Goal: Communication & Community: Answer question/provide support

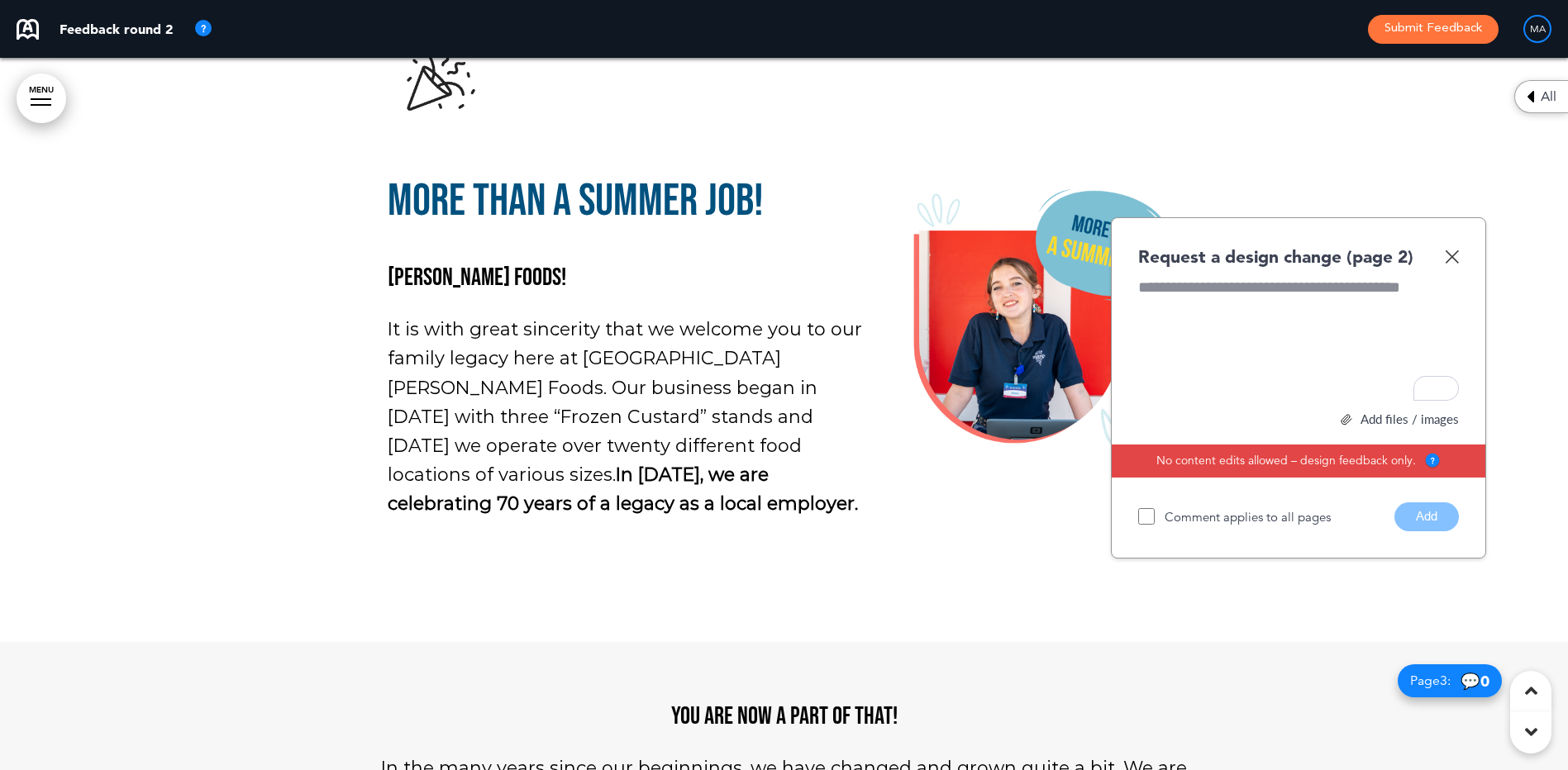
click at [1448, 259] on img at bounding box center [1452, 257] width 14 height 14
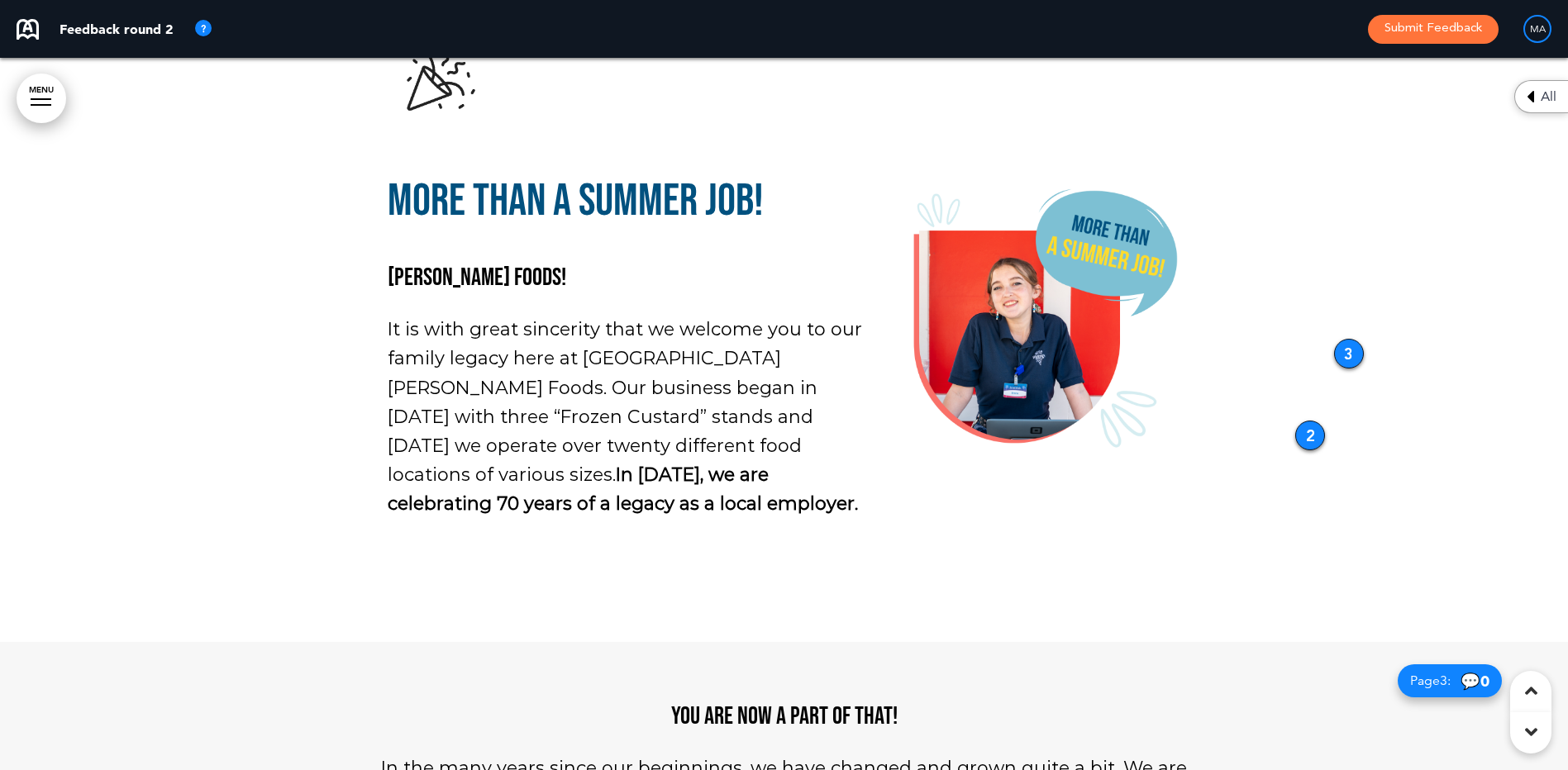
click at [1542, 98] on span "All" at bounding box center [1549, 96] width 16 height 13
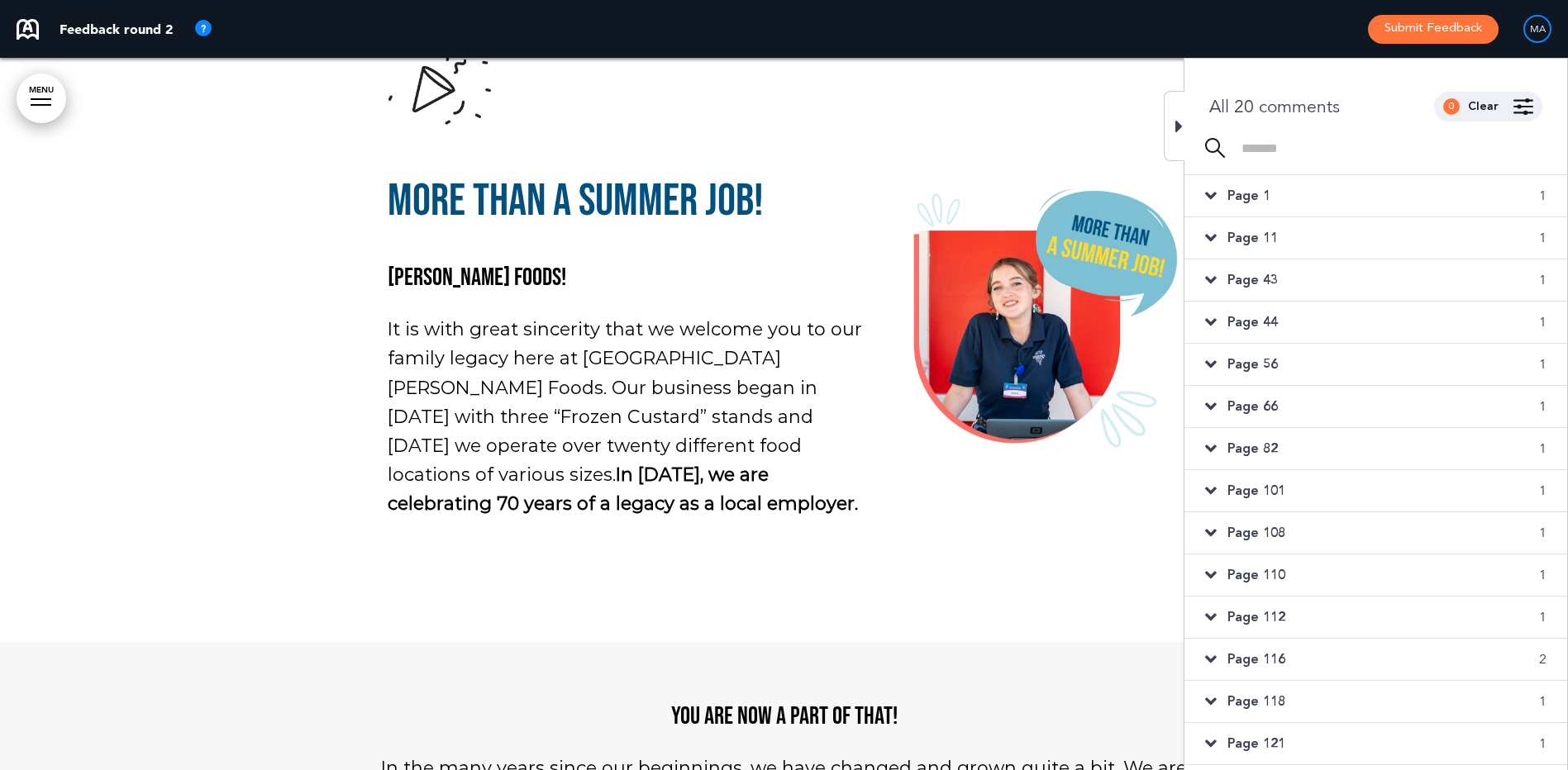
click at [1309, 197] on div "Page 1 1" at bounding box center [1375, 195] width 383 height 41
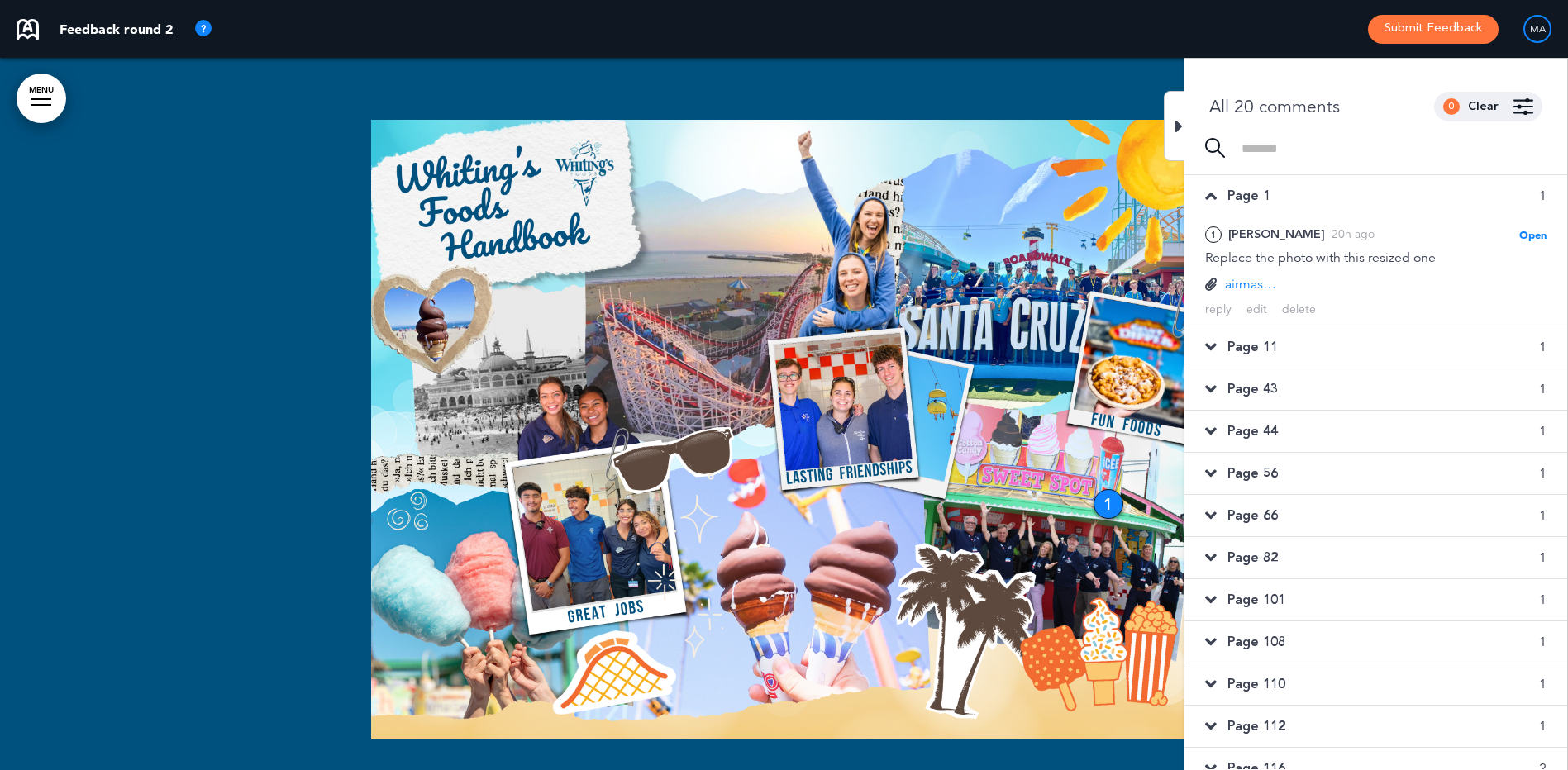
click at [1270, 347] on span "Page 11" at bounding box center [1251, 346] width 50 height 18
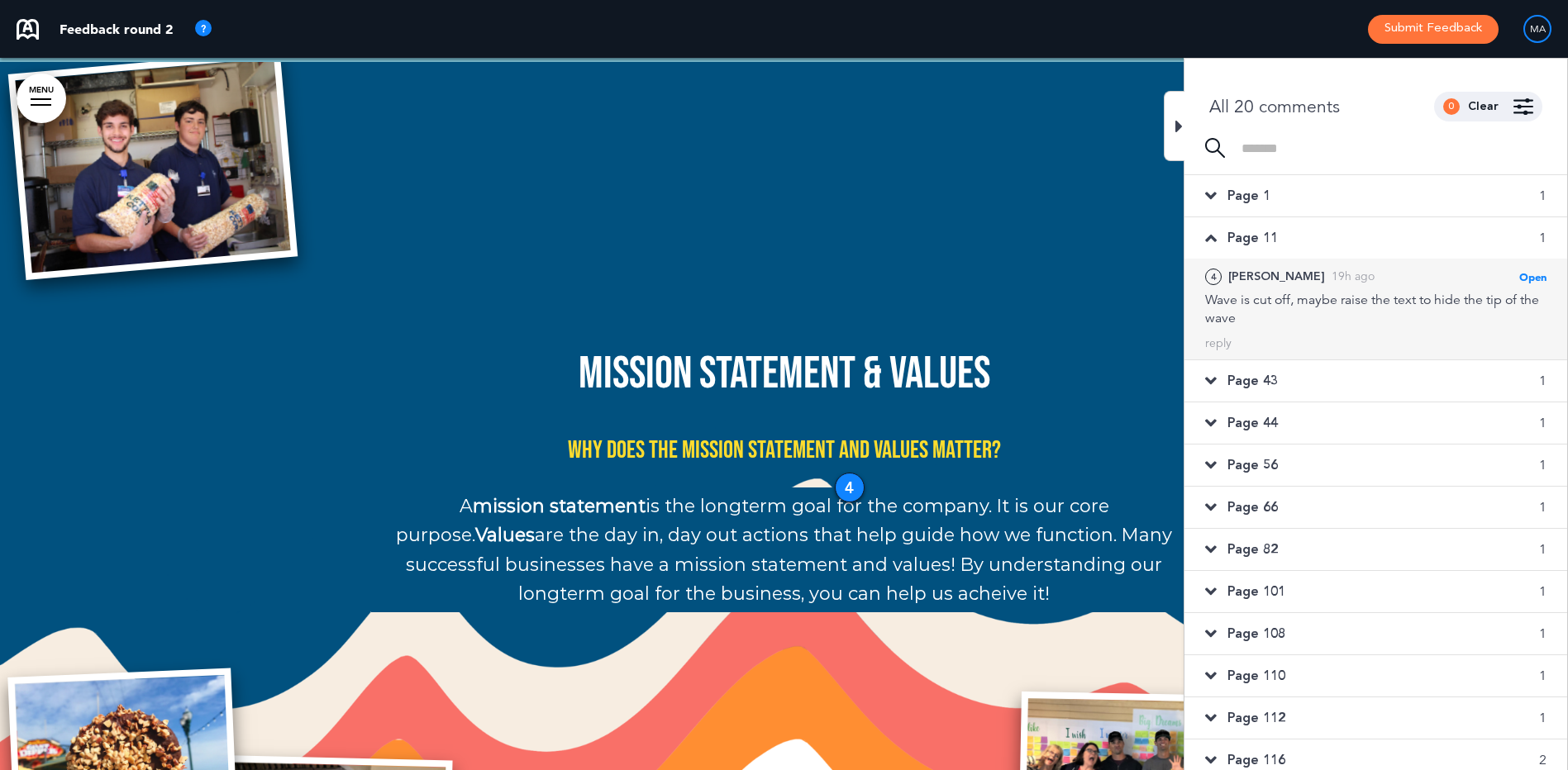
scroll to position [83, 0]
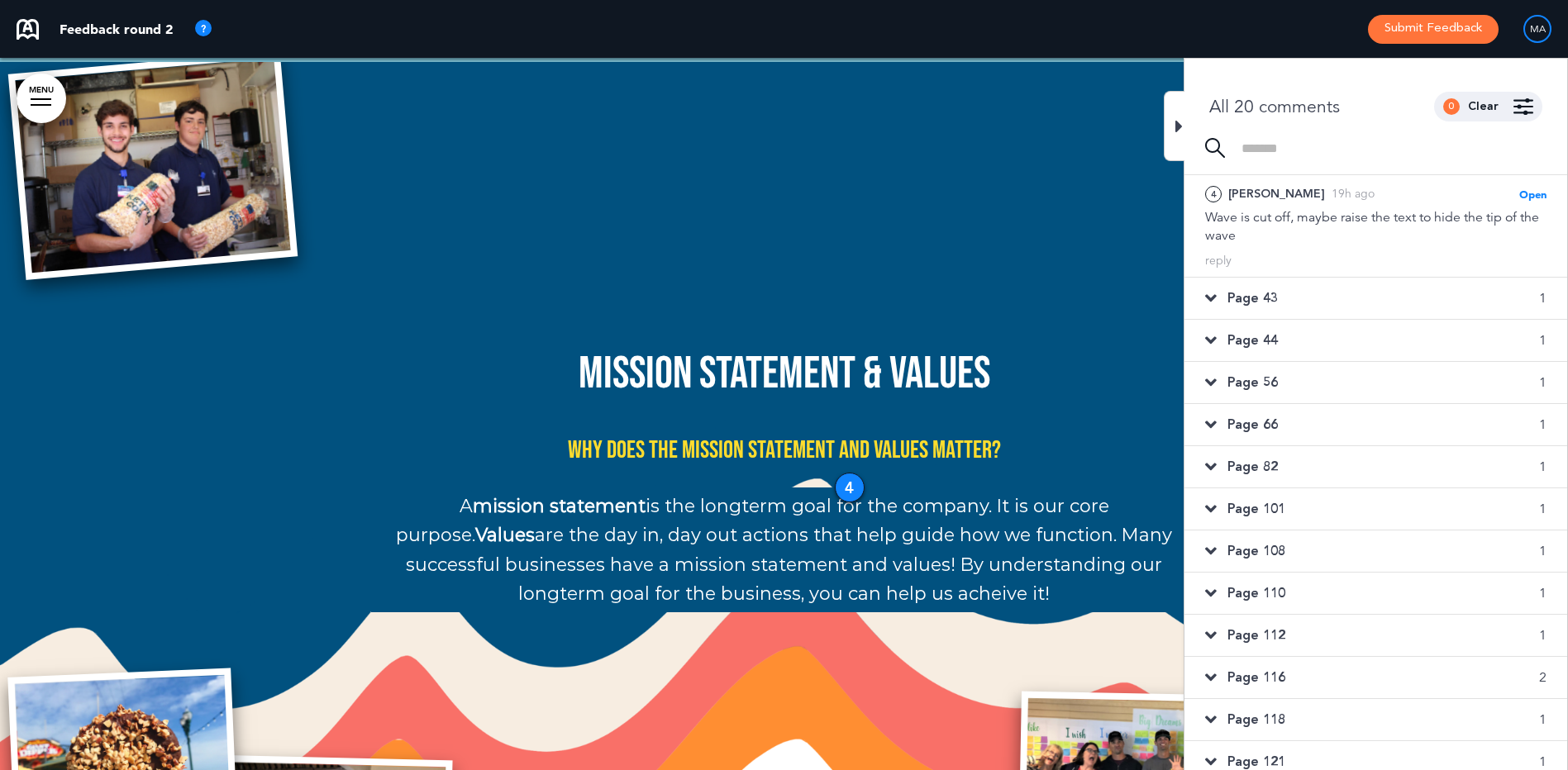
click at [1249, 298] on span "Page 43" at bounding box center [1251, 298] width 50 height 18
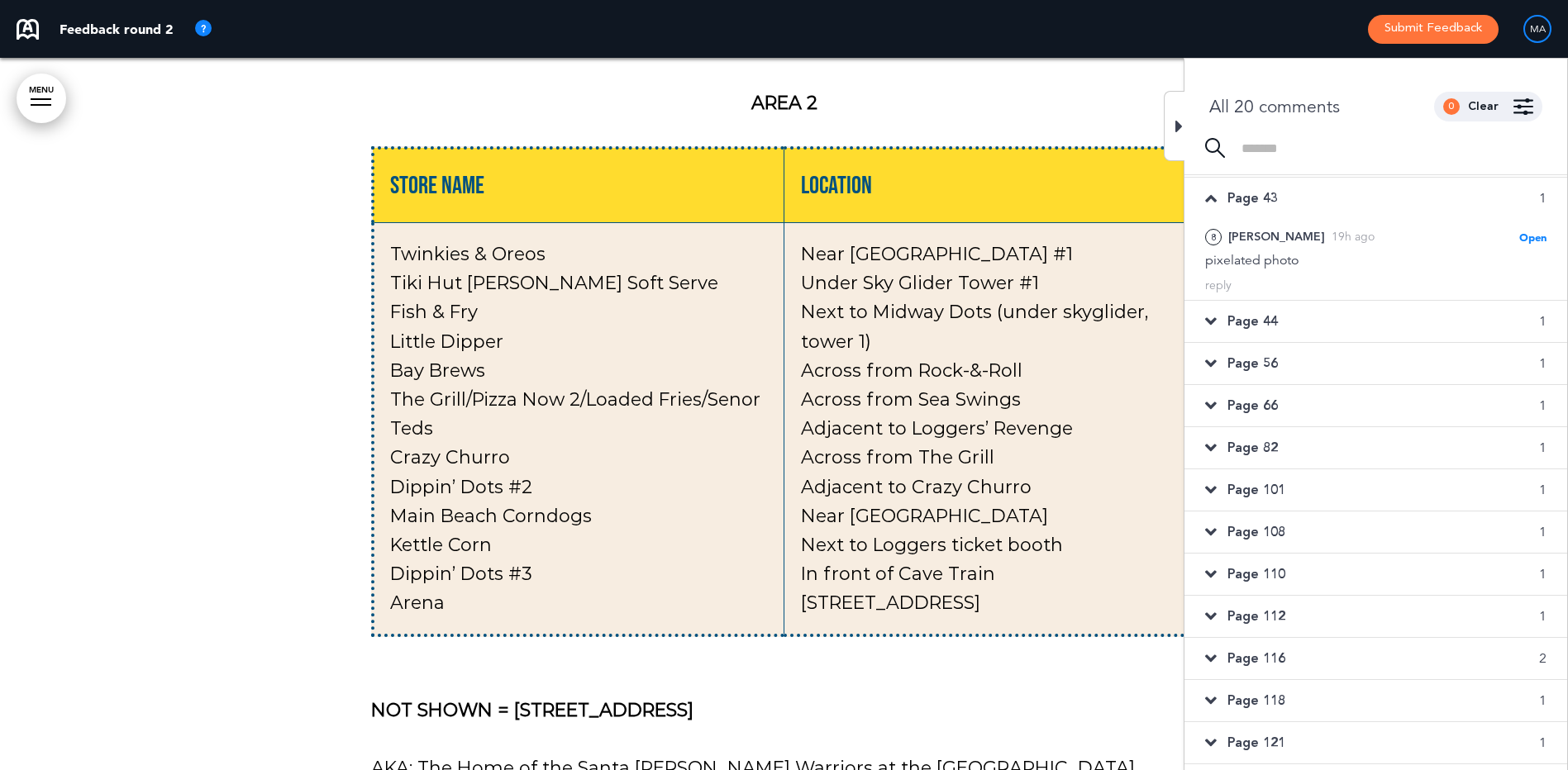
scroll to position [41637, 0]
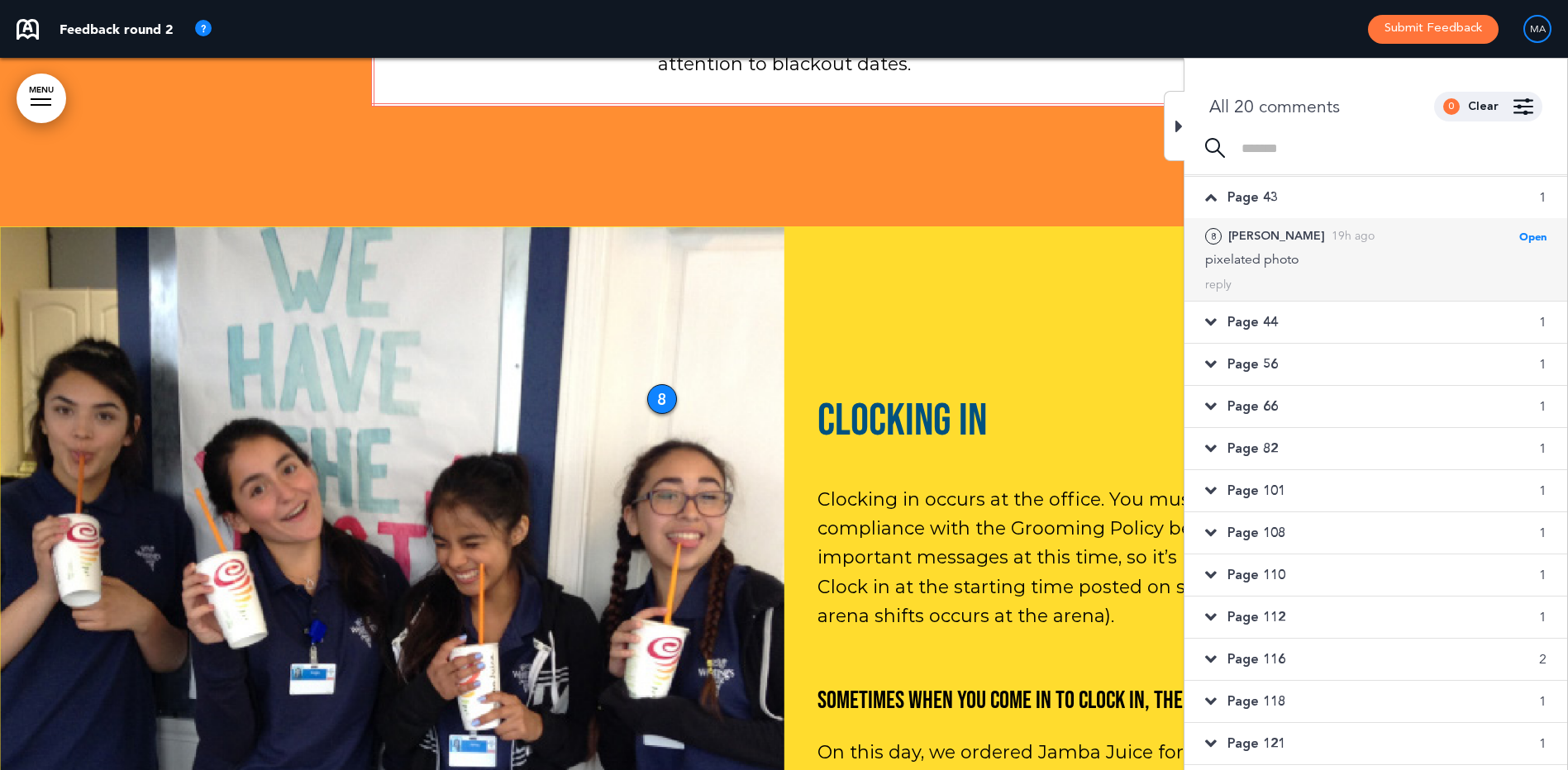
click at [1528, 236] on span "Open" at bounding box center [1532, 236] width 27 height 13
click at [1521, 232] on span "Open" at bounding box center [1532, 236] width 27 height 13
click at [1344, 260] on div "pixelated photo" at bounding box center [1375, 259] width 341 height 18
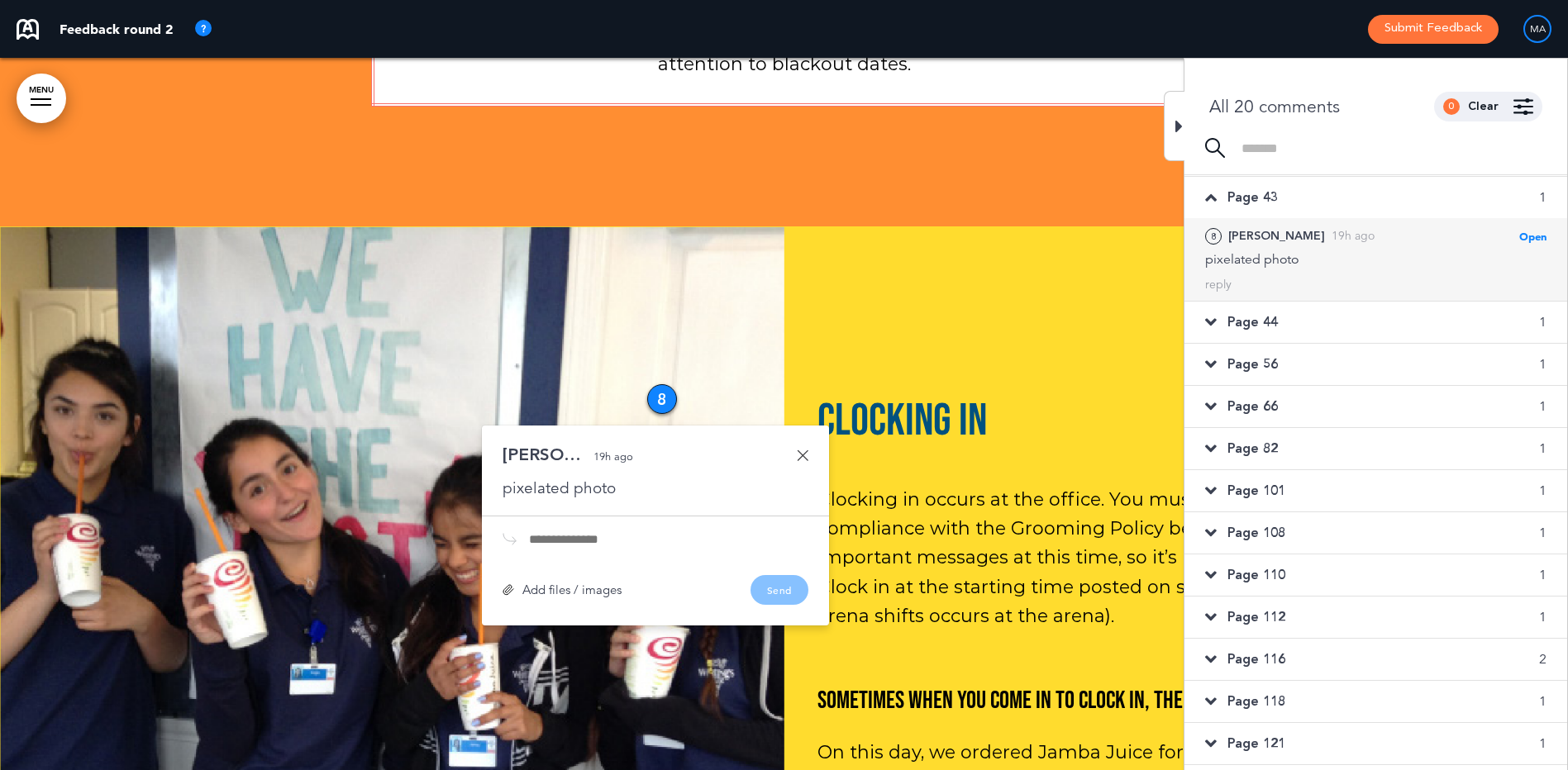
scroll to position [41711, 0]
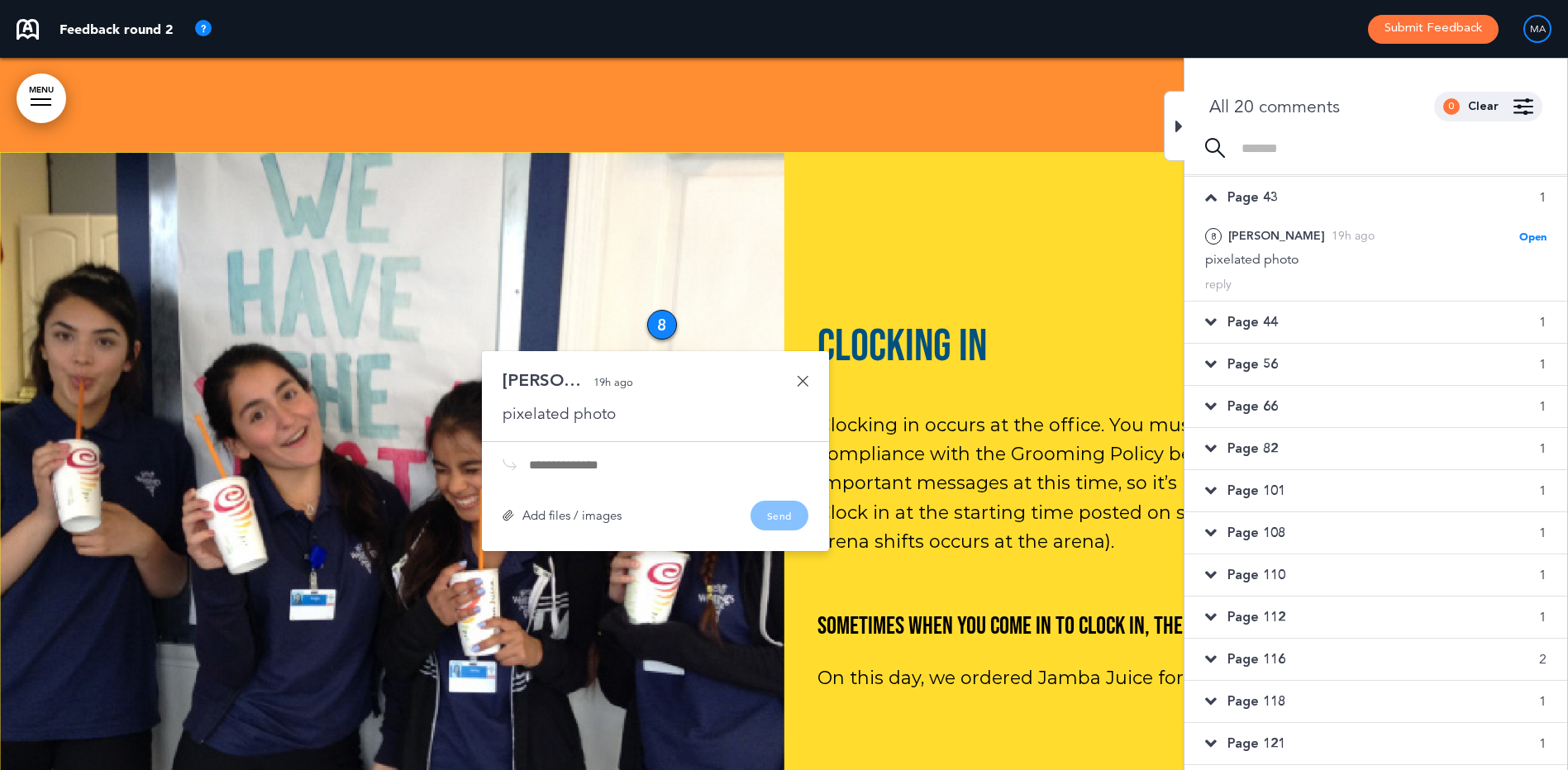
click at [544, 459] on input "text" at bounding box center [668, 465] width 280 height 13
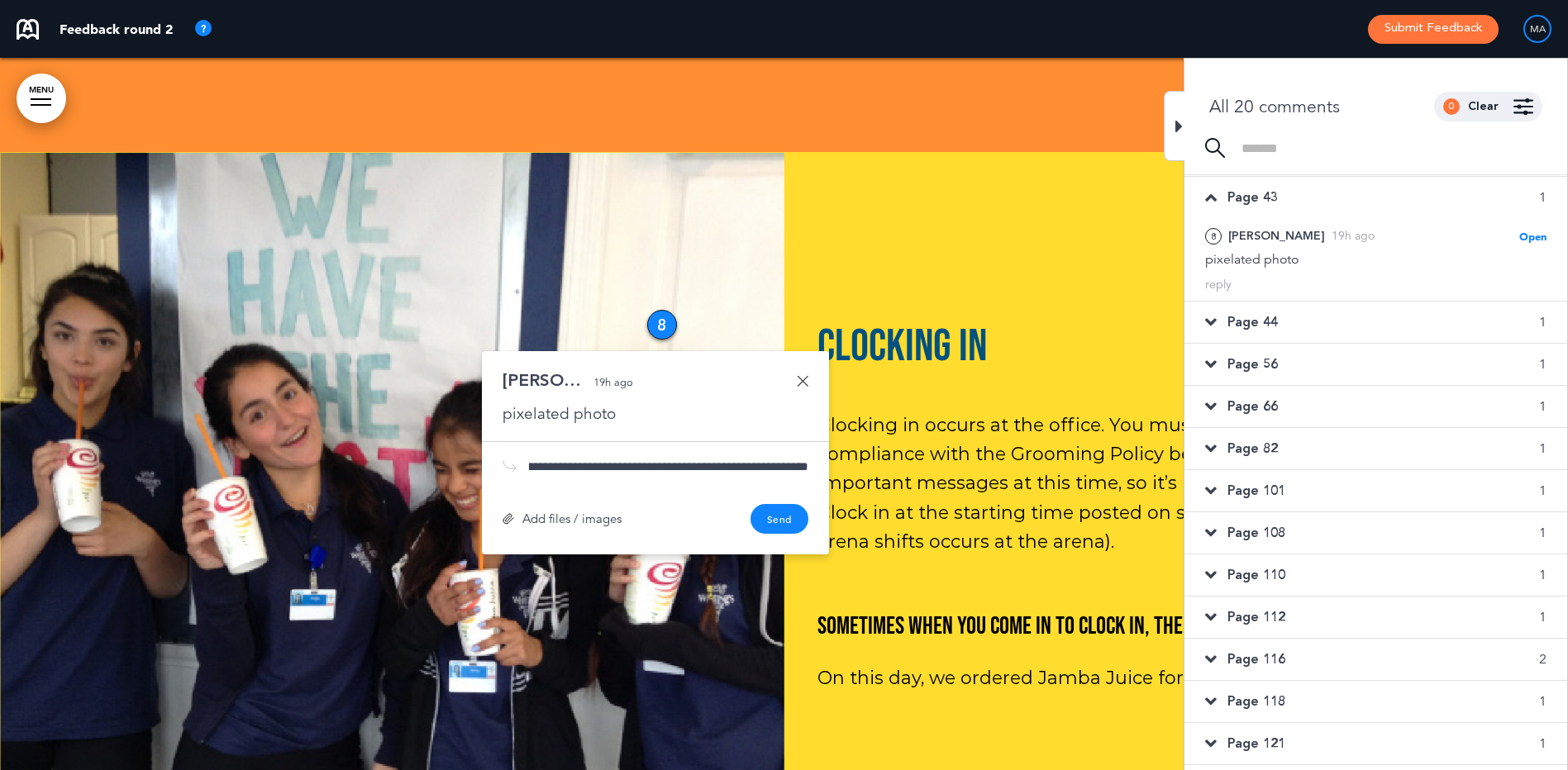
scroll to position [0, 429]
type input "**********"
click at [777, 504] on button "Send" at bounding box center [779, 519] width 58 height 30
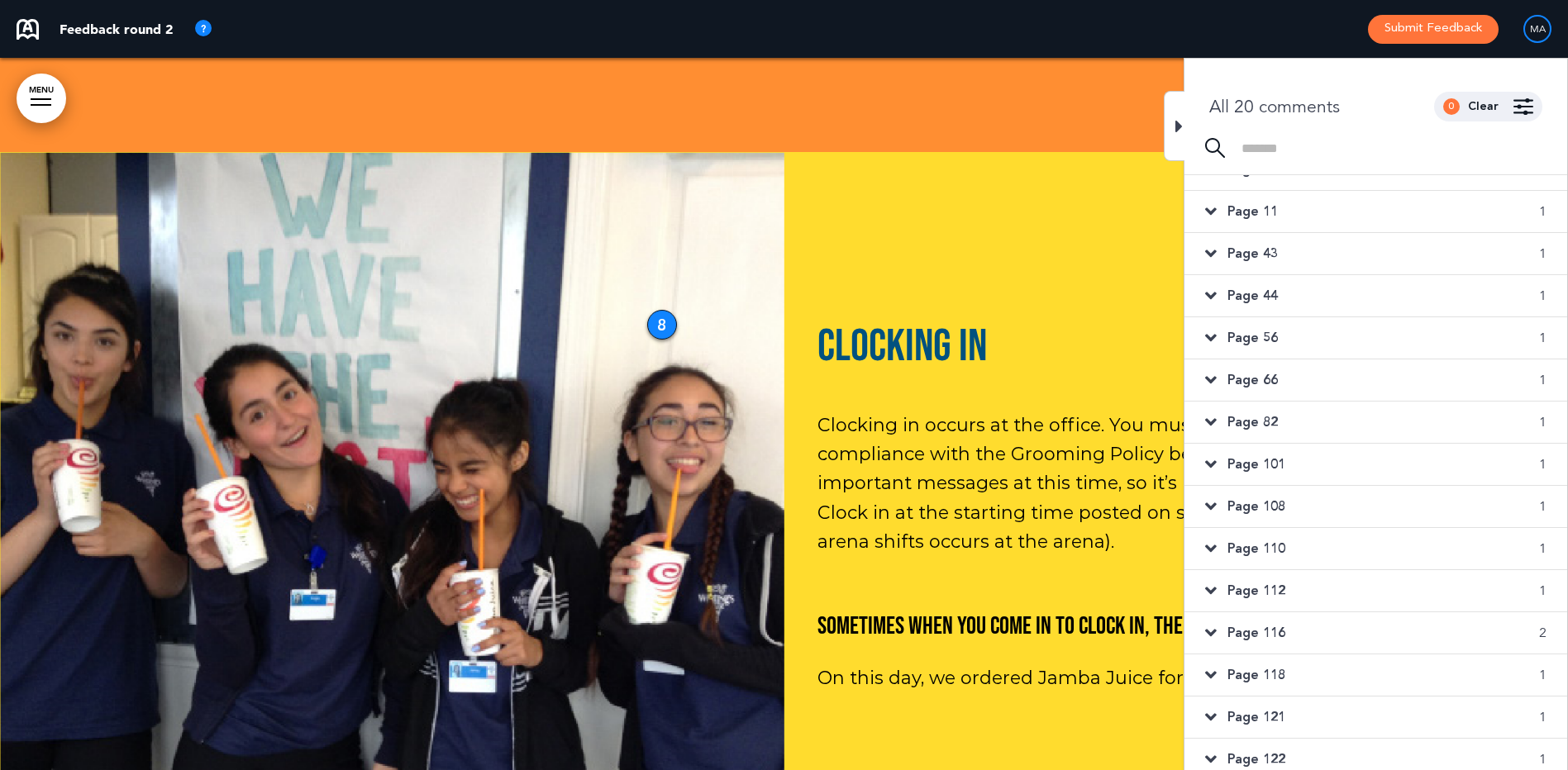
scroll to position [0, 0]
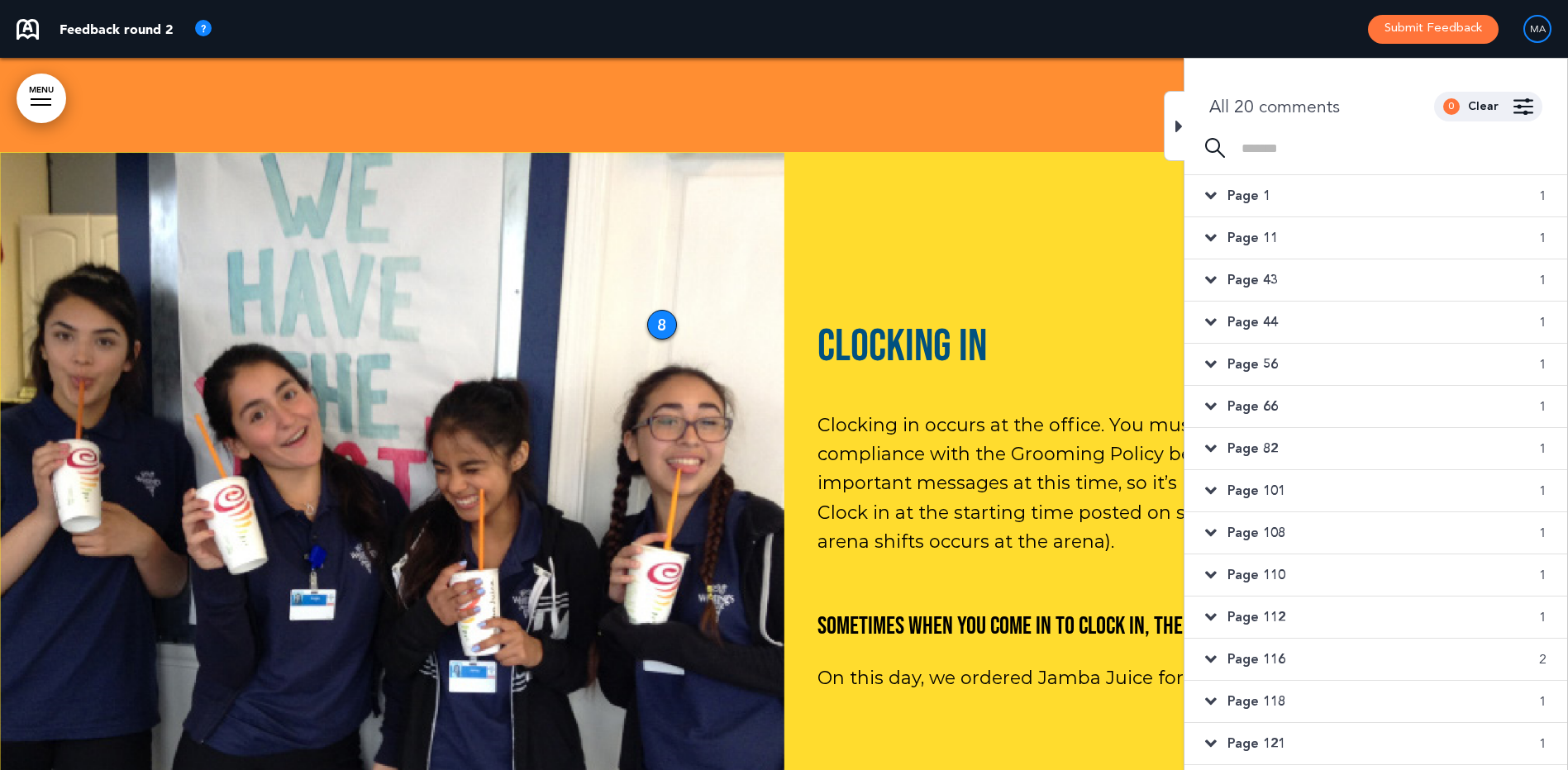
click at [1295, 247] on div "Page 11 1" at bounding box center [1375, 237] width 383 height 41
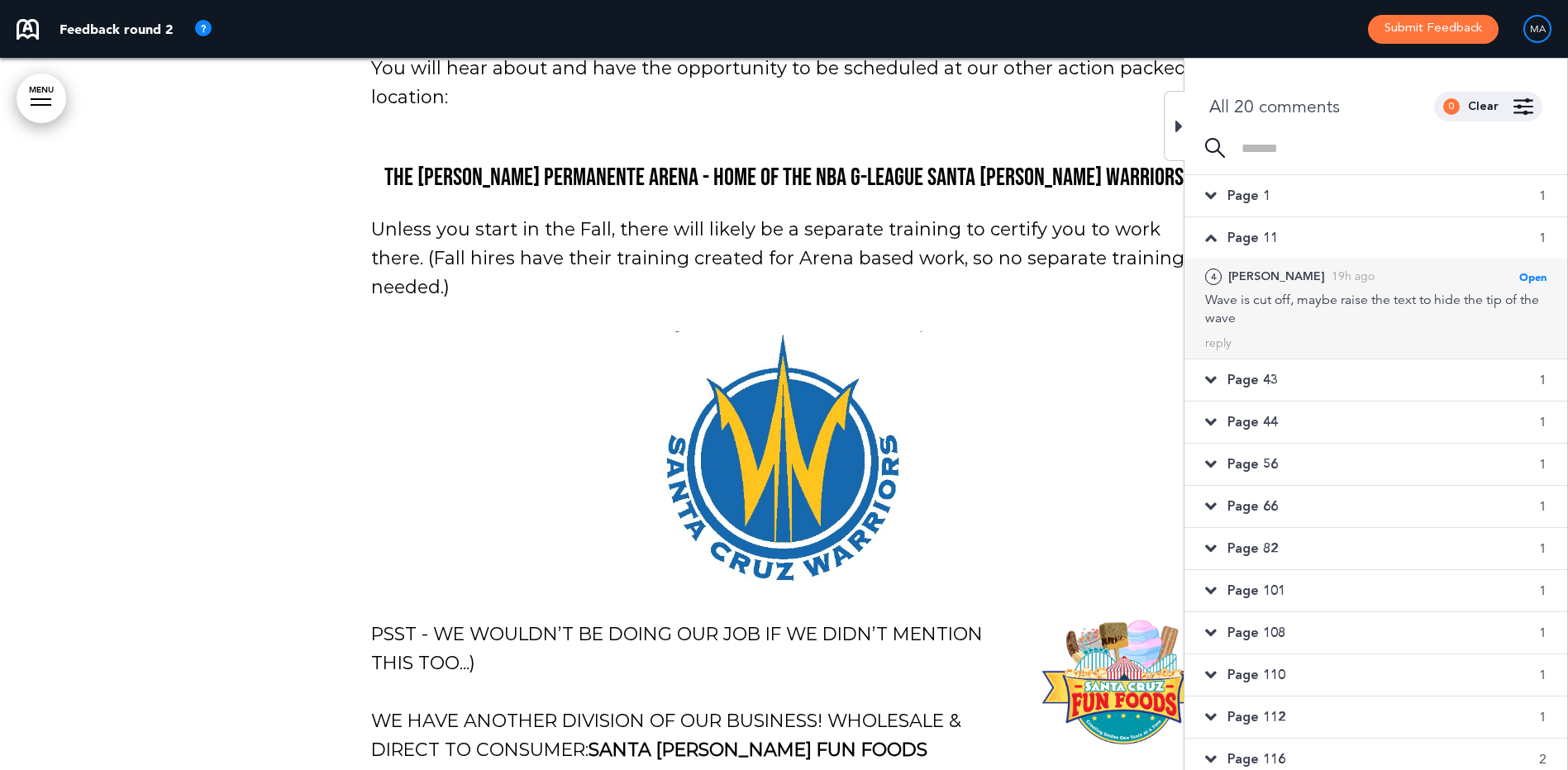
scroll to position [9867, 0]
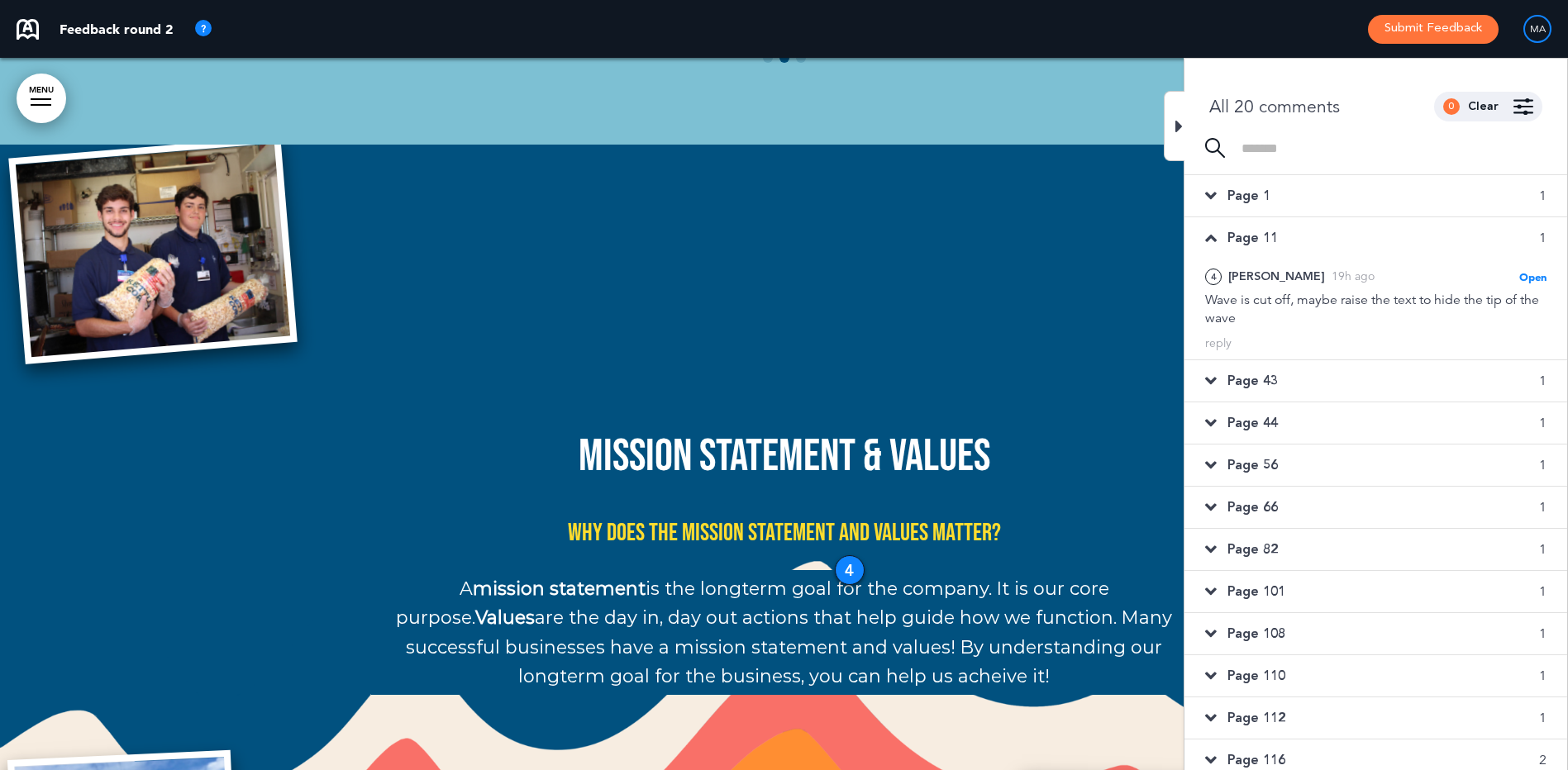
click at [1329, 376] on div "Page 43 1" at bounding box center [1375, 381] width 383 height 41
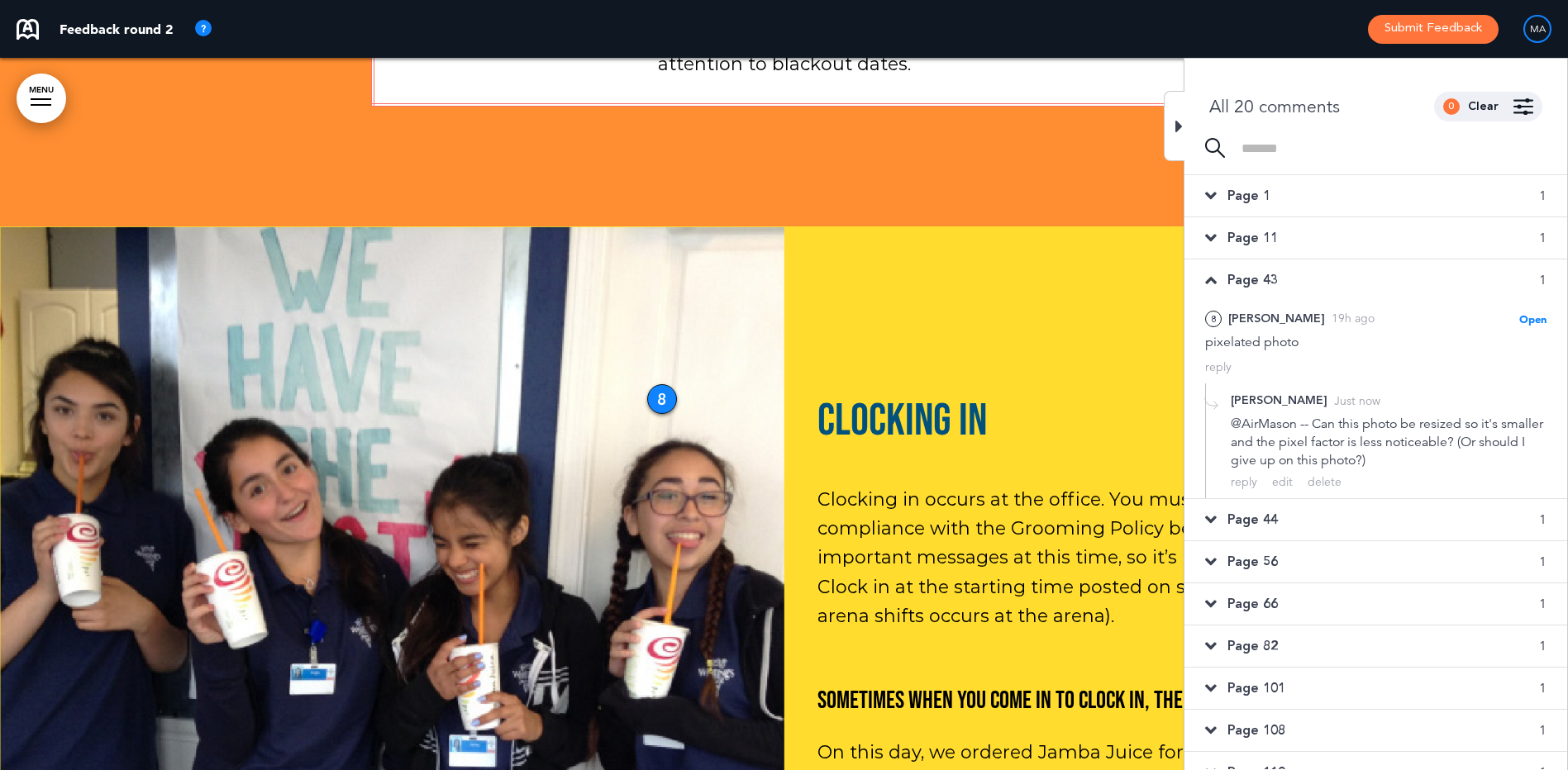
click at [1325, 507] on div "Page 44 1" at bounding box center [1375, 519] width 383 height 41
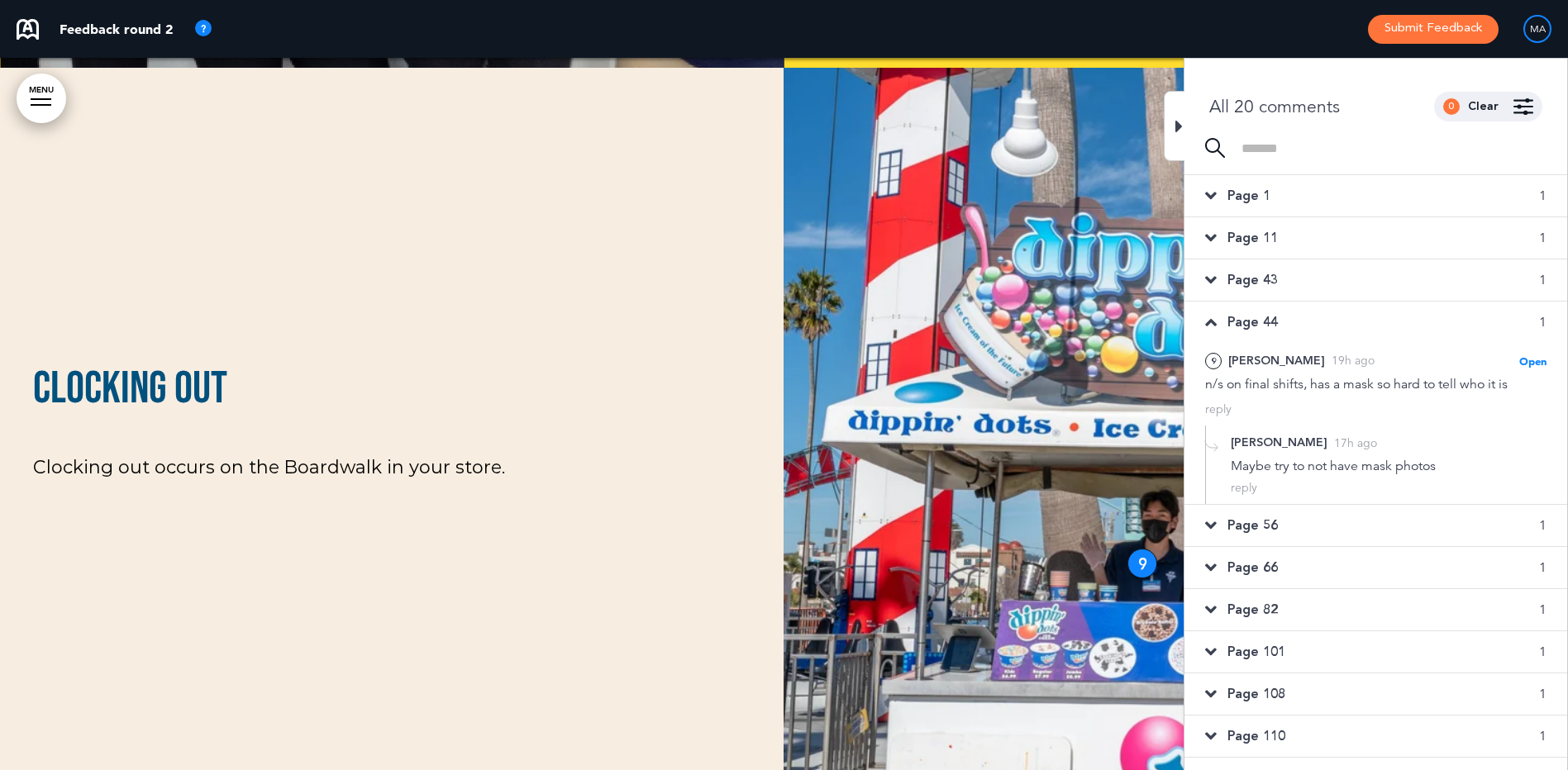
scroll to position [42514, 0]
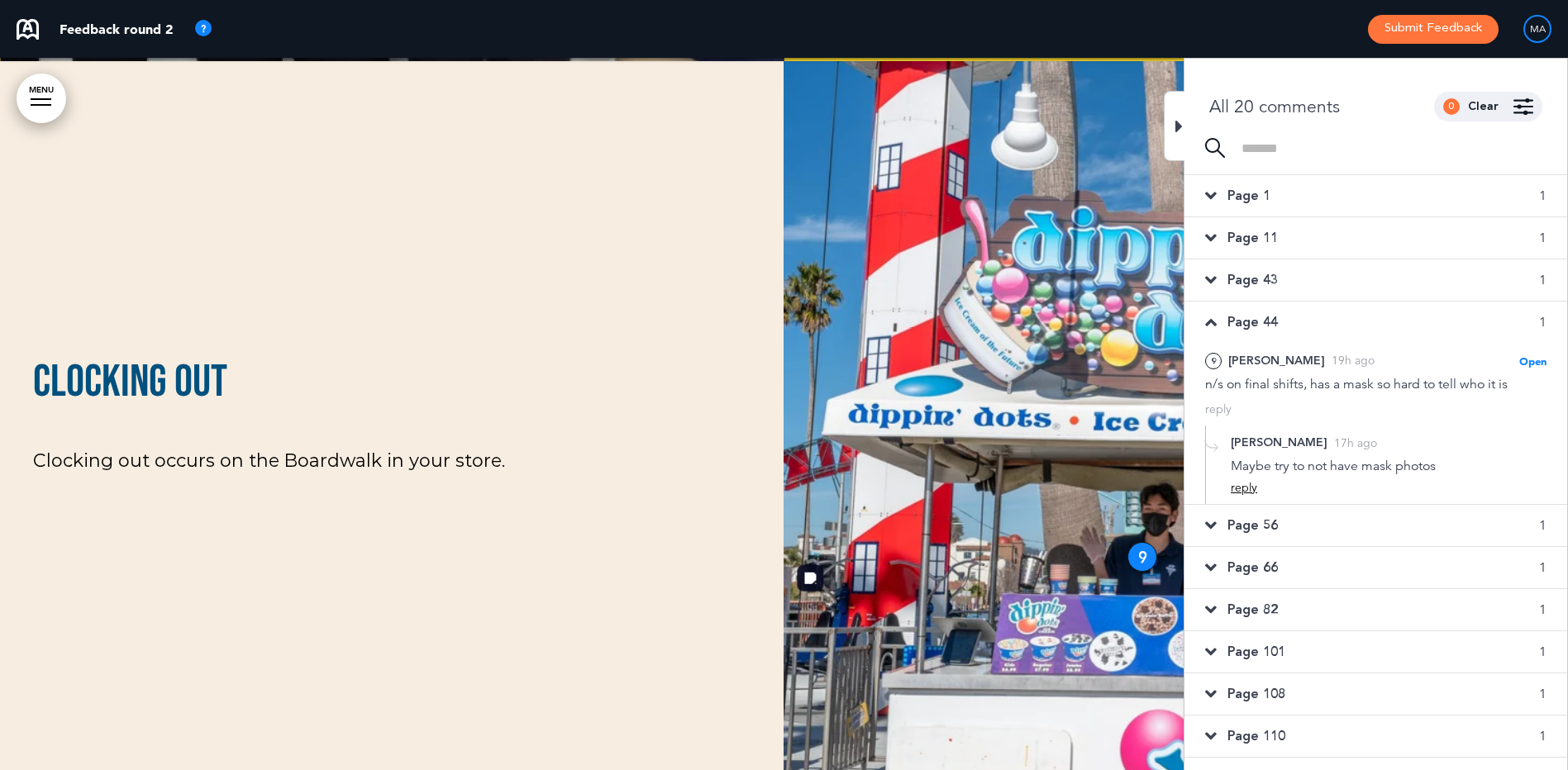
click at [1243, 488] on div "reply" at bounding box center [1243, 488] width 26 height 16
click at [1376, 513] on textarea at bounding box center [1388, 514] width 316 height 53
click at [1410, 570] on div "Add files / images" at bounding box center [1447, 563] width 113 height 16
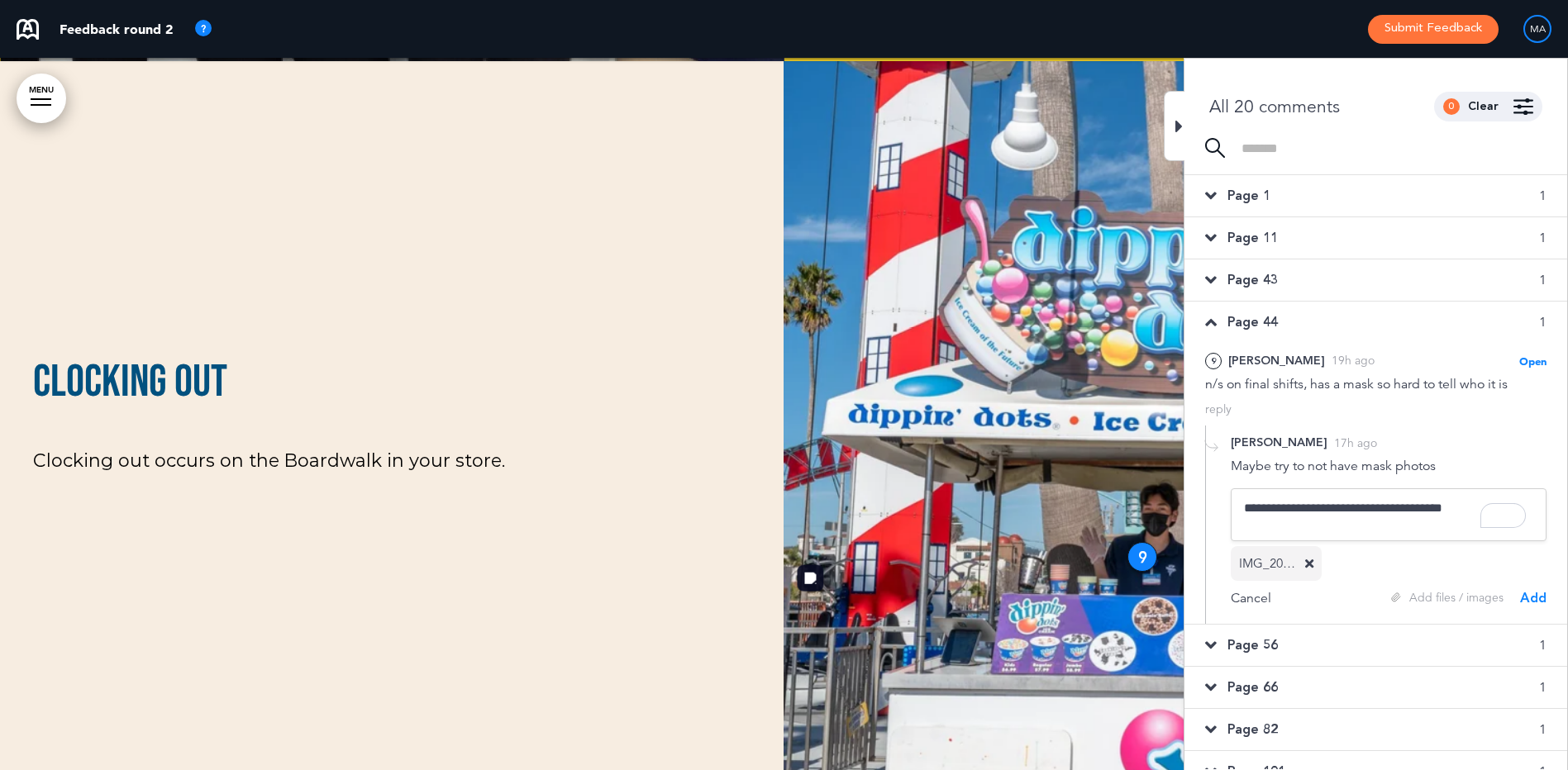
click at [1469, 510] on textarea "**********" at bounding box center [1388, 514] width 316 height 53
type textarea "**********"
click at [1531, 596] on div "Add" at bounding box center [1533, 598] width 26 height 18
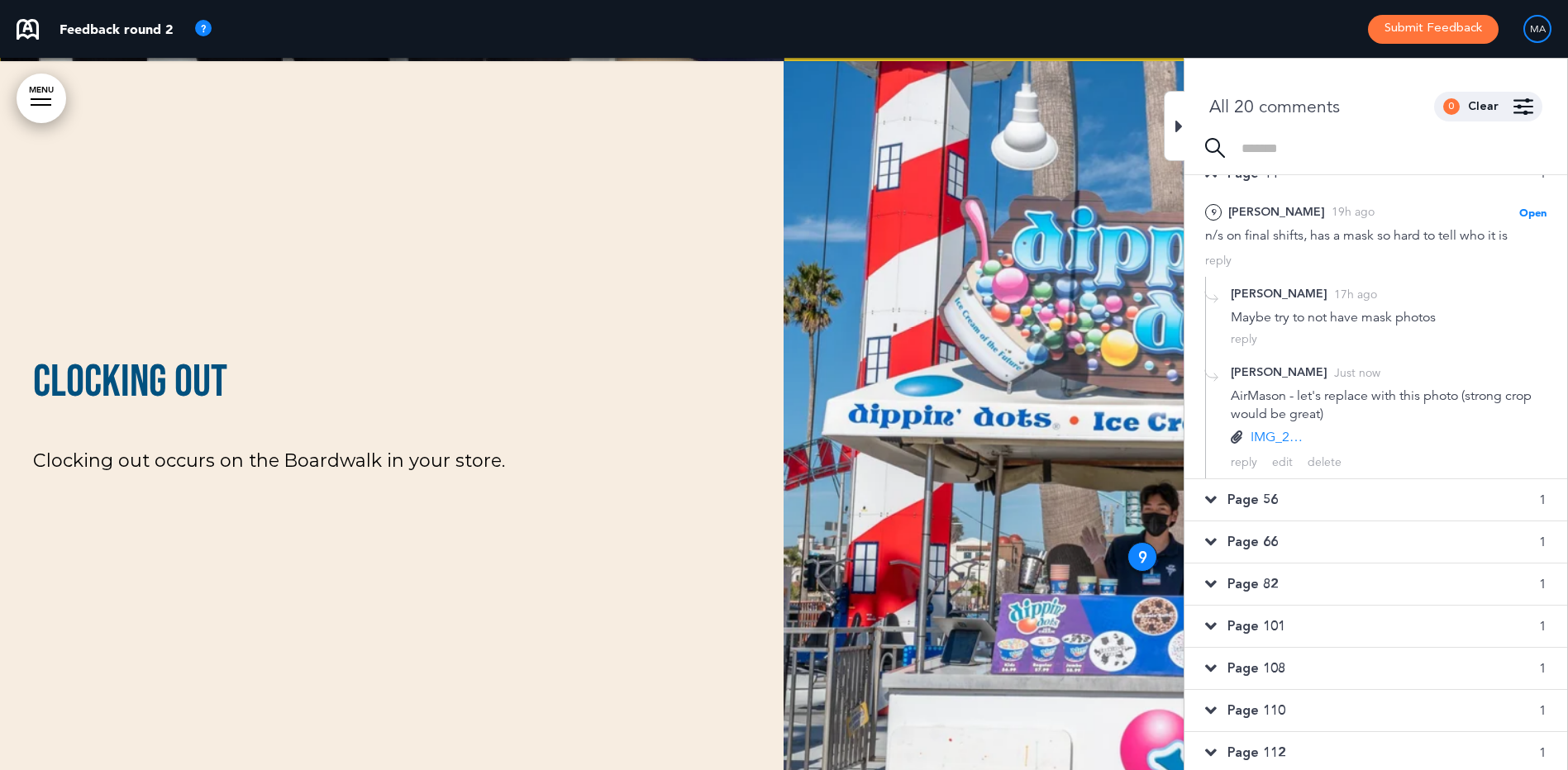
scroll to position [165, 0]
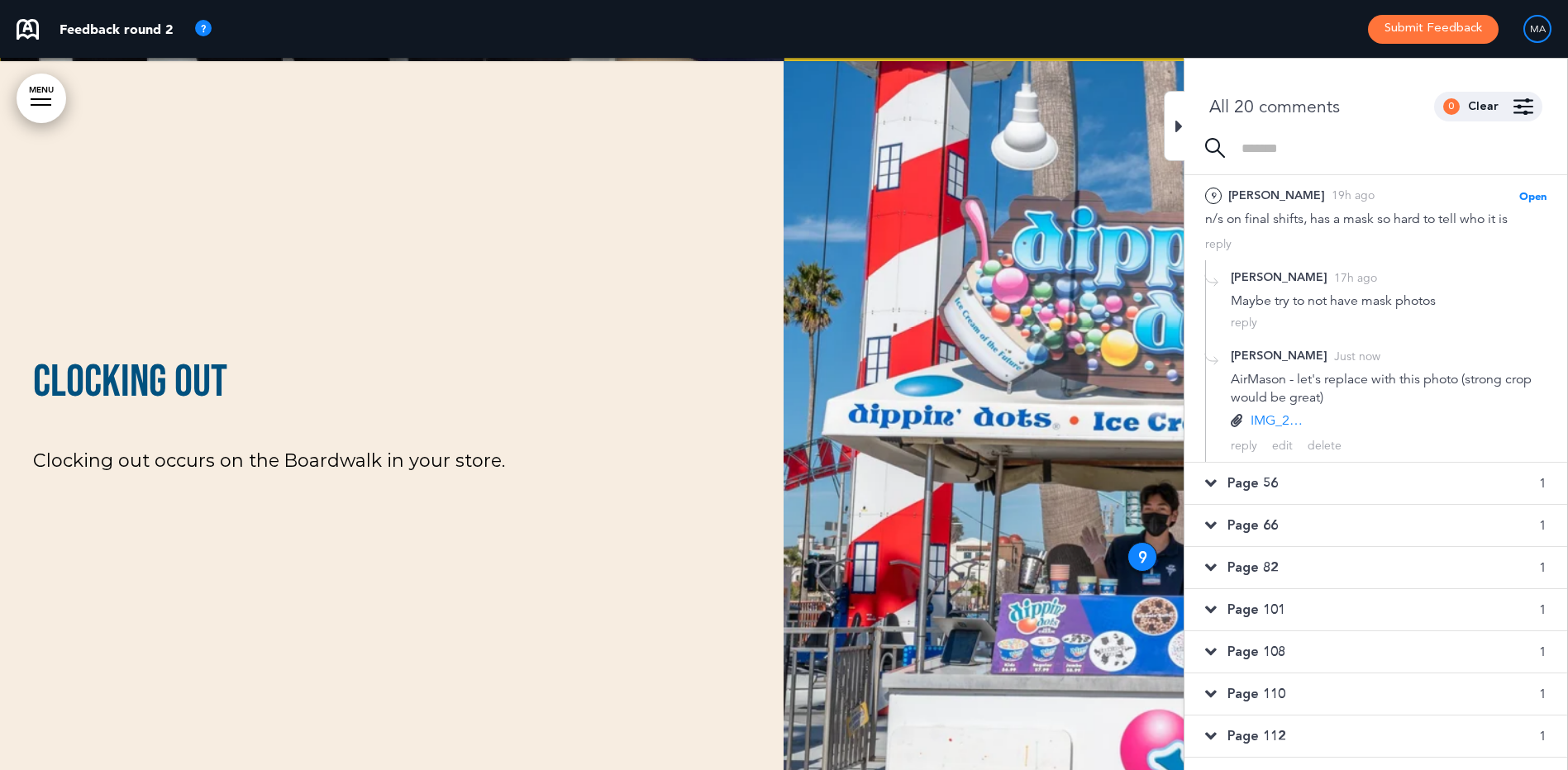
click at [1267, 491] on div "Page 56 1" at bounding box center [1375, 483] width 383 height 41
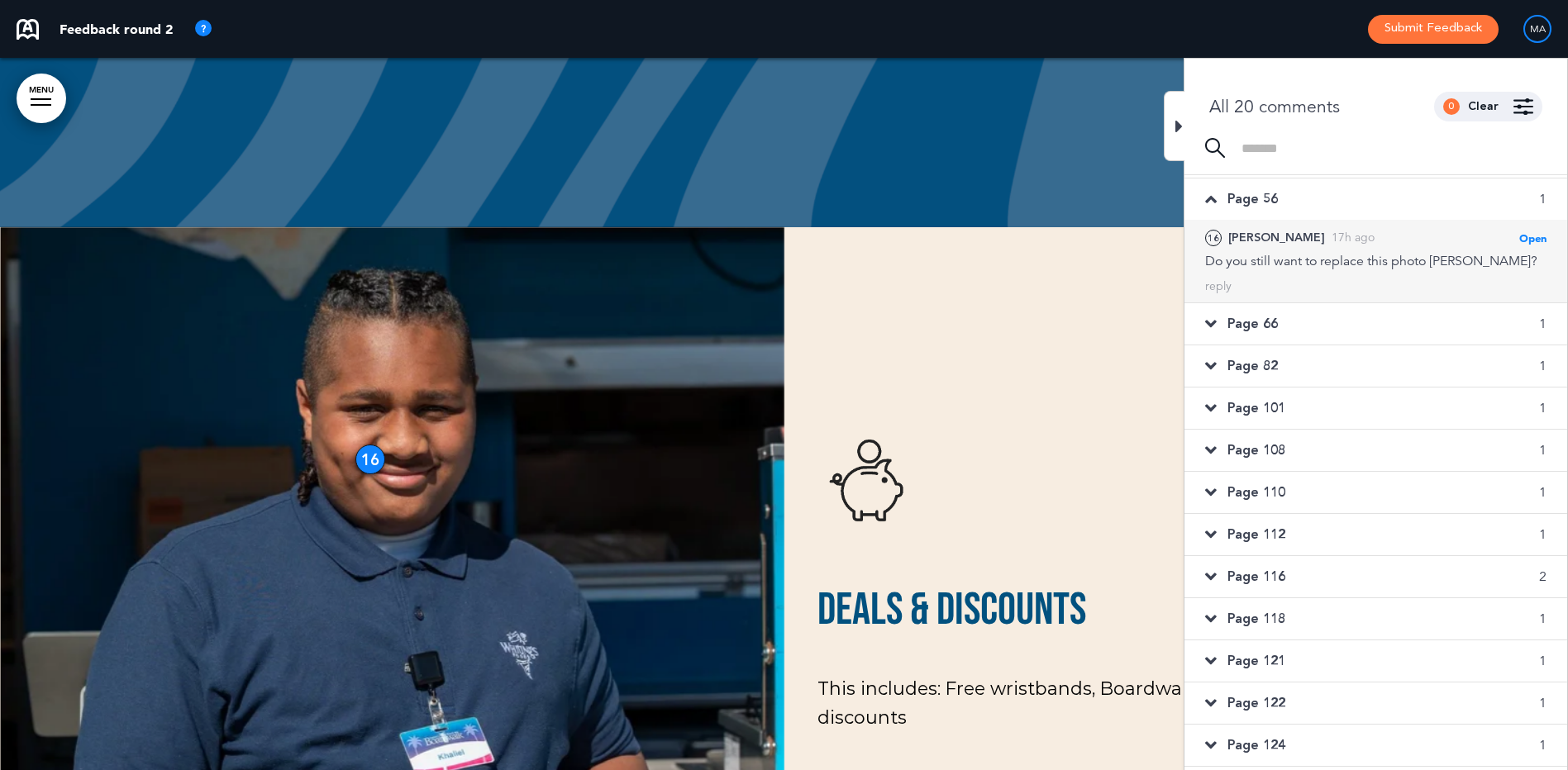
scroll to position [83, 0]
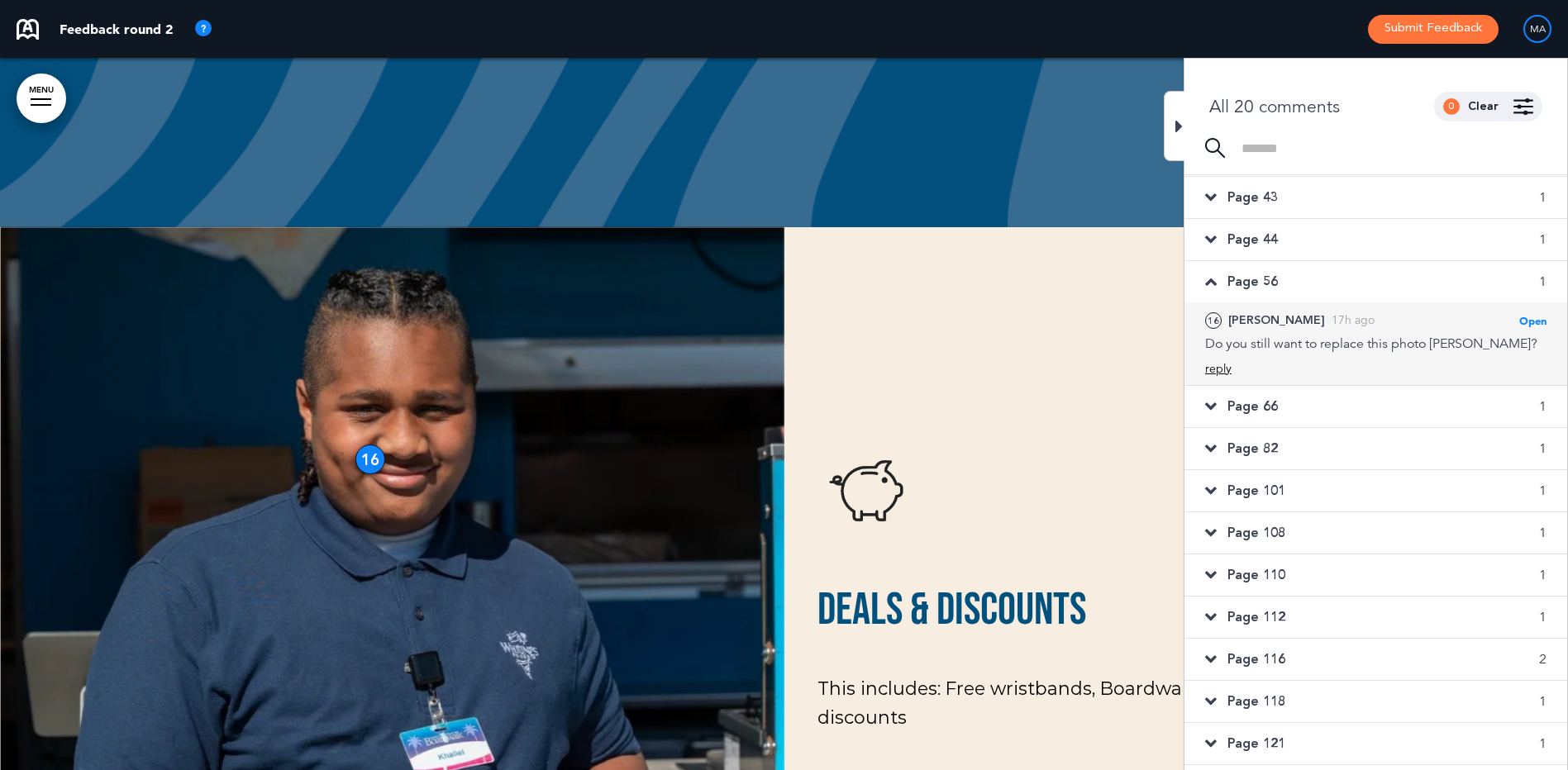
click at [1220, 364] on div "reply" at bounding box center [1218, 369] width 26 height 16
click at [1257, 387] on textarea at bounding box center [1375, 396] width 341 height 53
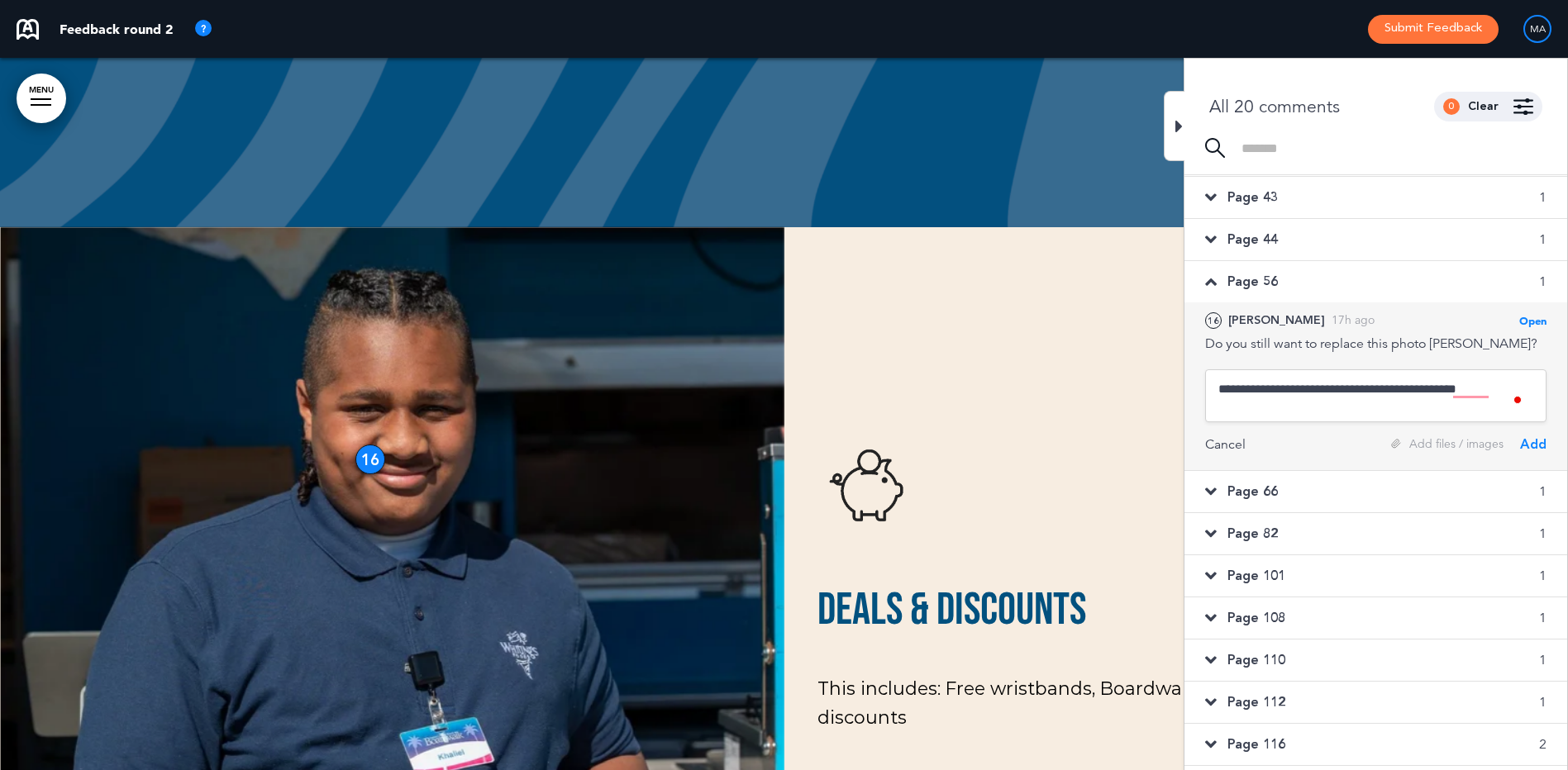
type textarea "**********"
click at [1532, 446] on div "Add" at bounding box center [1533, 444] width 26 height 18
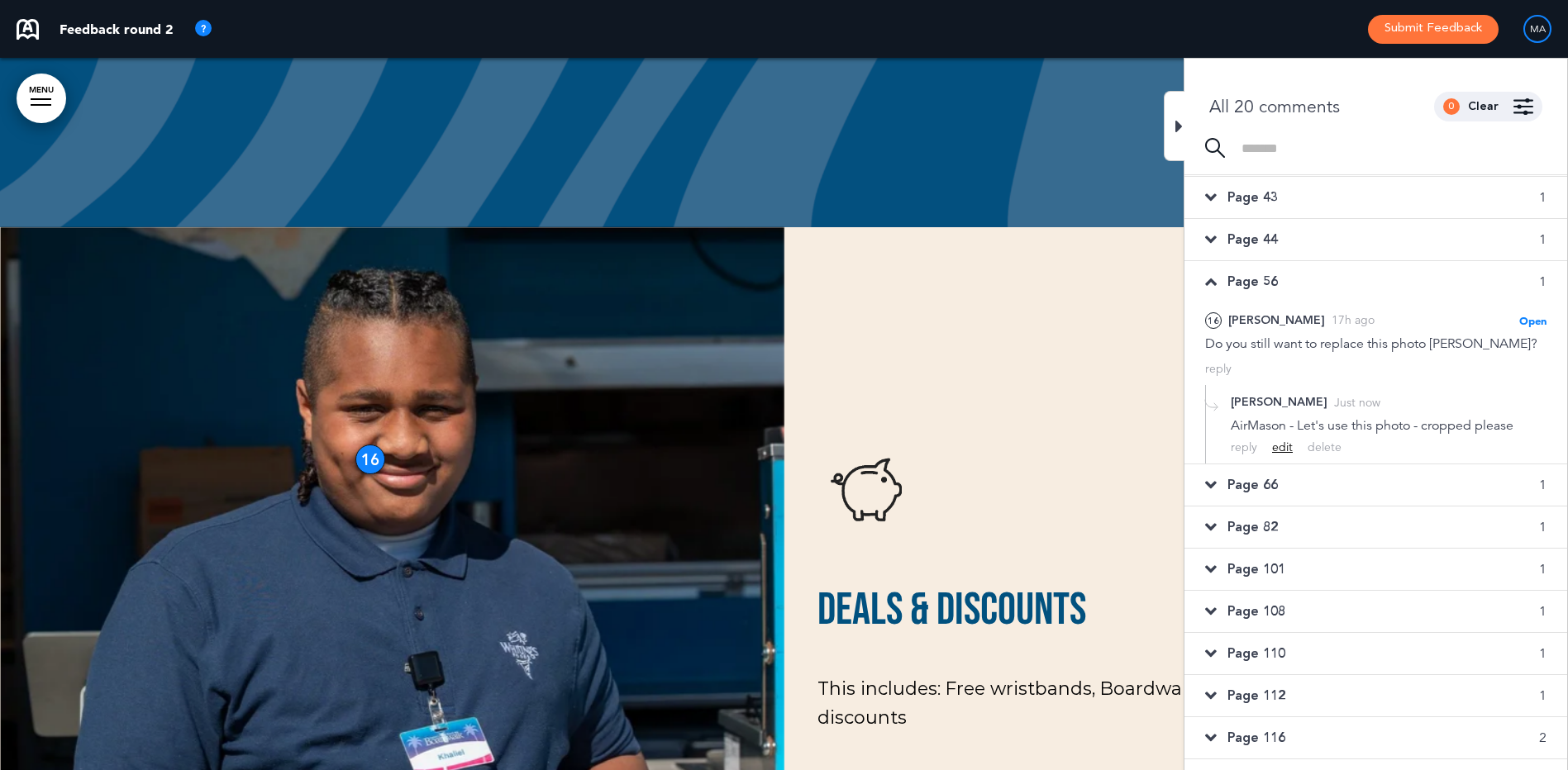
click at [1282, 445] on div "edit" at bounding box center [1281, 447] width 20 height 16
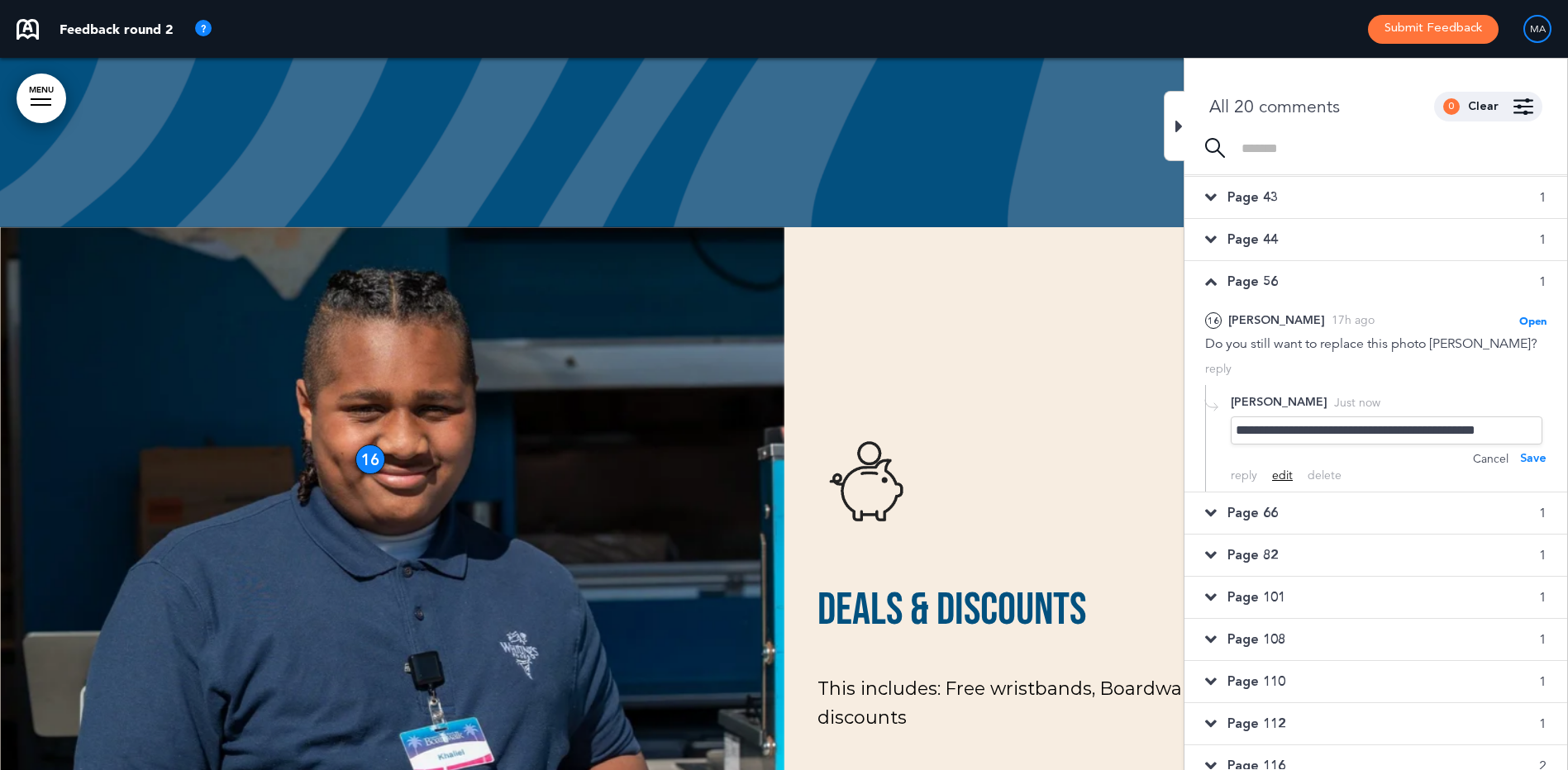
click at [1278, 476] on div "edit" at bounding box center [1281, 476] width 20 height 16
click at [1331, 435] on div "**********" at bounding box center [1386, 431] width 311 height 28
click at [1318, 473] on div "delete" at bounding box center [1324, 476] width 34 height 16
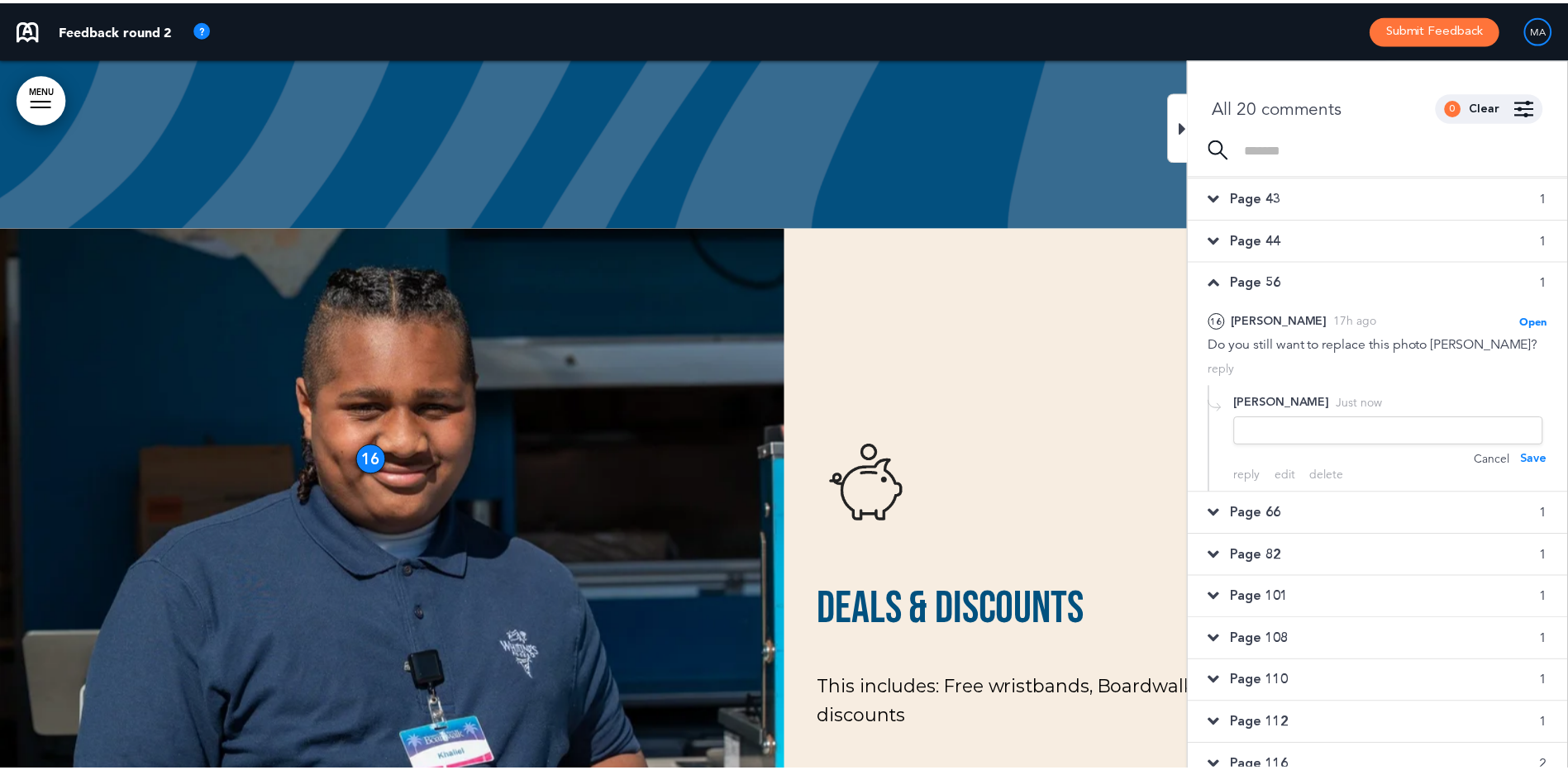
scroll to position [0, 1555]
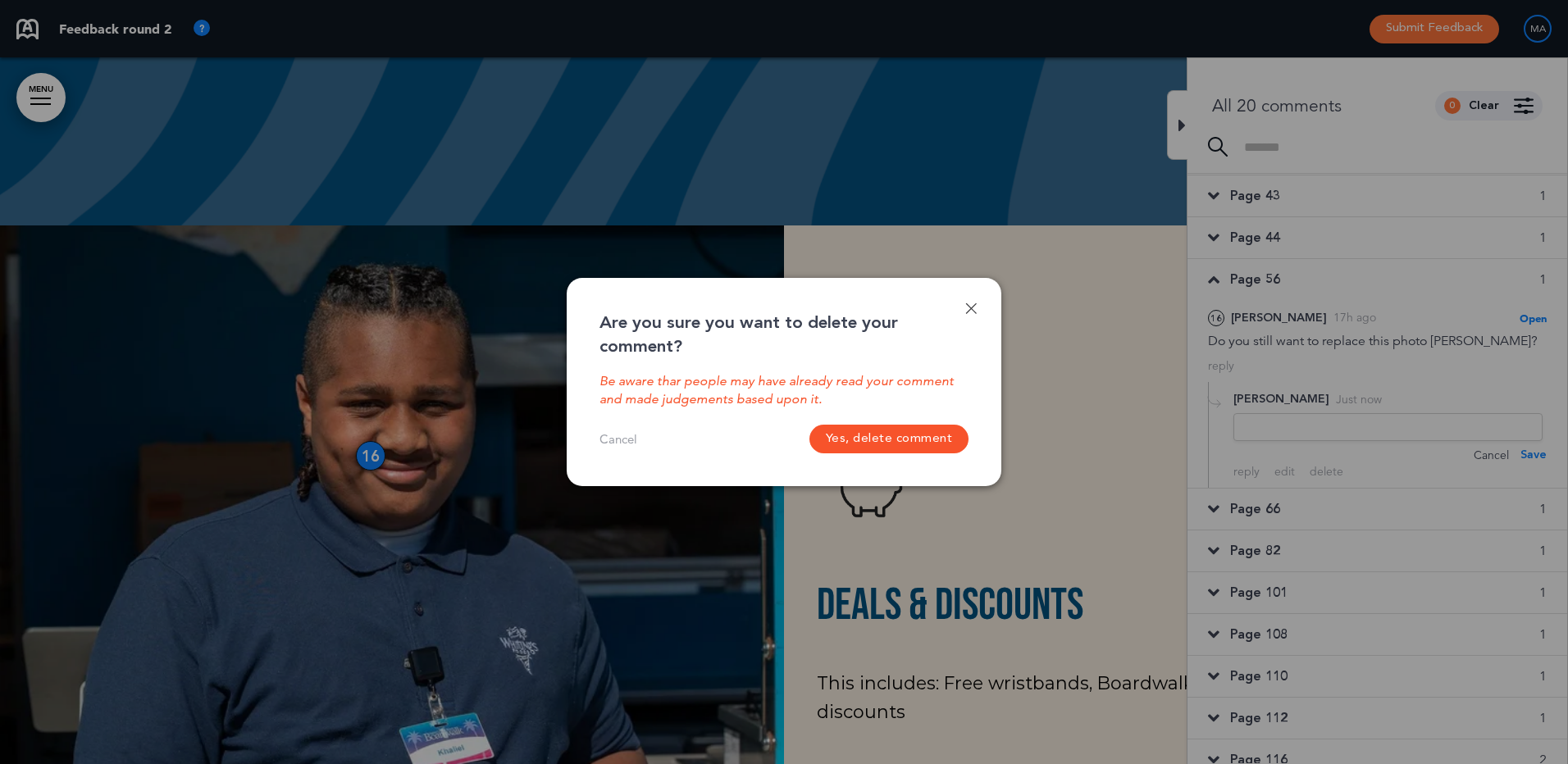
click at [885, 436] on button "Yes, delete comment" at bounding box center [888, 439] width 160 height 29
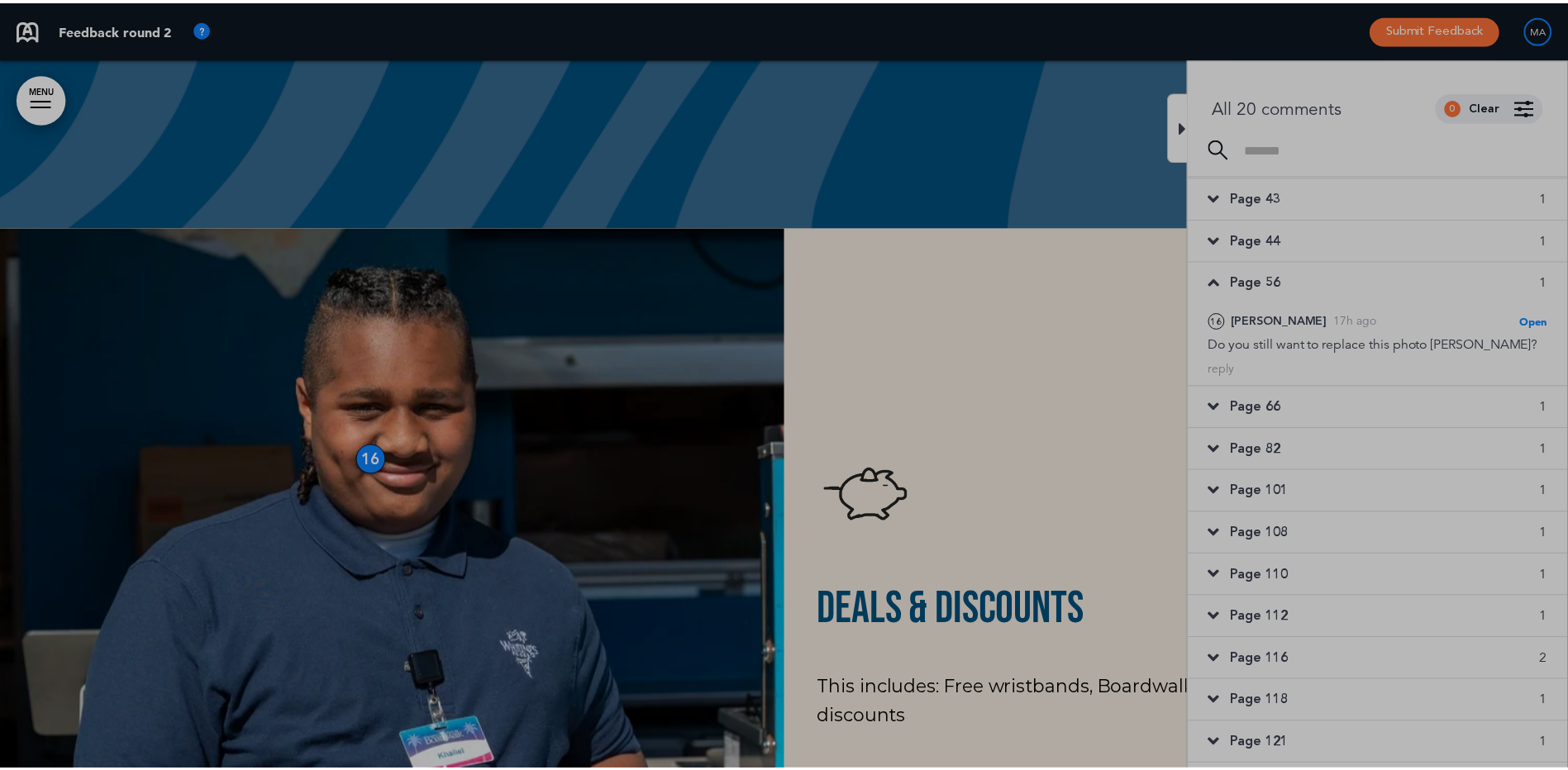
scroll to position [0, 1542]
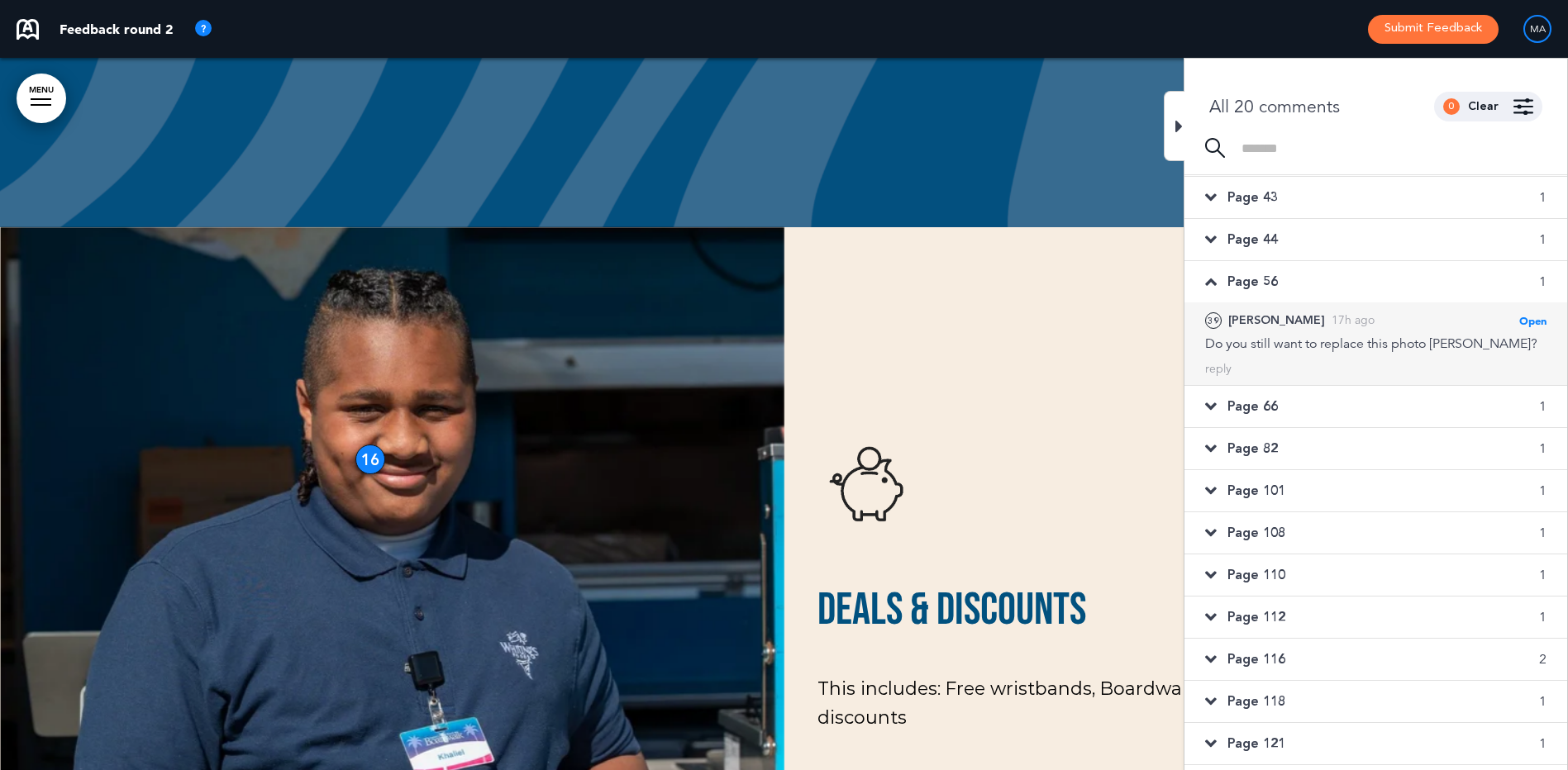
click at [1338, 359] on div "39 [PERSON_NAME] 17h ago Open [PERSON_NAME] as Open Mark as Completed Mark as P…" at bounding box center [1375, 344] width 383 height 83
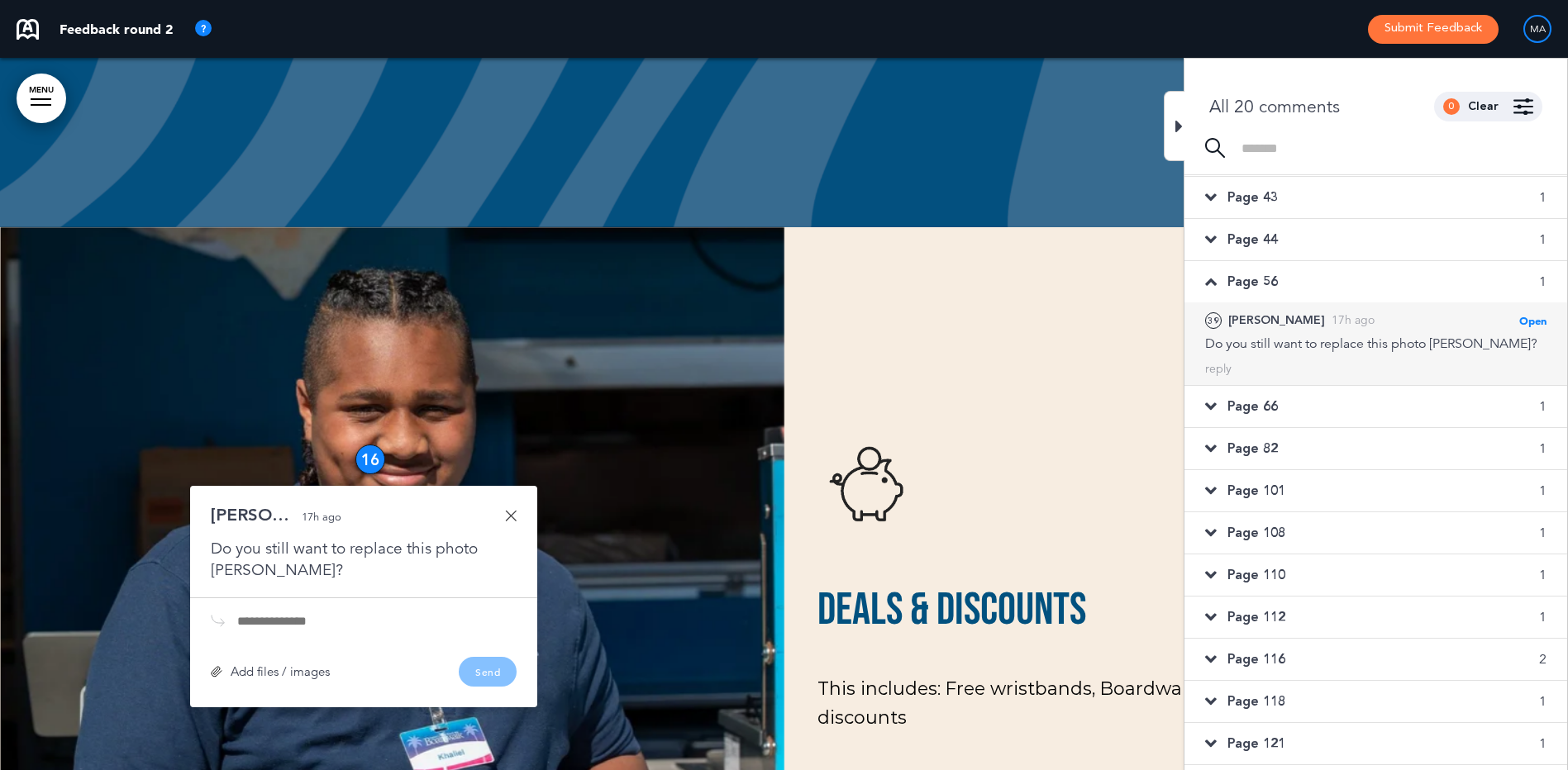
scroll to position [55750, 0]
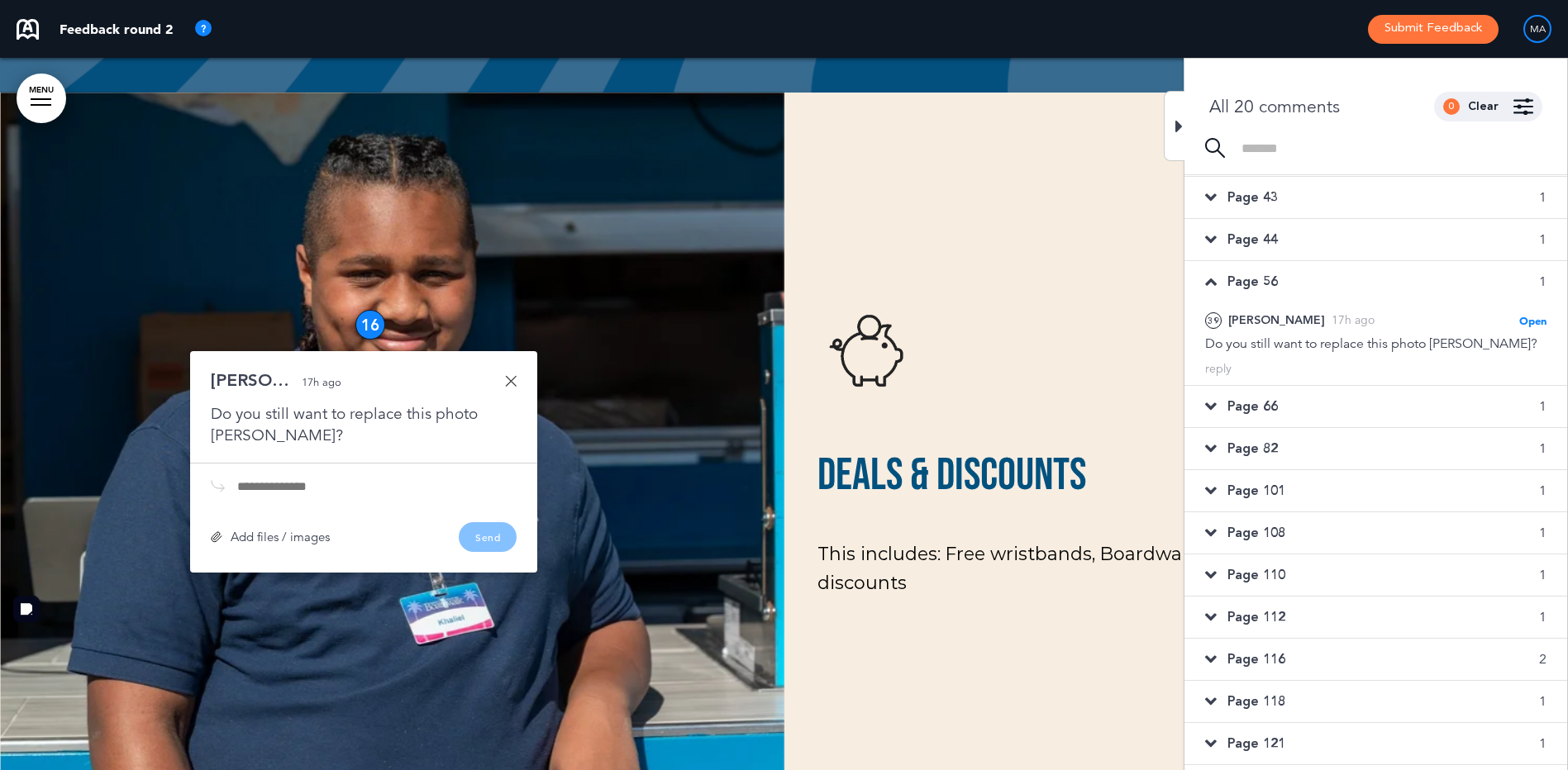
click at [266, 480] on input "text" at bounding box center [377, 486] width 280 height 13
click at [255, 530] on div "Add files / images" at bounding box center [270, 536] width 119 height 12
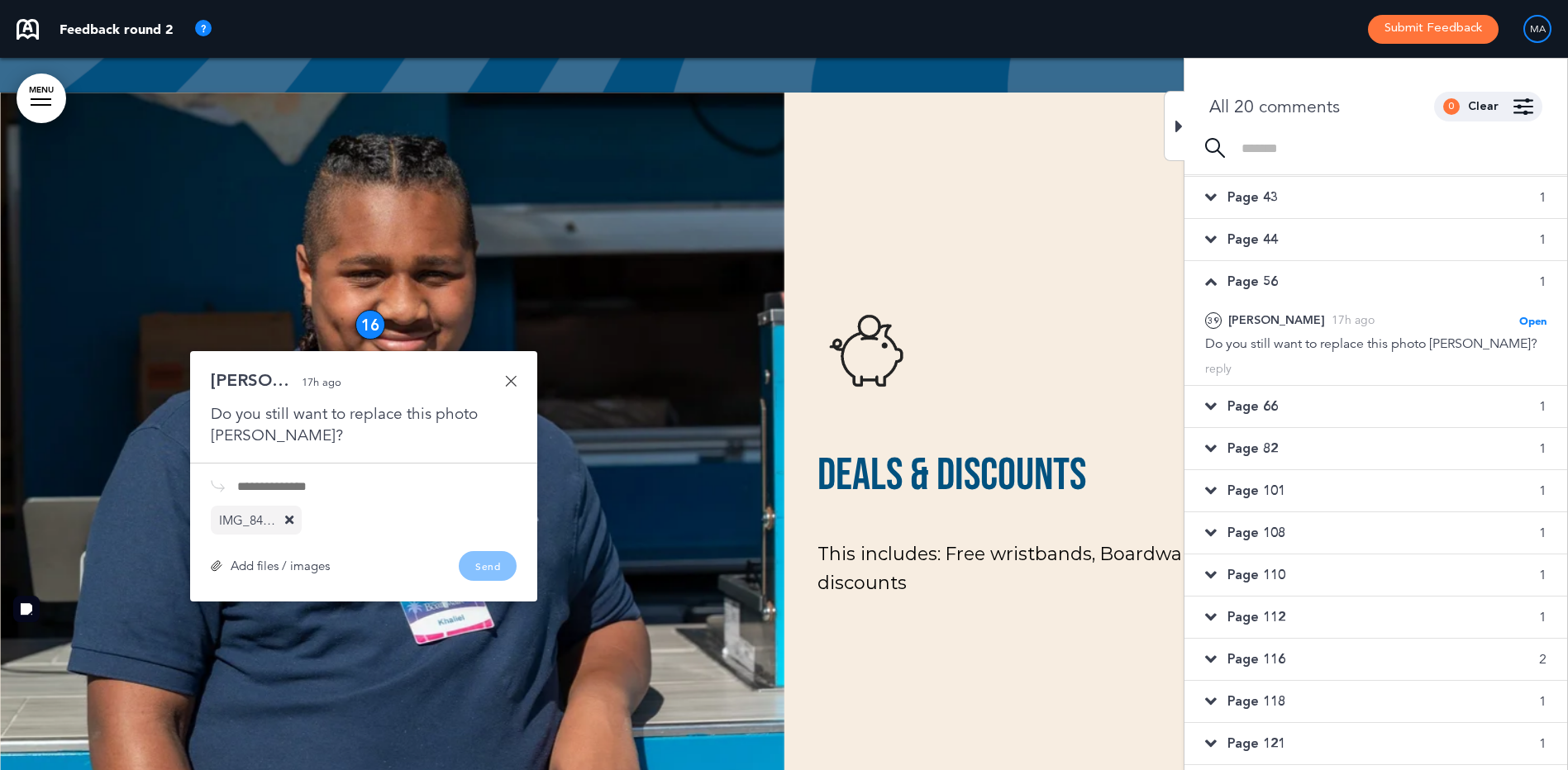
click at [290, 480] on input "text" at bounding box center [377, 486] width 280 height 13
paste input "**********"
type input "**********"
click at [498, 551] on button "Send" at bounding box center [488, 566] width 58 height 30
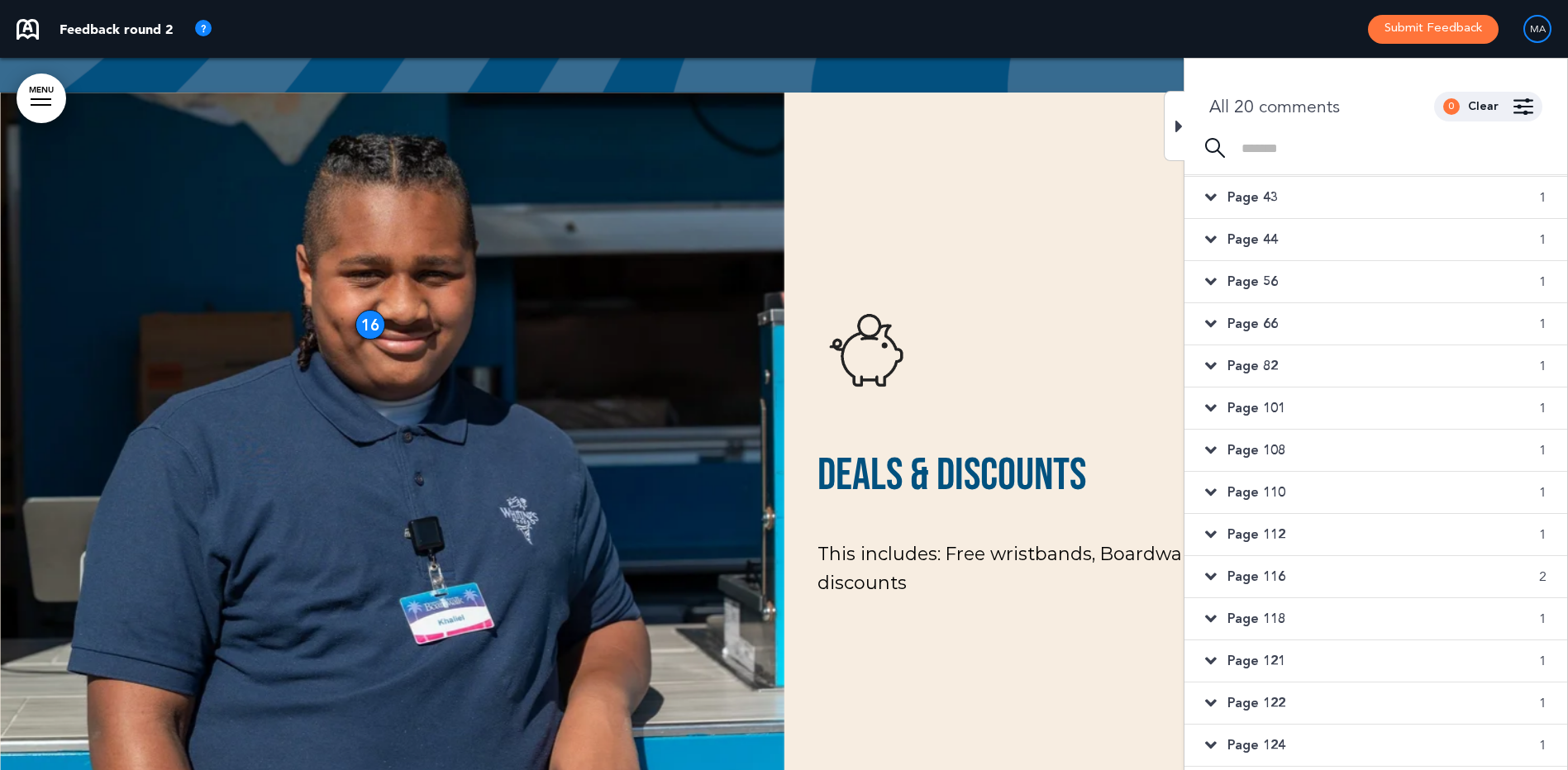
click at [1295, 320] on div "Page 66 1" at bounding box center [1375, 323] width 383 height 41
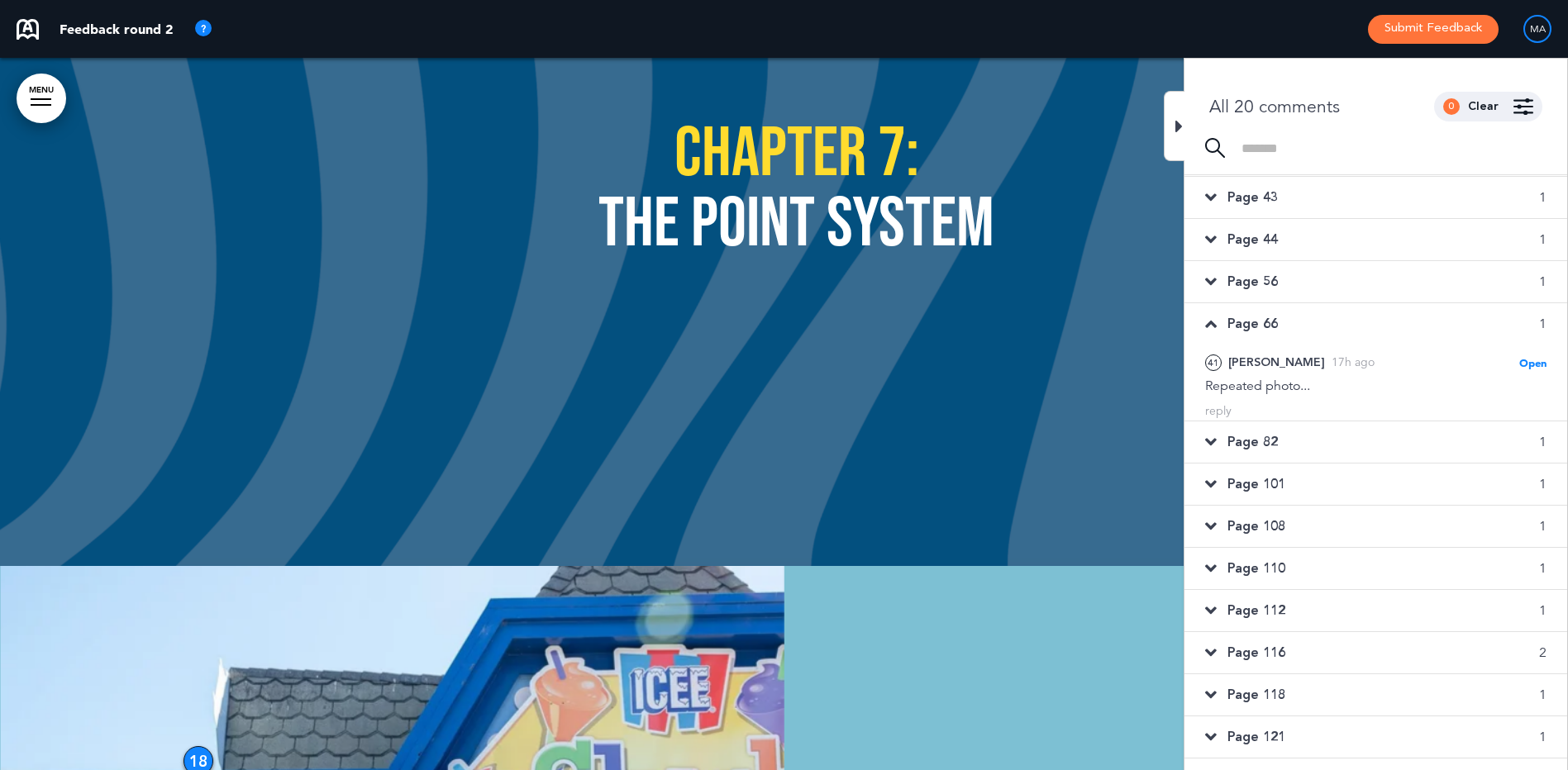
scroll to position [64658, 0]
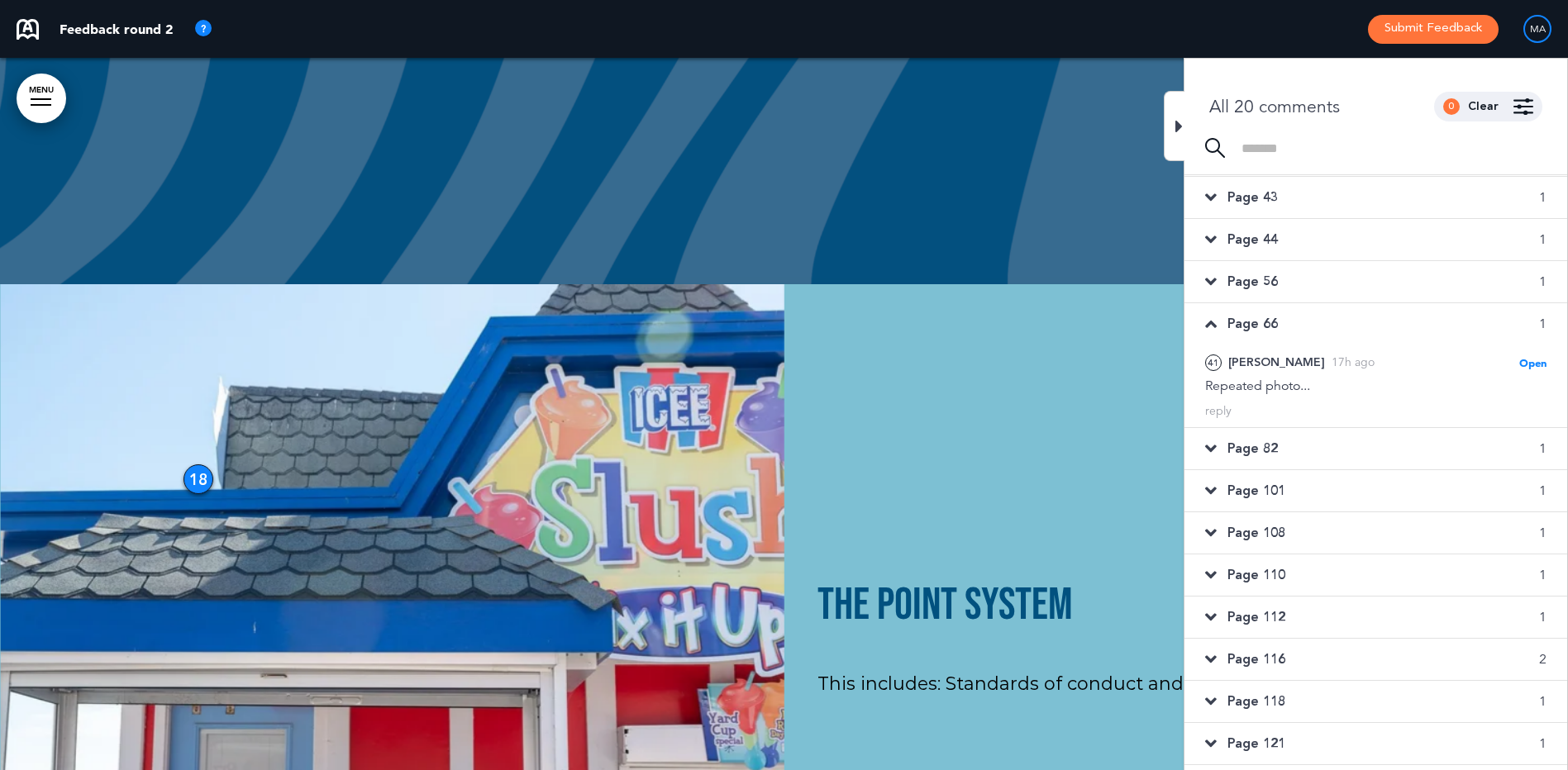
click at [1341, 237] on div "Page 44 1" at bounding box center [1375, 239] width 383 height 41
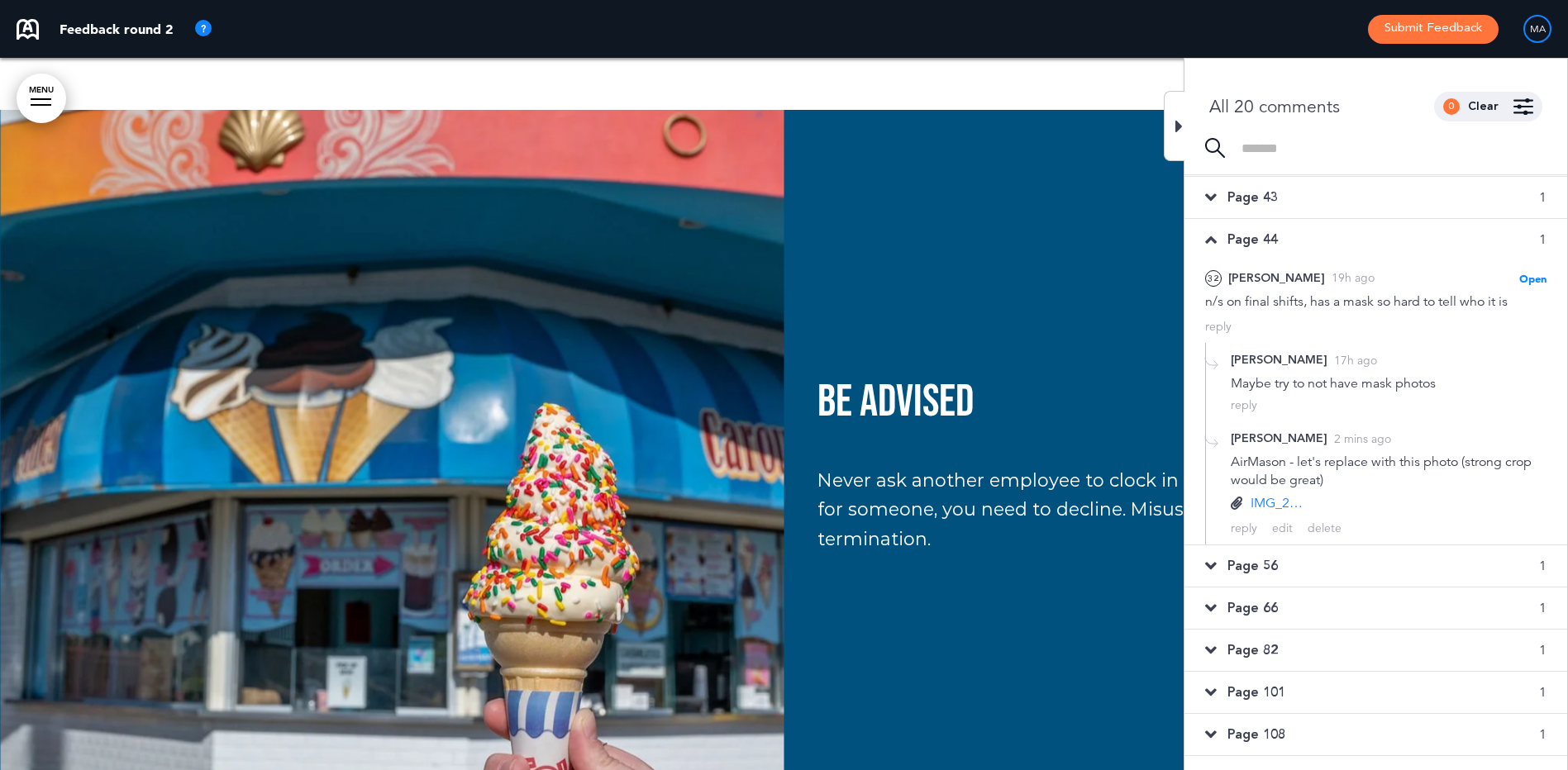
scroll to position [42349, 0]
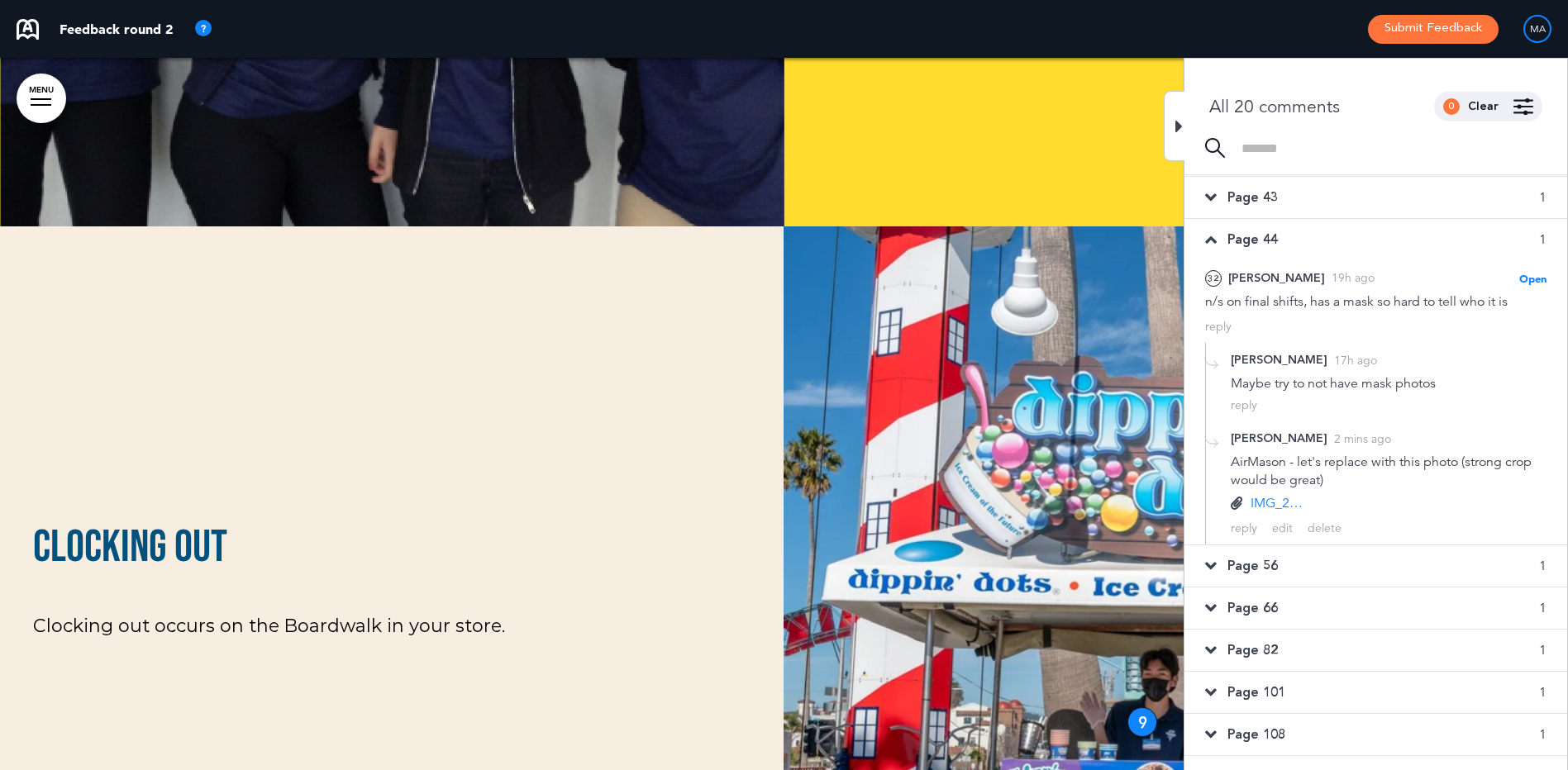
click at [1301, 566] on div "Page 56 1" at bounding box center [1375, 565] width 383 height 41
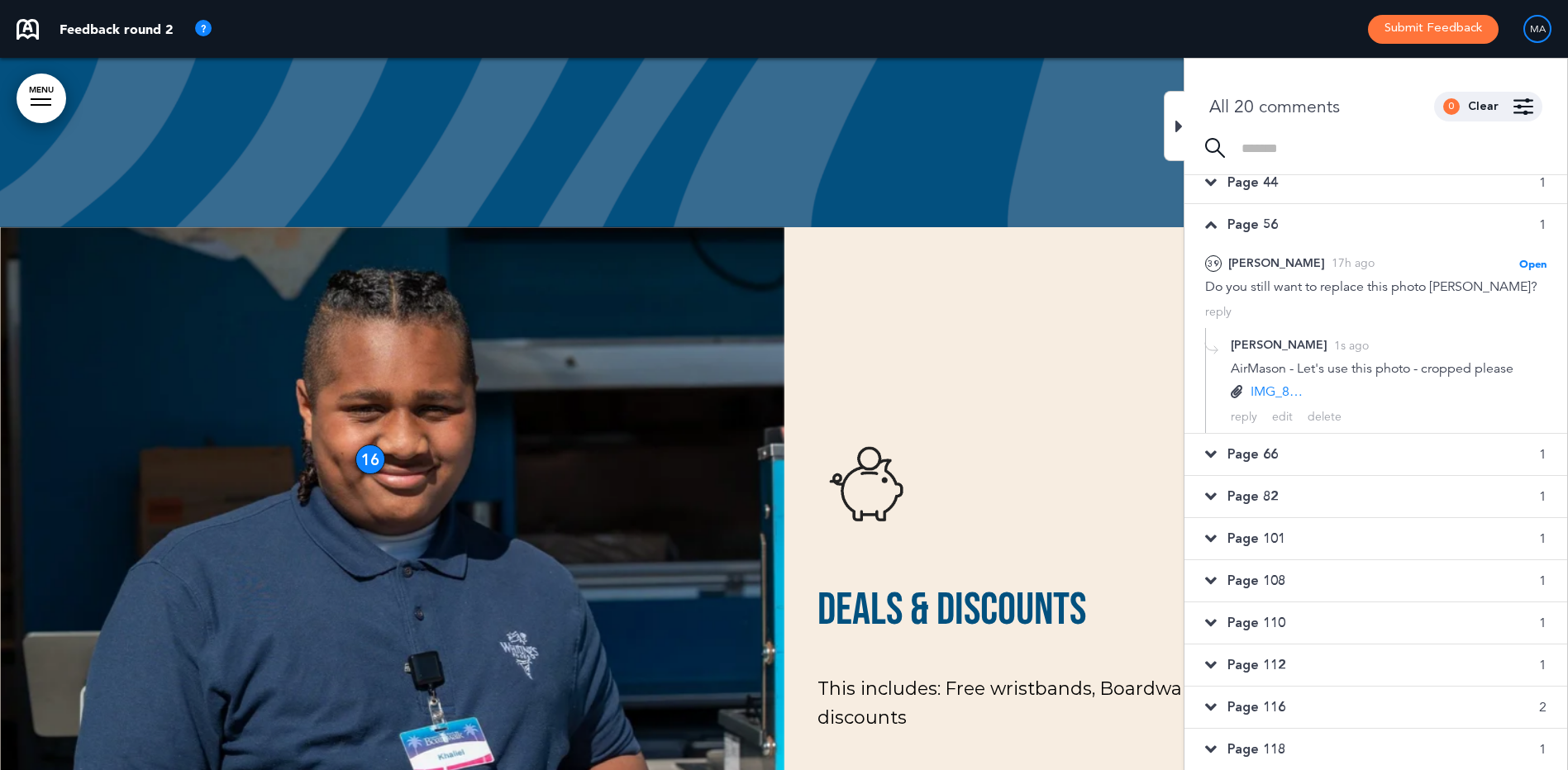
scroll to position [165, 0]
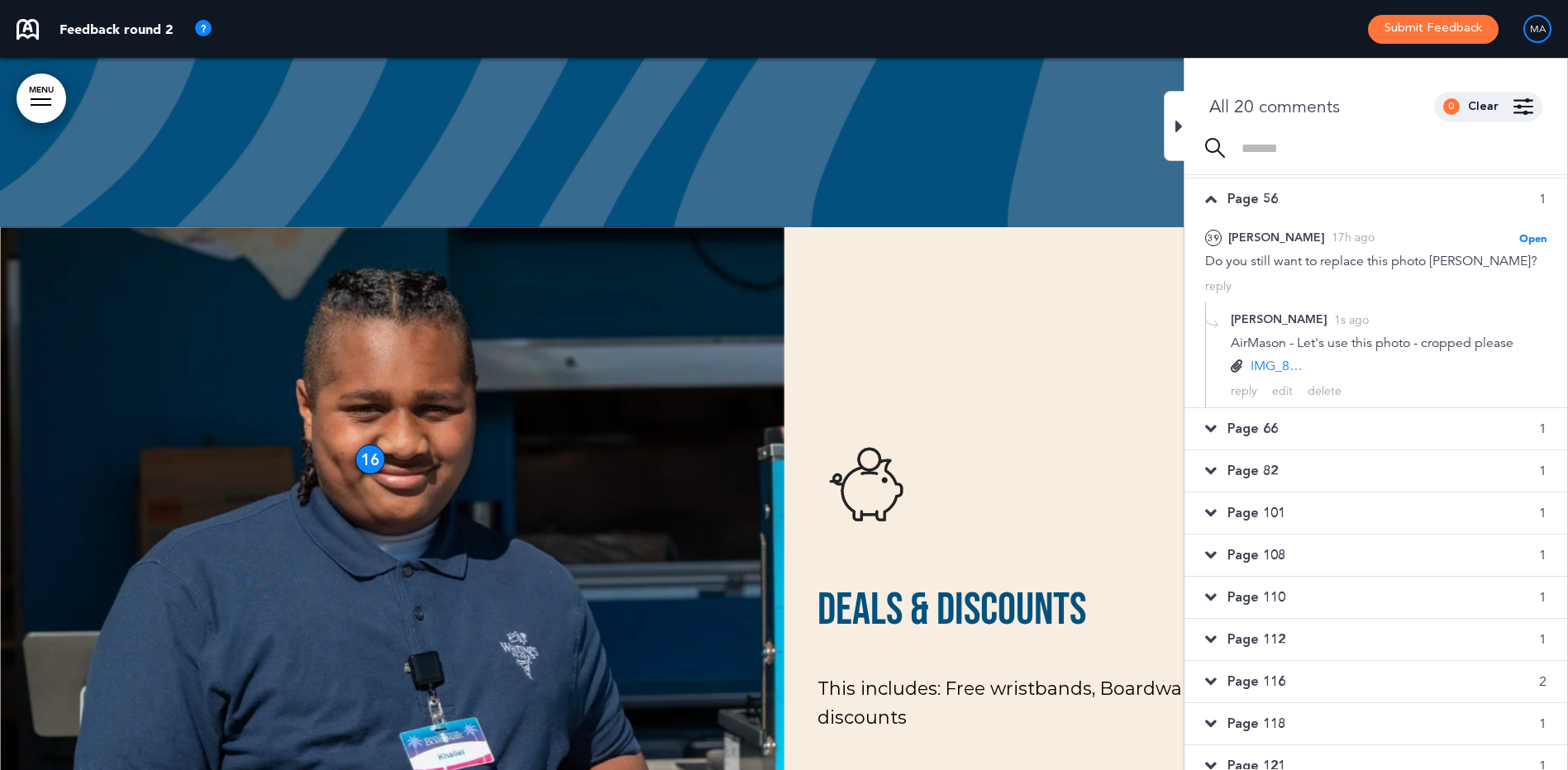
click at [1253, 425] on span "Page 66" at bounding box center [1251, 428] width 50 height 18
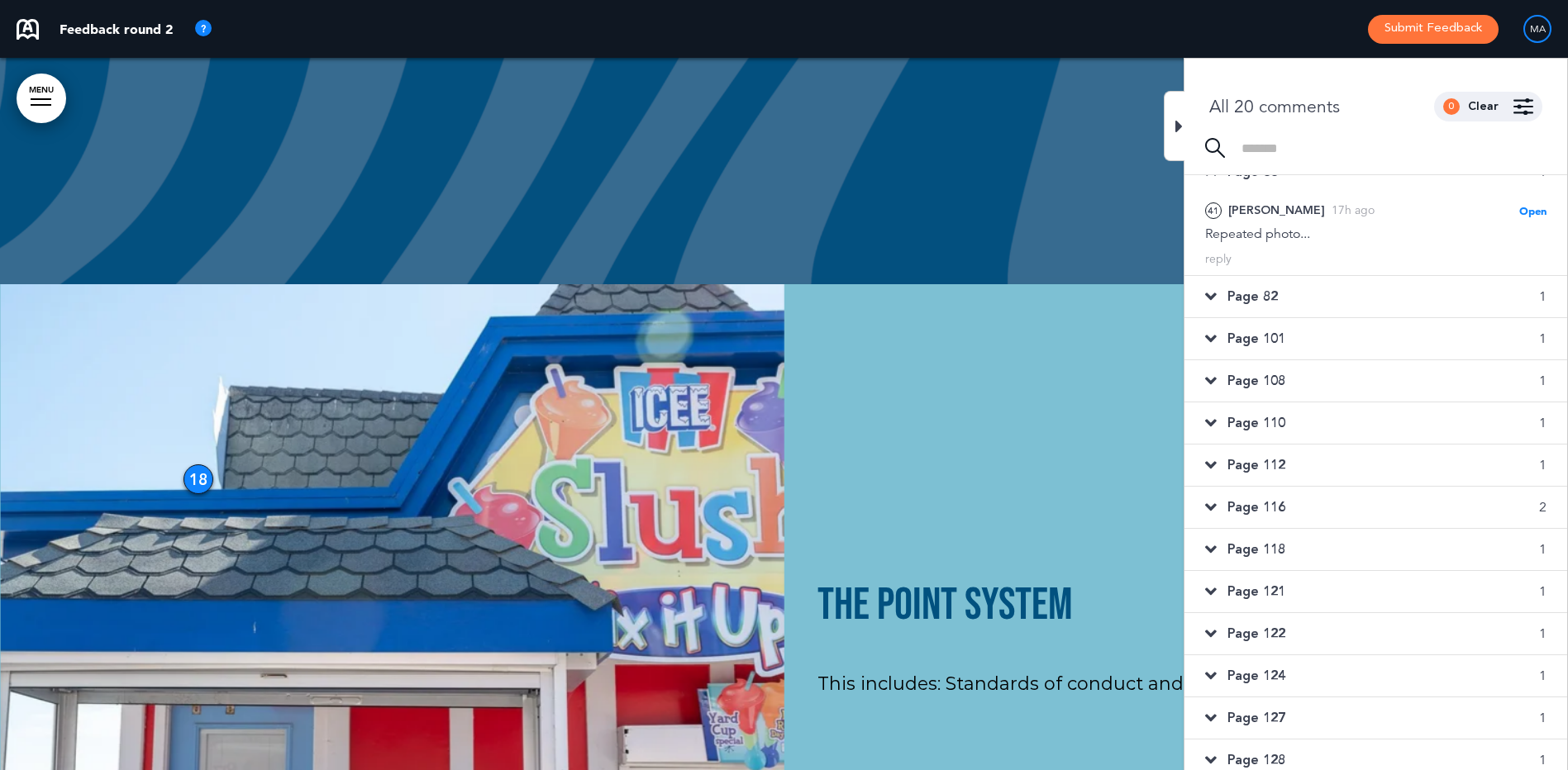
scroll to position [206, 0]
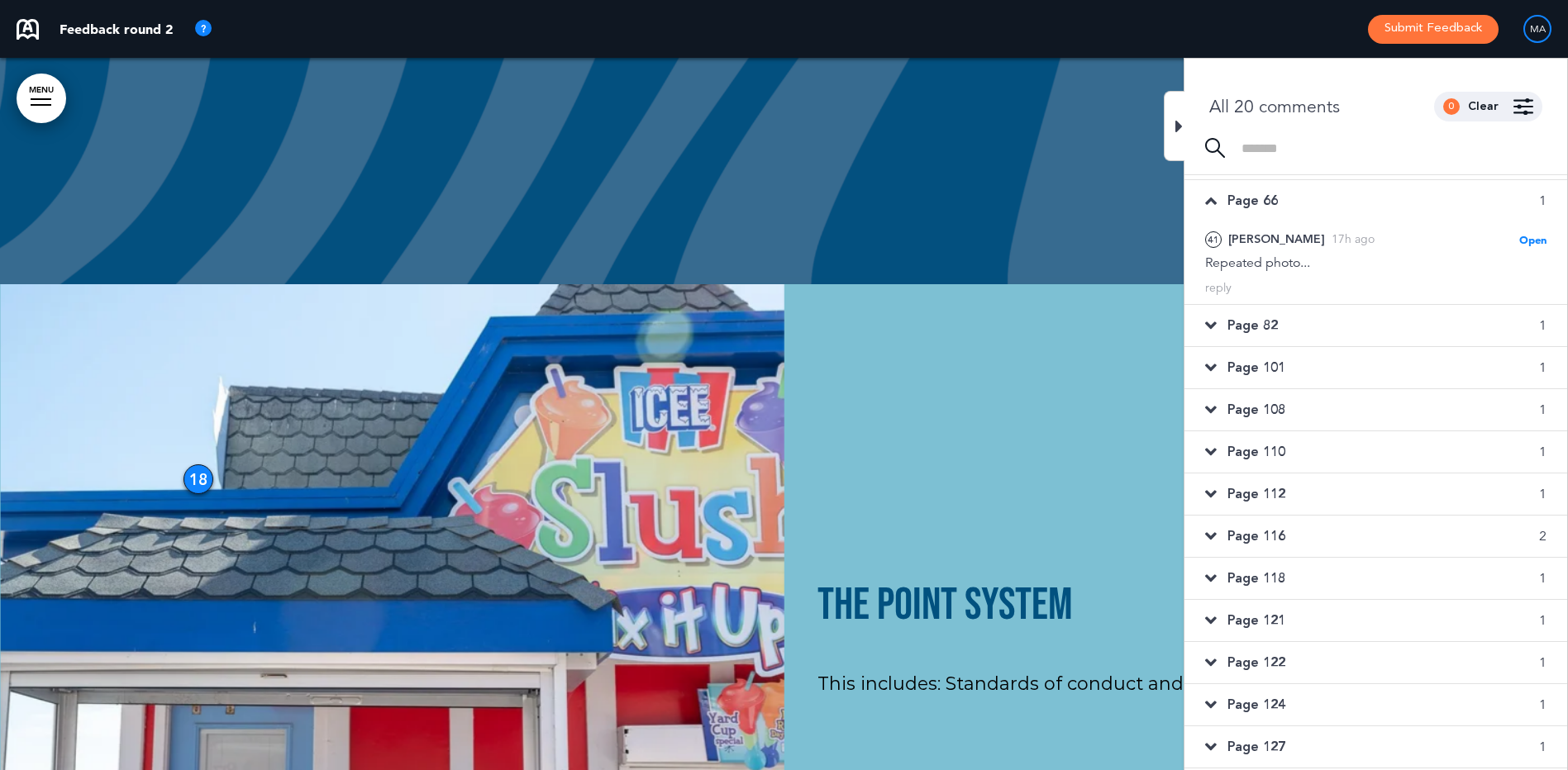
click at [1247, 328] on span "Page 82" at bounding box center [1251, 325] width 50 height 18
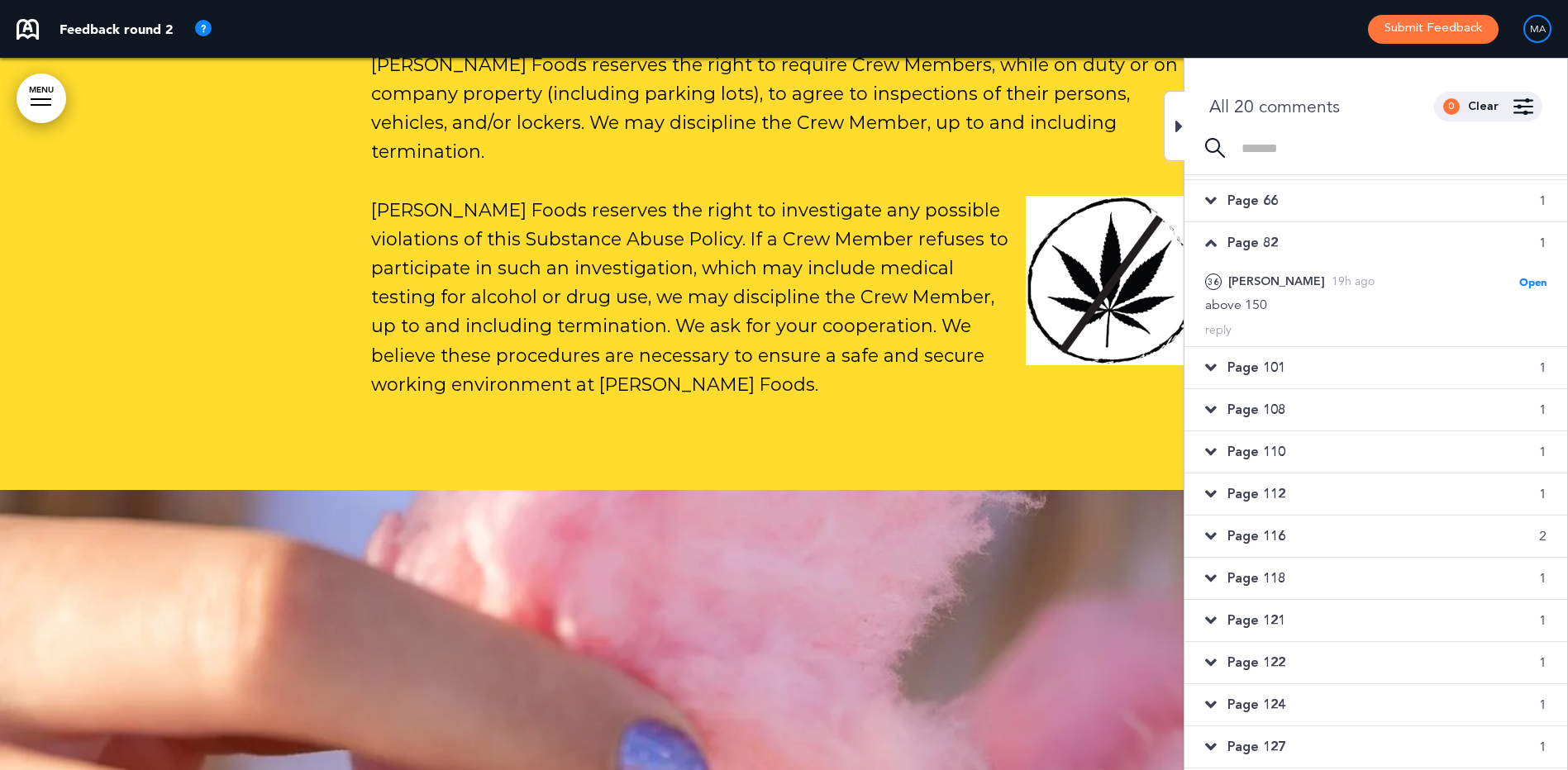
scroll to position [85214, 0]
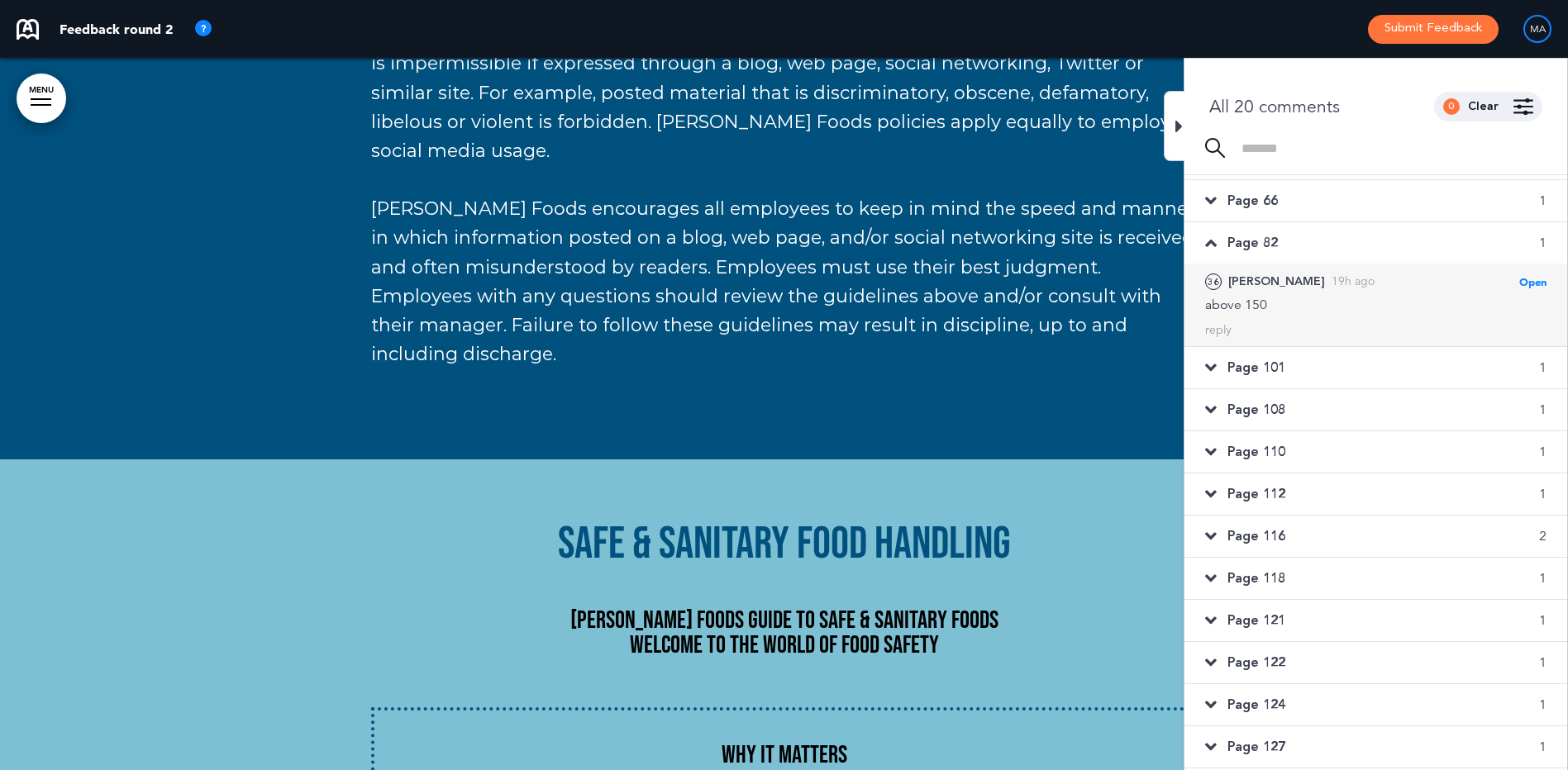
click at [1525, 282] on span "Open" at bounding box center [1532, 281] width 27 height 13
click at [1218, 326] on div "reply" at bounding box center [1218, 330] width 26 height 16
click at [1265, 360] on textarea at bounding box center [1375, 357] width 341 height 53
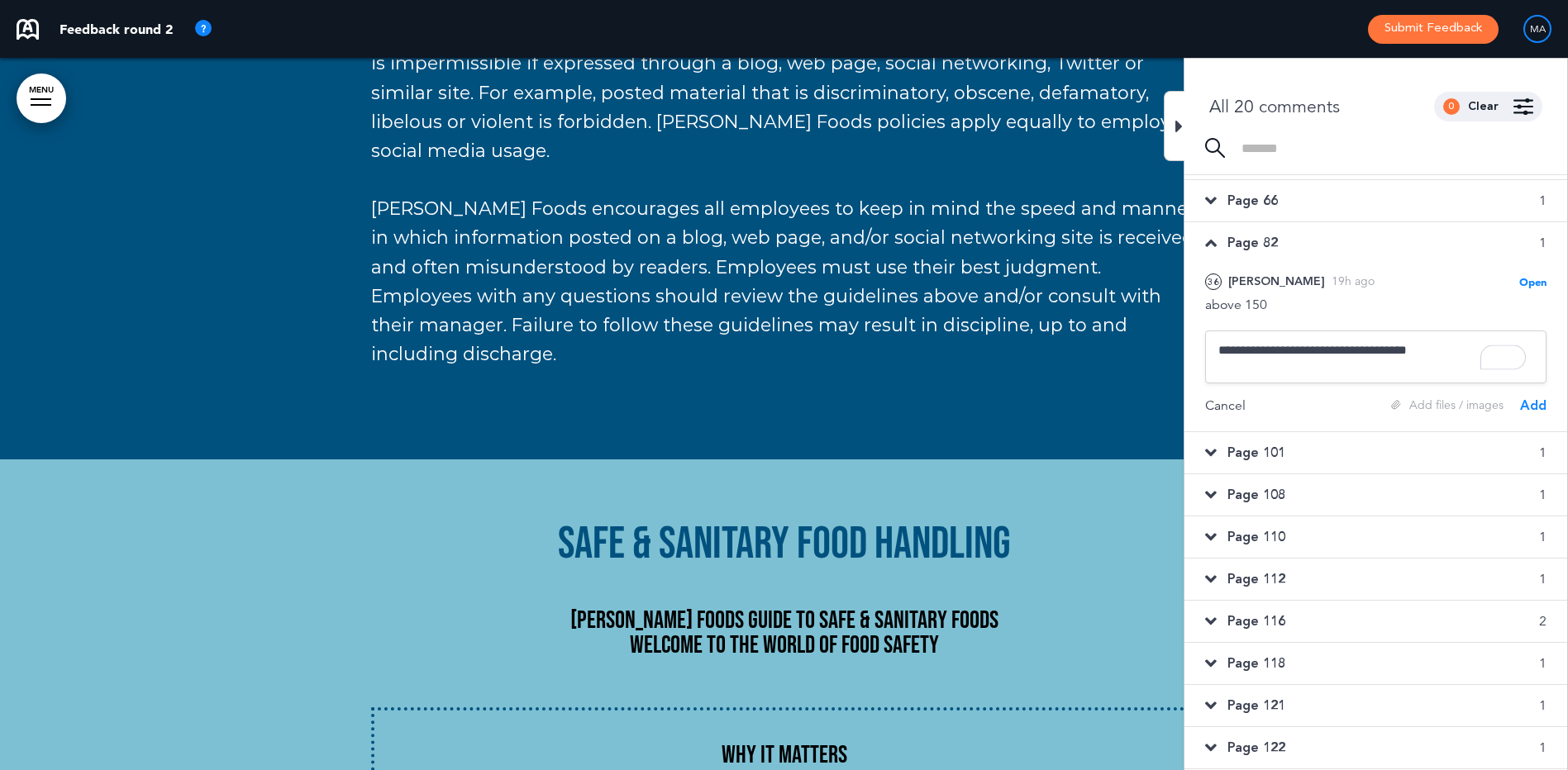
type textarea "**********"
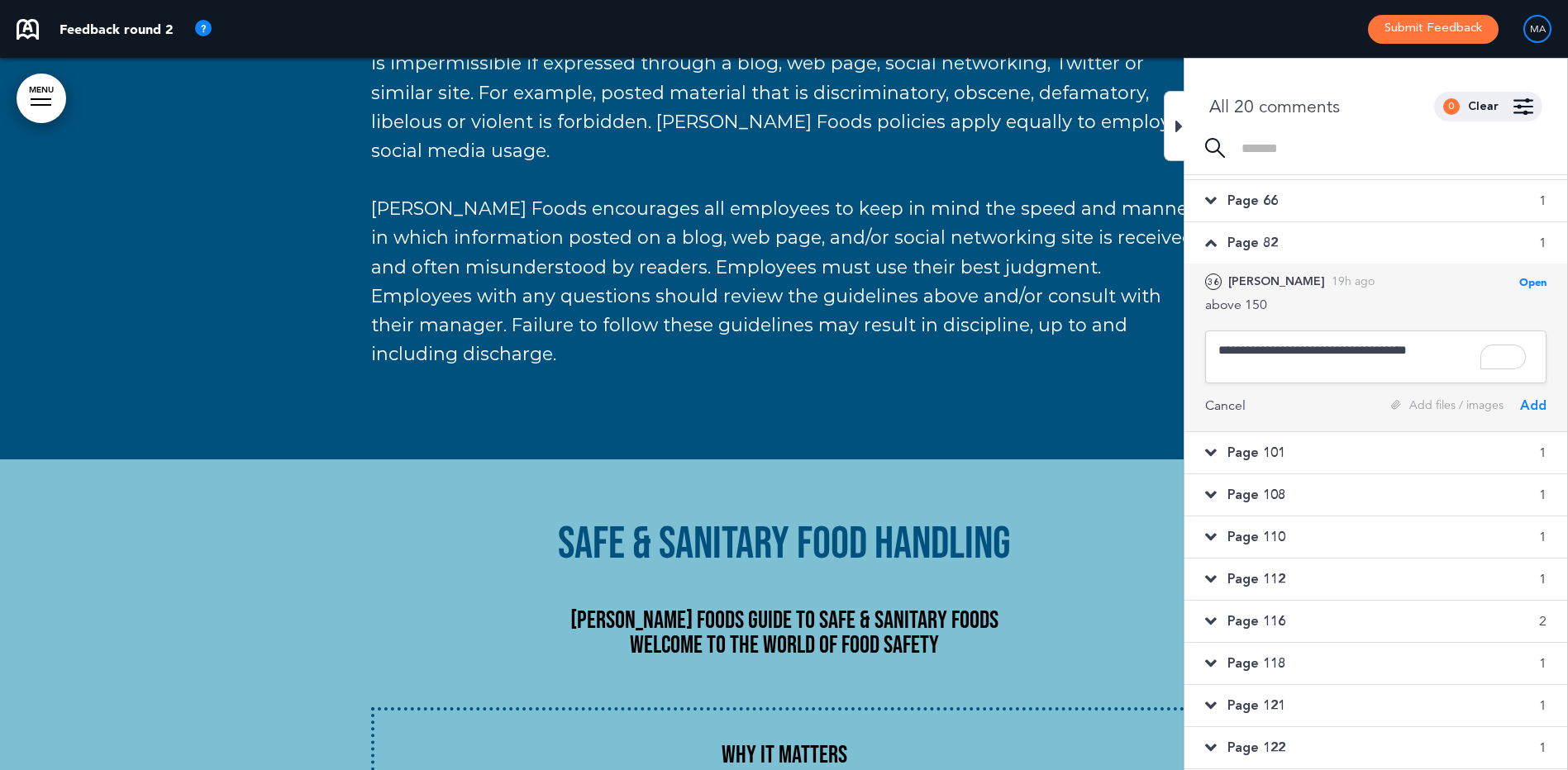
click at [1535, 403] on div "Add" at bounding box center [1533, 405] width 26 height 18
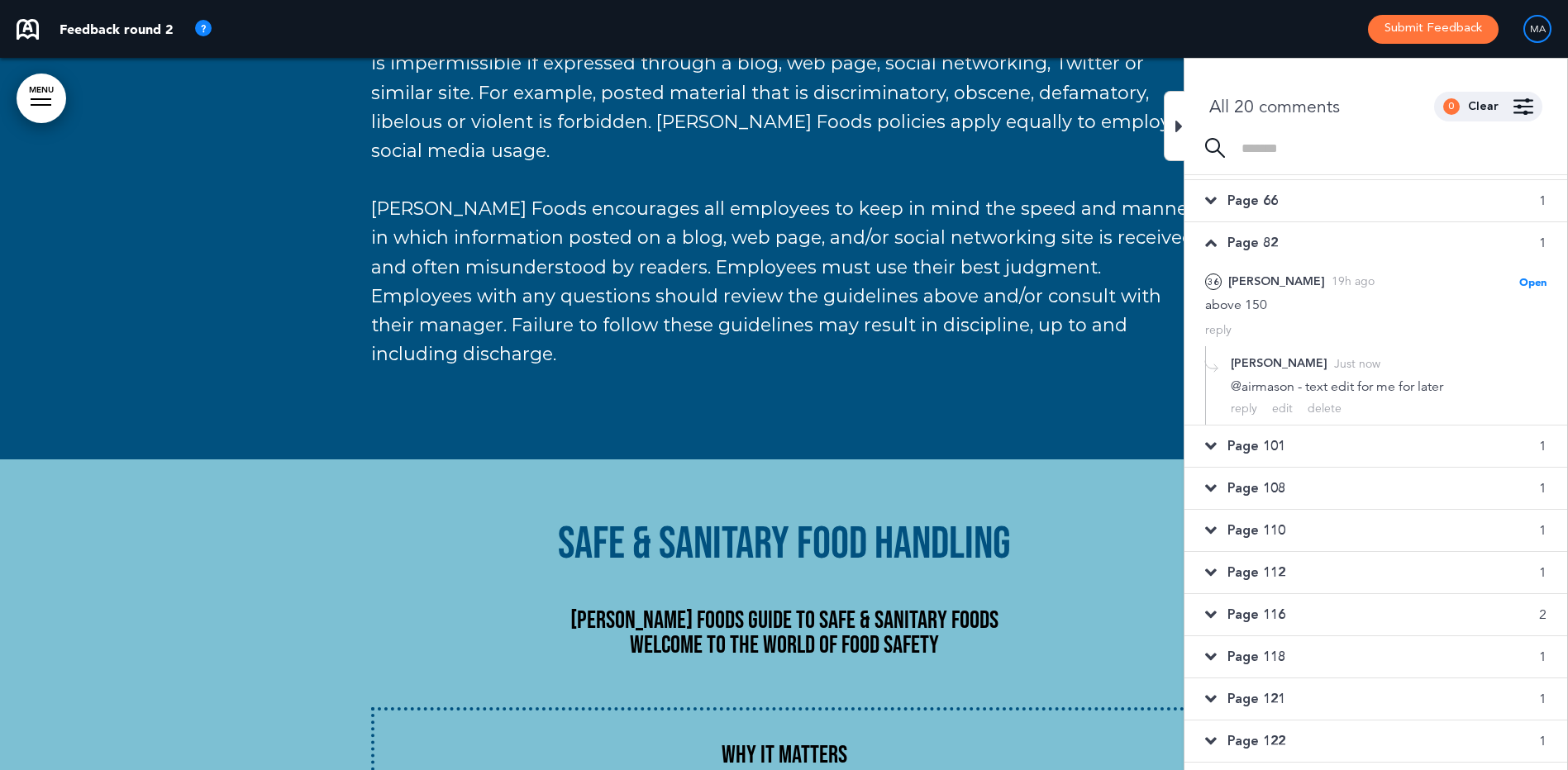
click at [1257, 451] on span "Page 101" at bounding box center [1256, 446] width 58 height 18
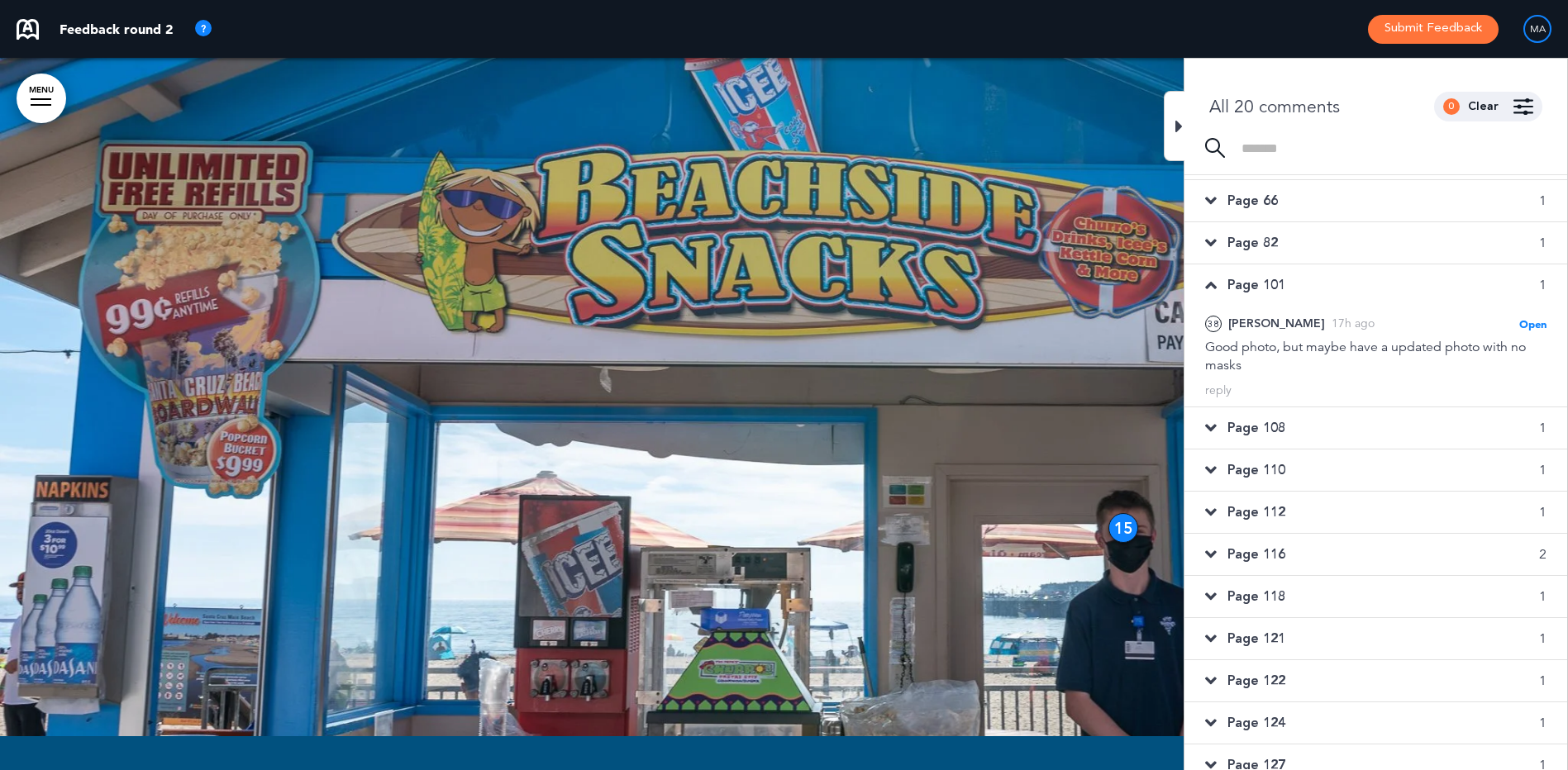
scroll to position [22204, 0]
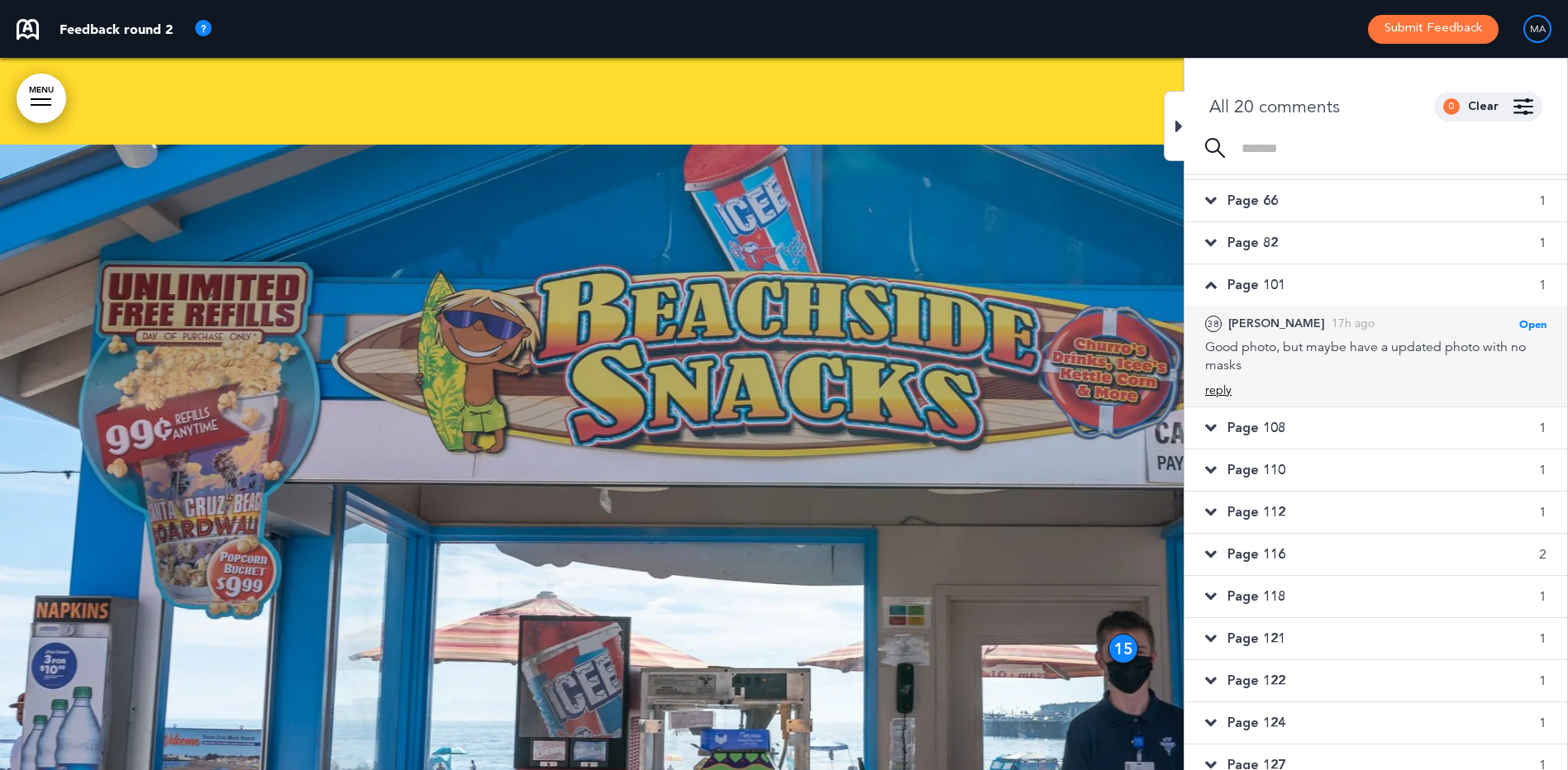
click at [1221, 385] on div "reply" at bounding box center [1218, 390] width 26 height 16
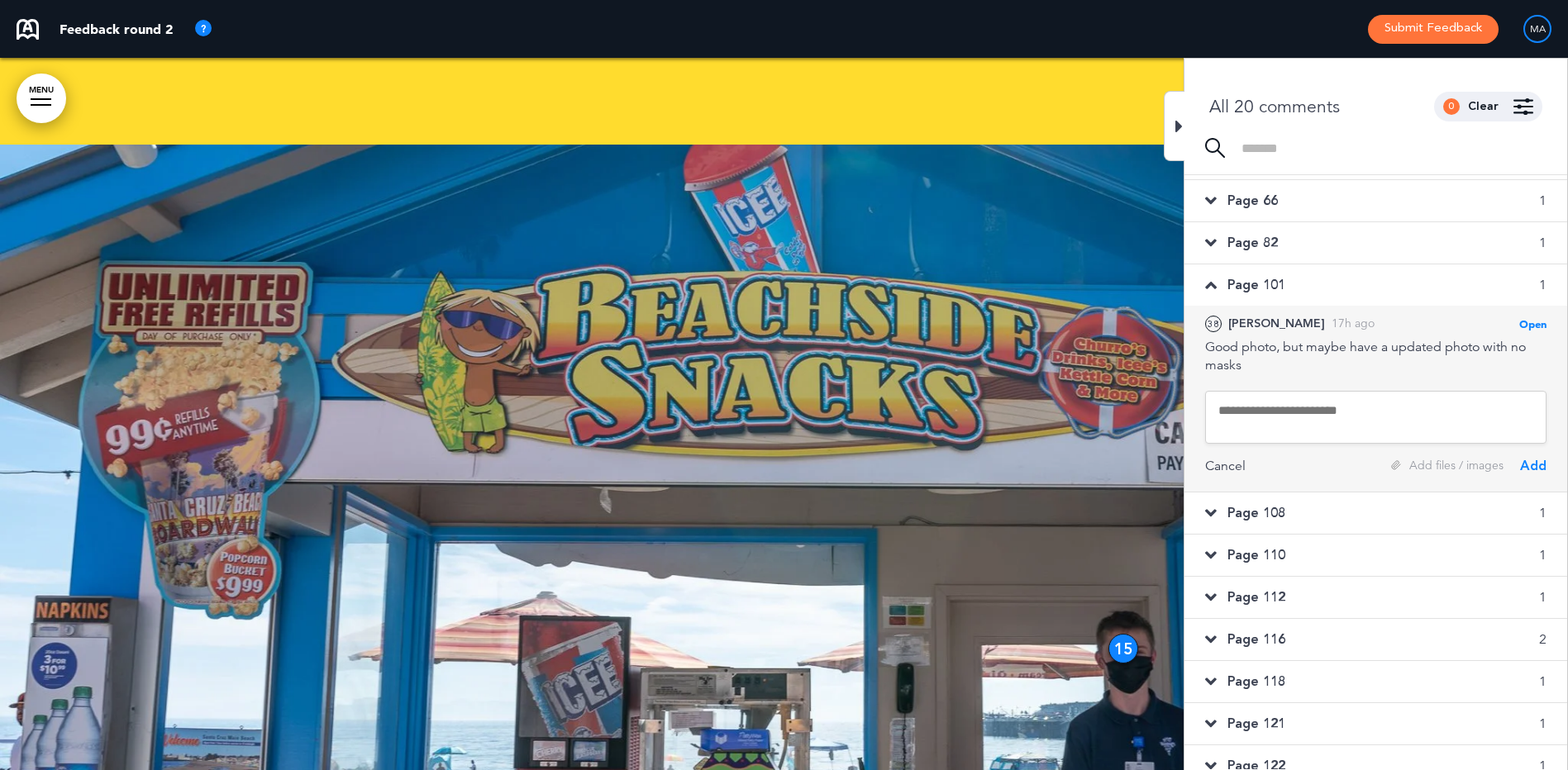
click at [1248, 403] on textarea at bounding box center [1375, 417] width 341 height 53
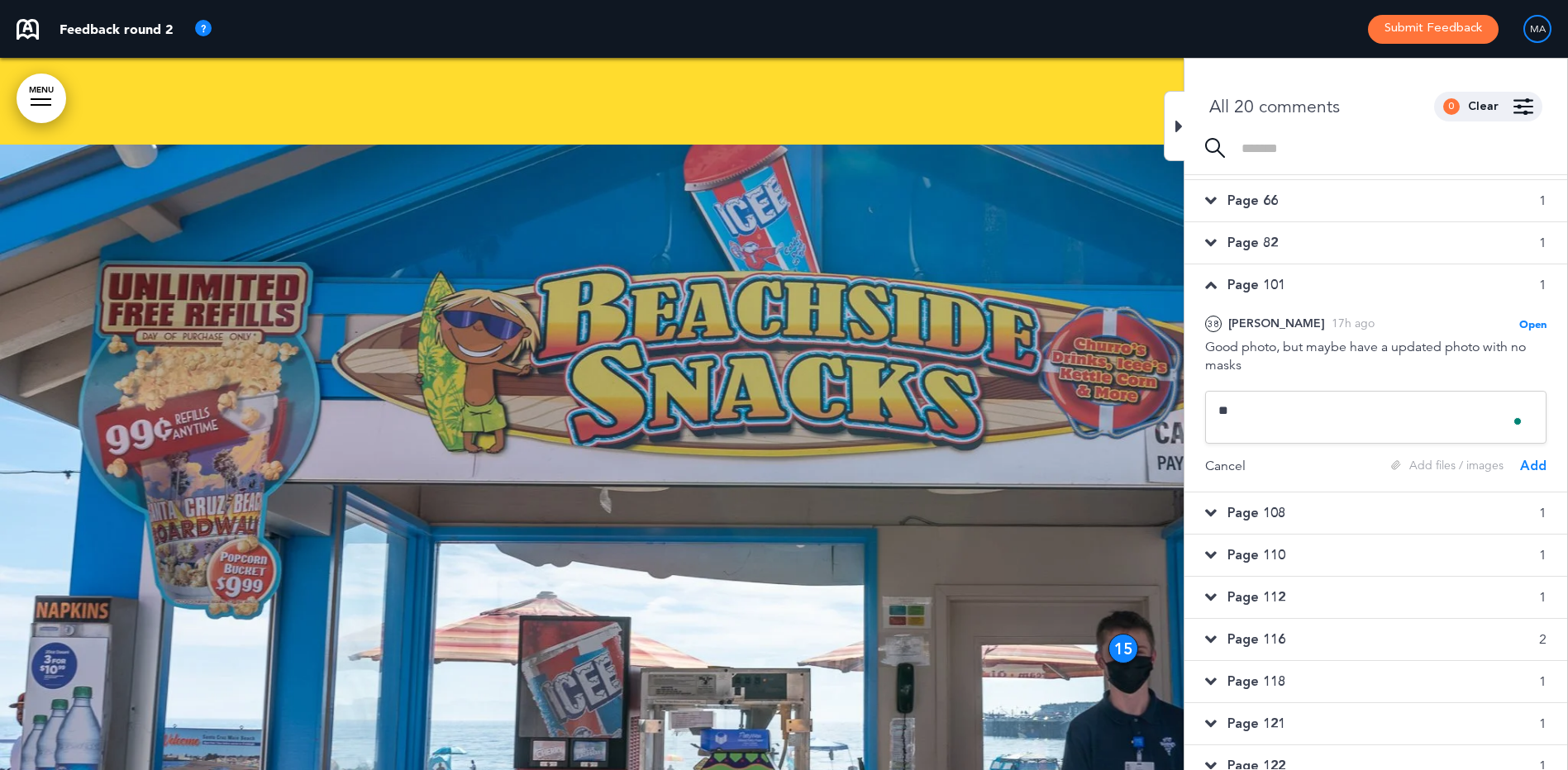
type textarea "*"
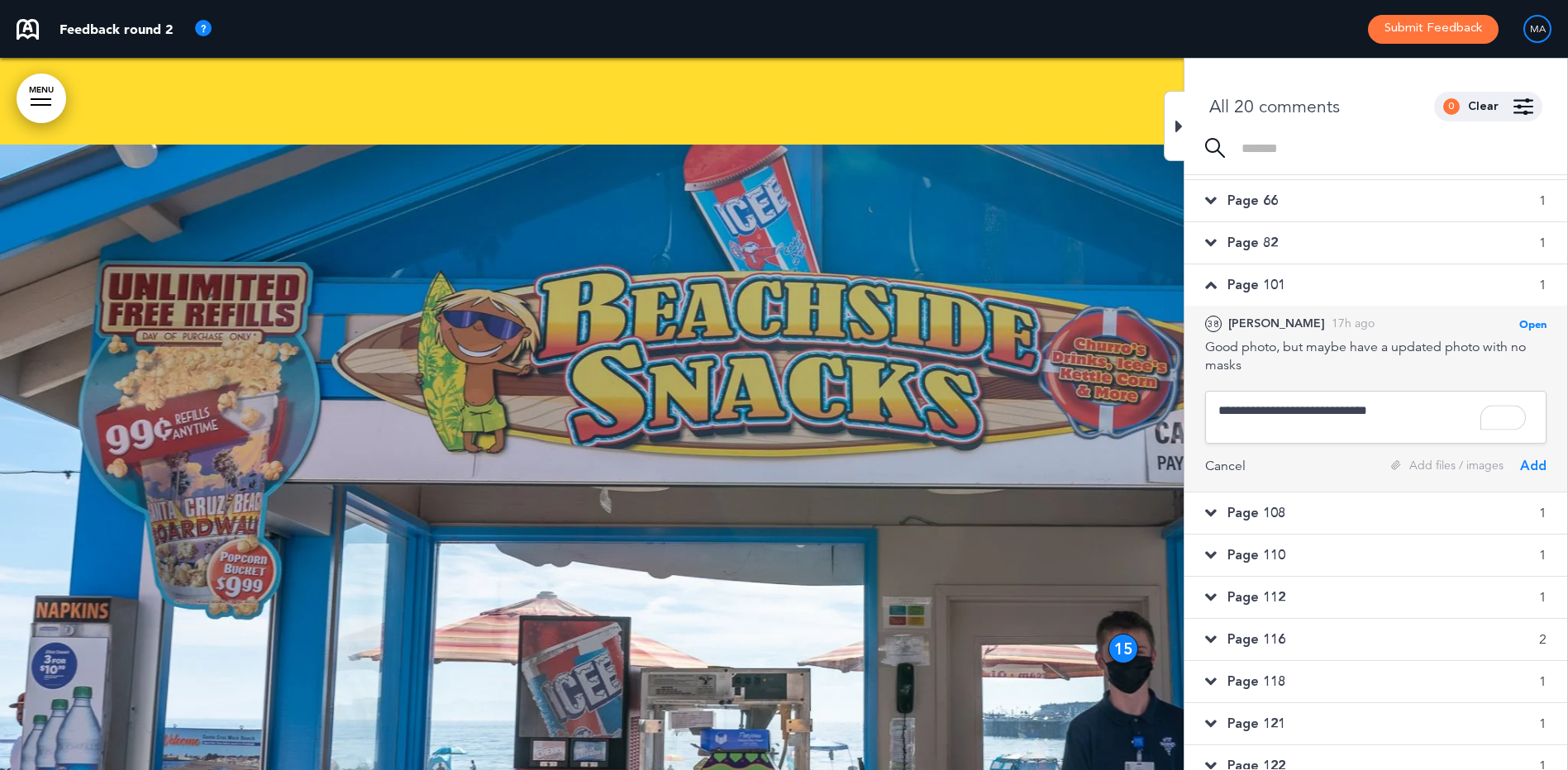
type textarea "**********"
click at [1526, 465] on div "Add" at bounding box center [1533, 466] width 26 height 18
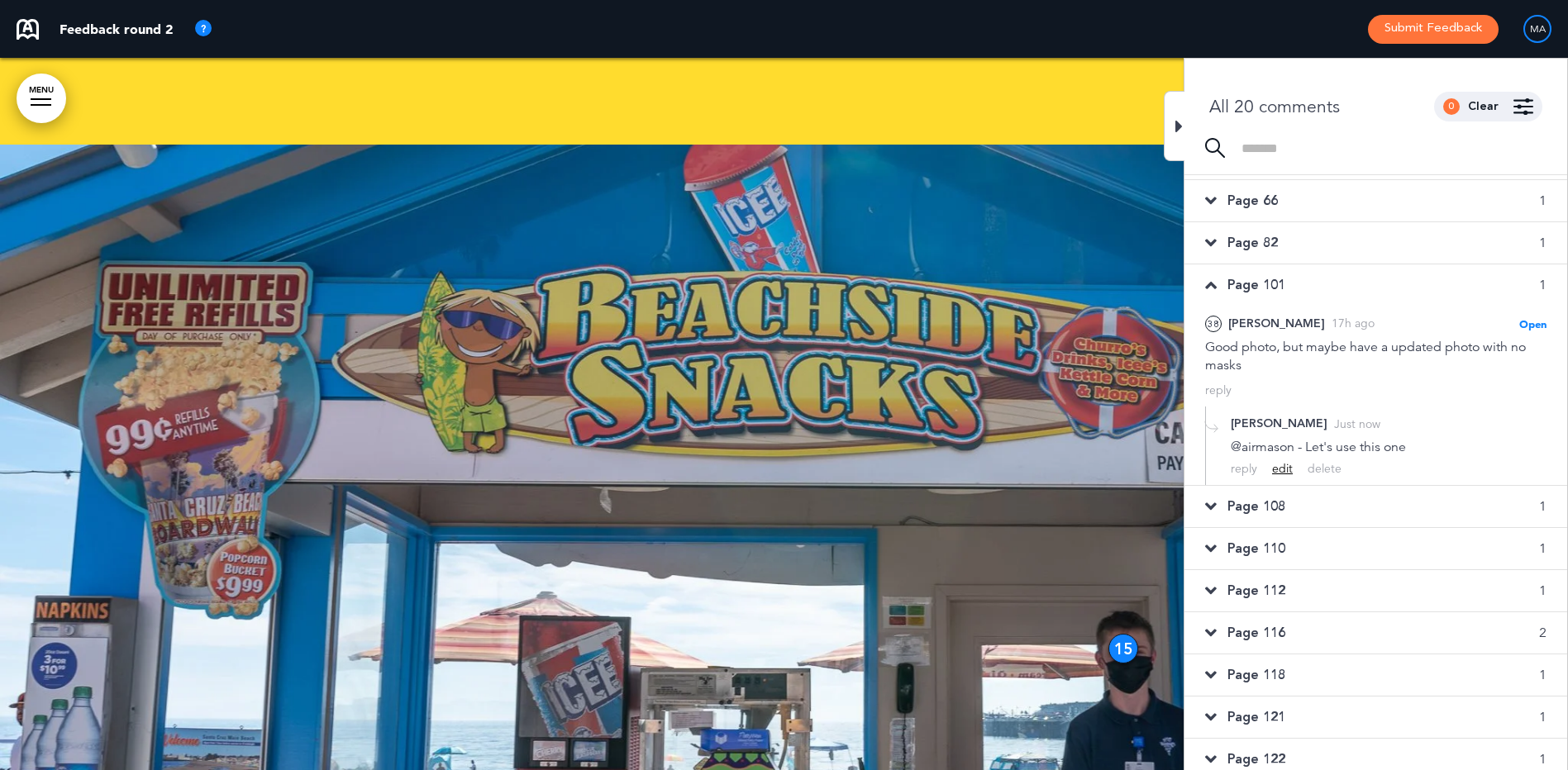
click at [1282, 471] on div "edit" at bounding box center [1281, 469] width 20 height 16
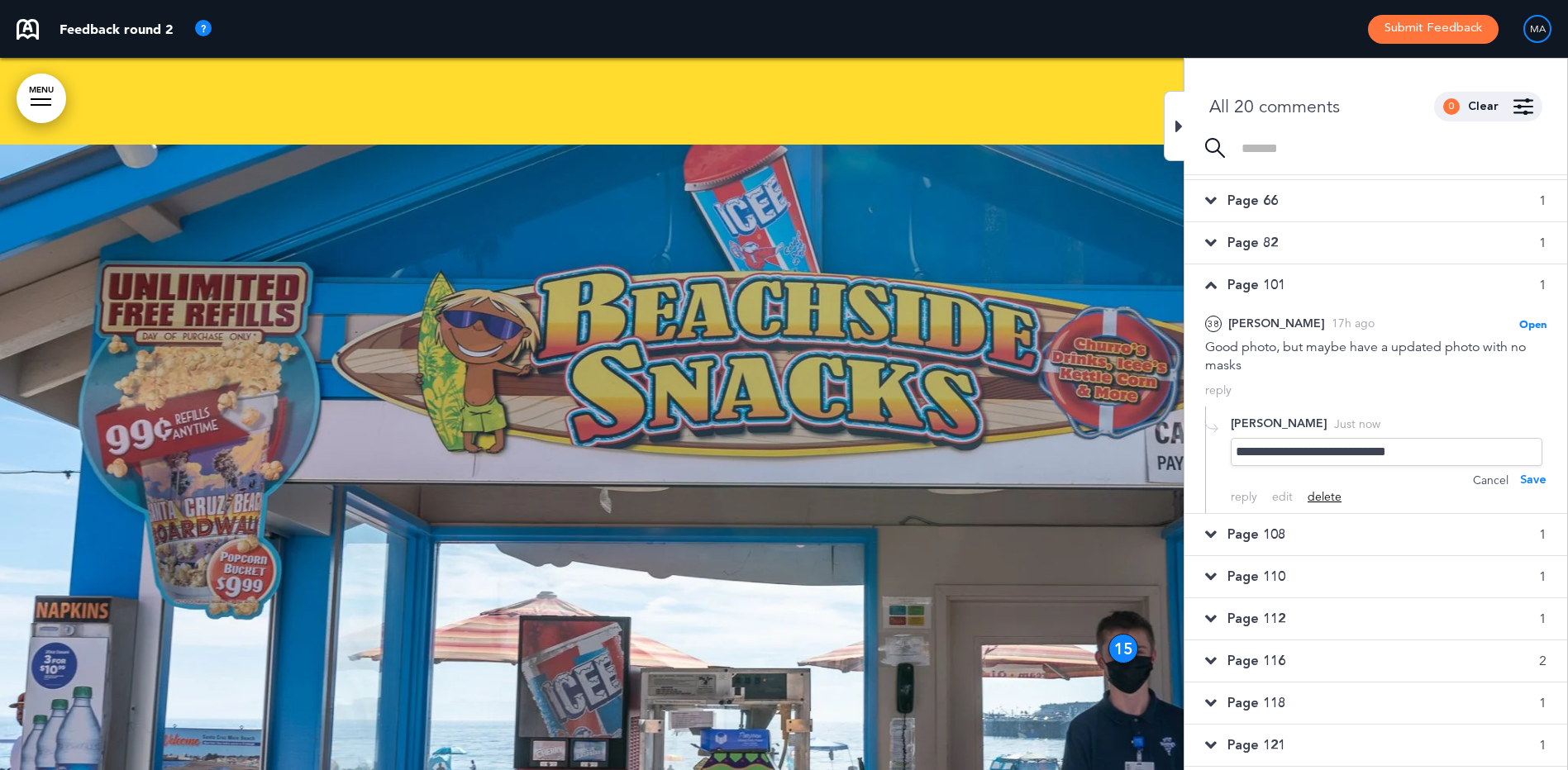
click at [1320, 498] on div "delete" at bounding box center [1324, 497] width 34 height 16
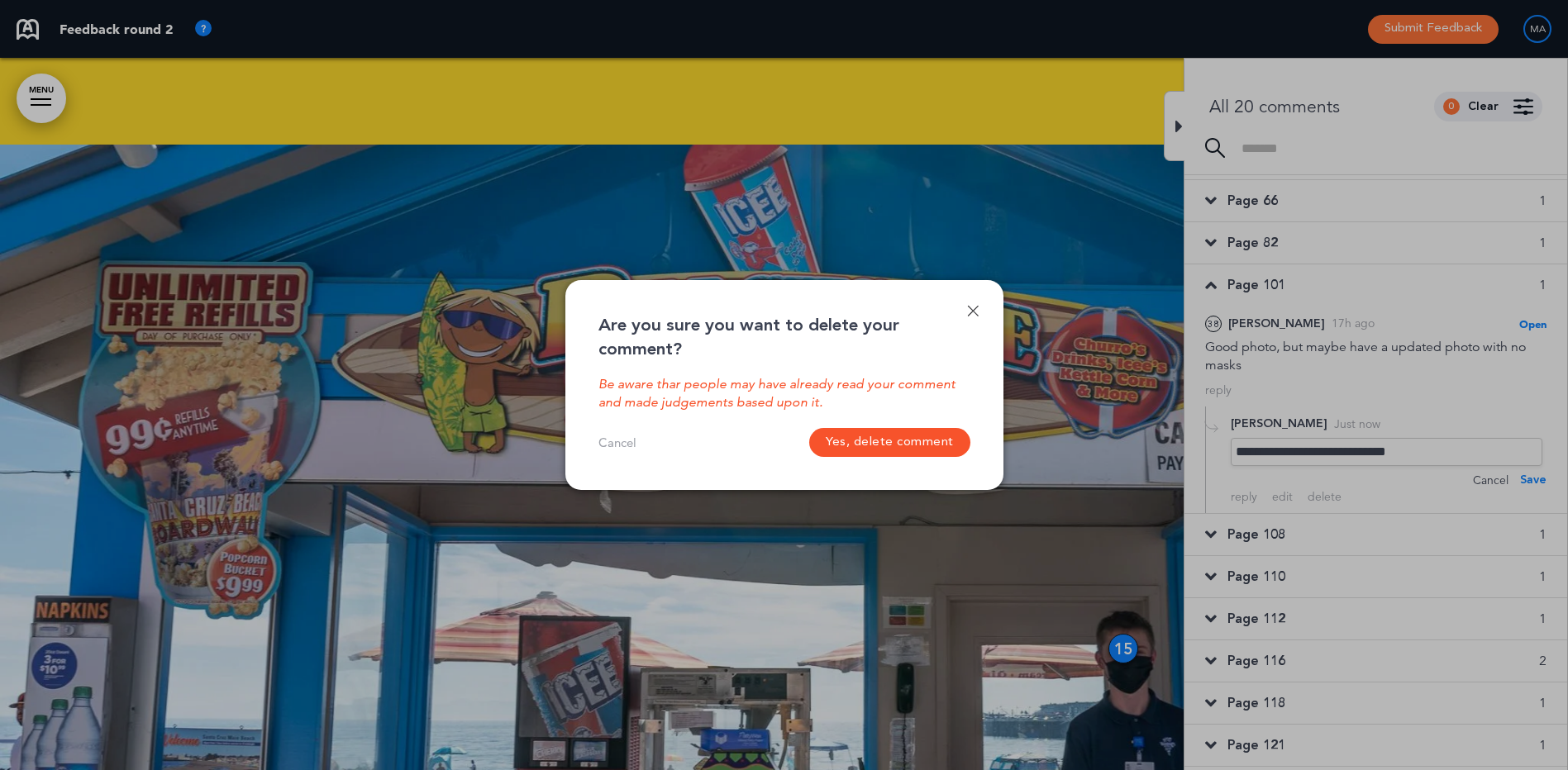
scroll to position [0, 1555]
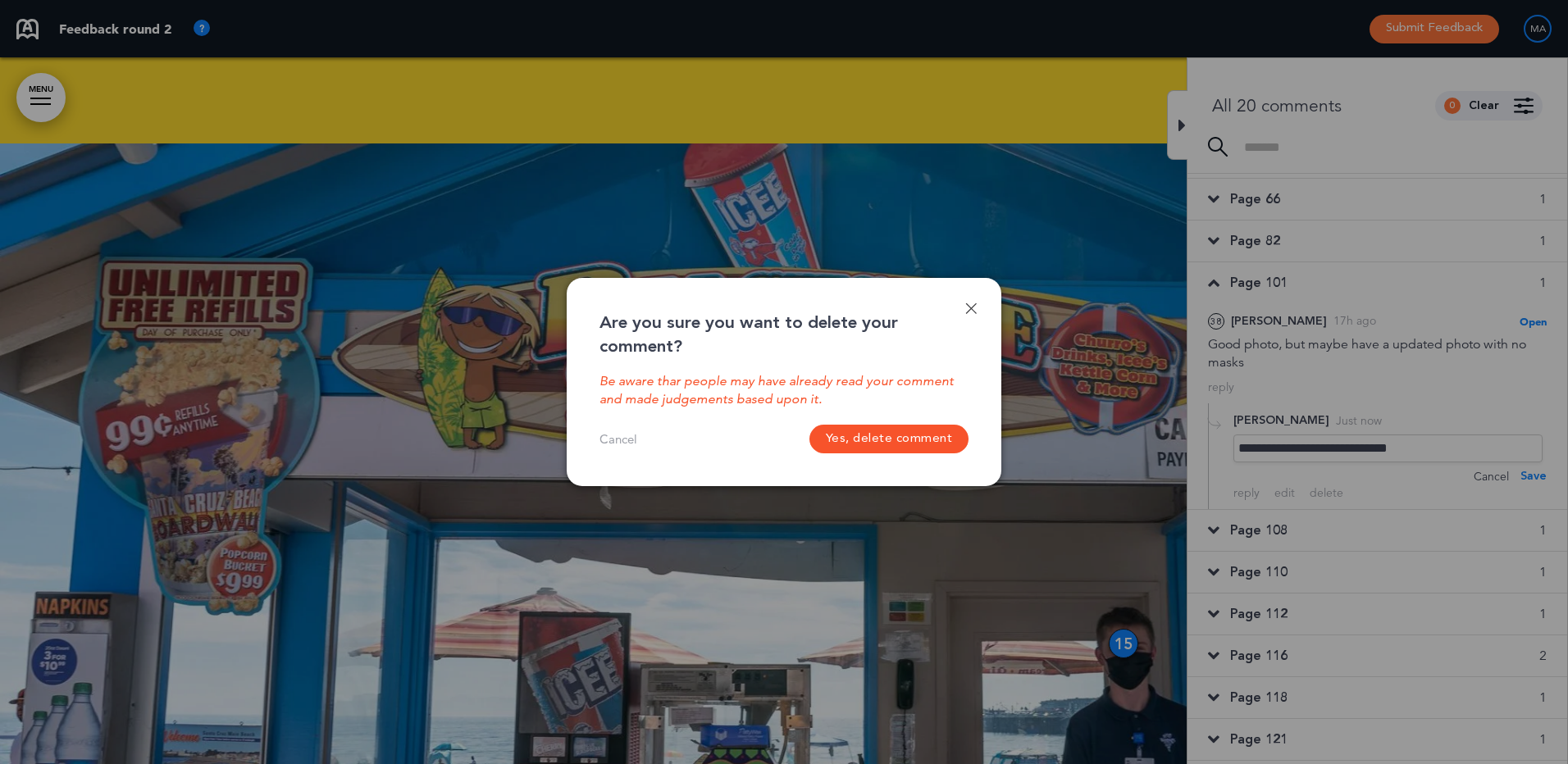
click at [918, 441] on button "Yes, delete comment" at bounding box center [888, 439] width 160 height 29
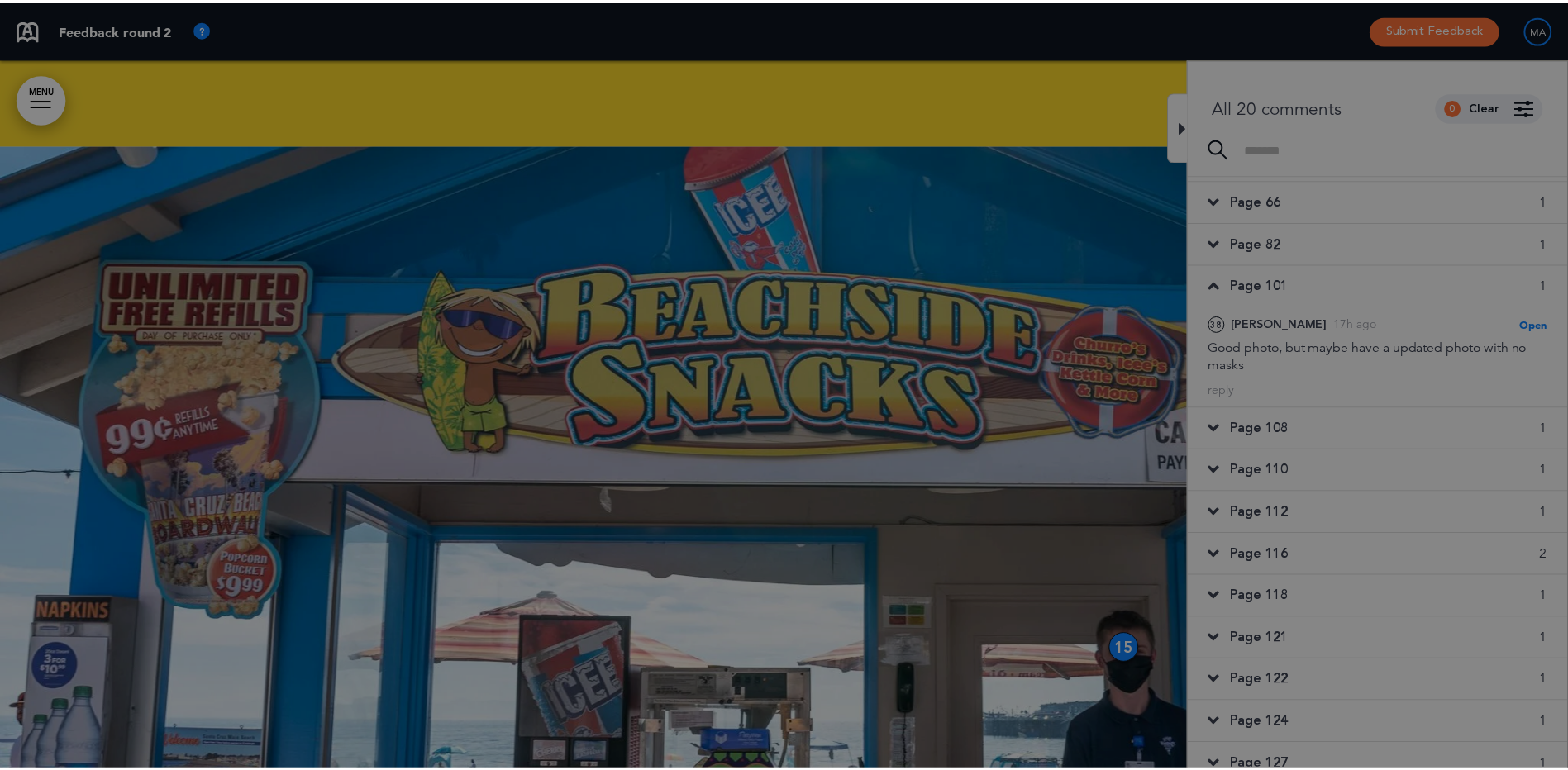
scroll to position [0, 1542]
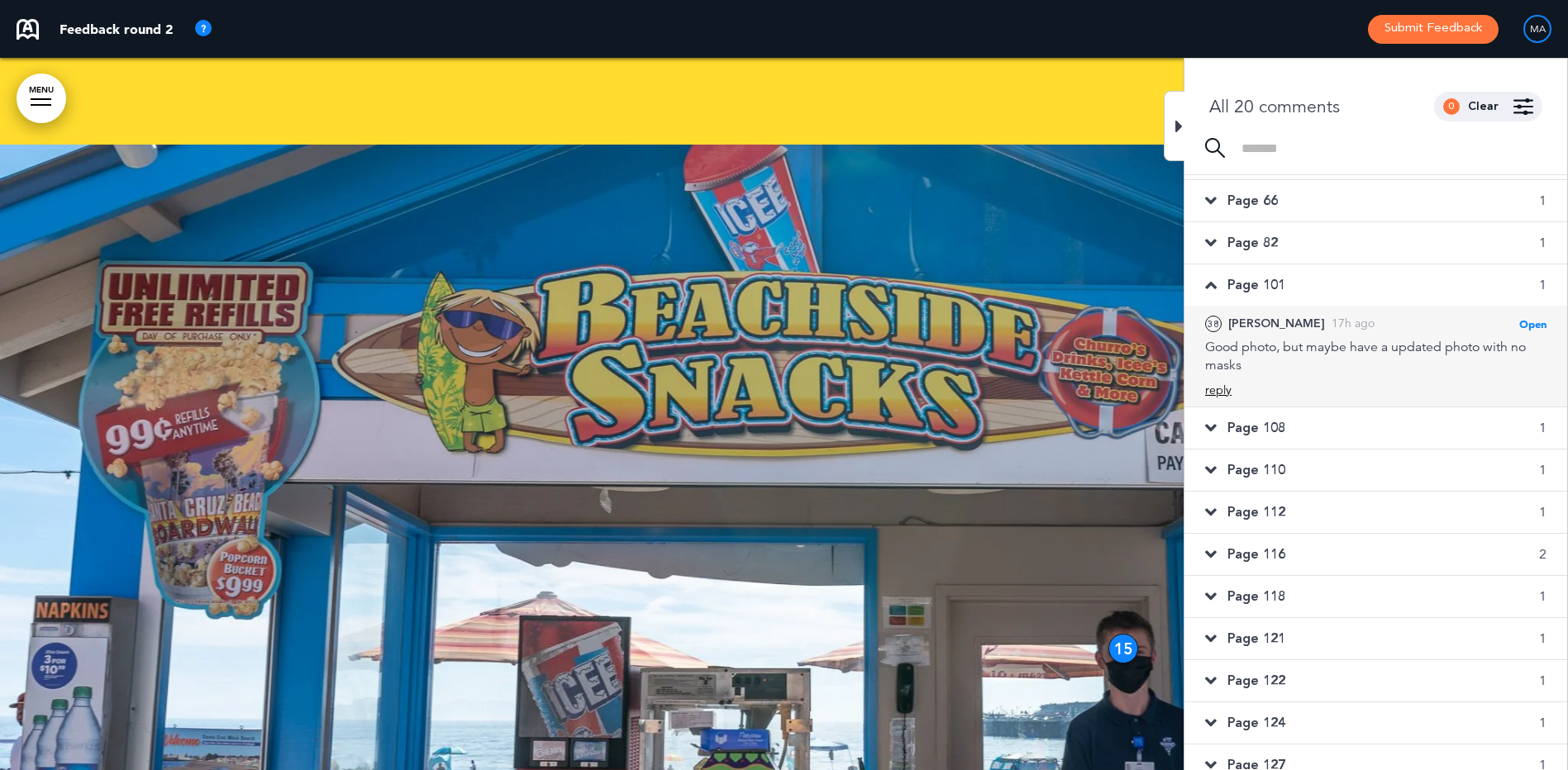
click at [1215, 391] on div "reply" at bounding box center [1218, 390] width 26 height 16
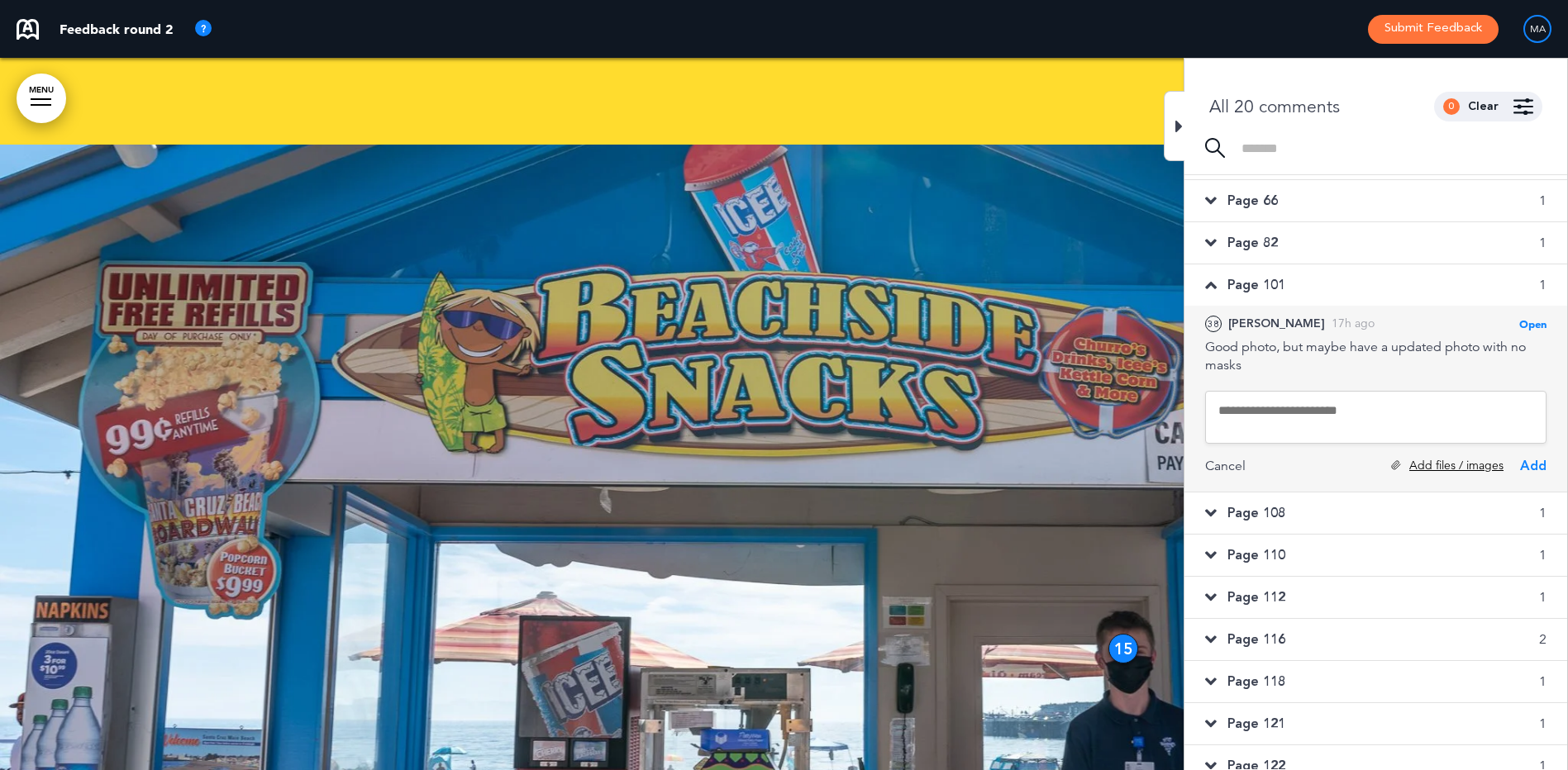
click at [1444, 469] on div "Add files / images" at bounding box center [1447, 466] width 113 height 16
click at [1285, 406] on textarea at bounding box center [1375, 417] width 341 height 53
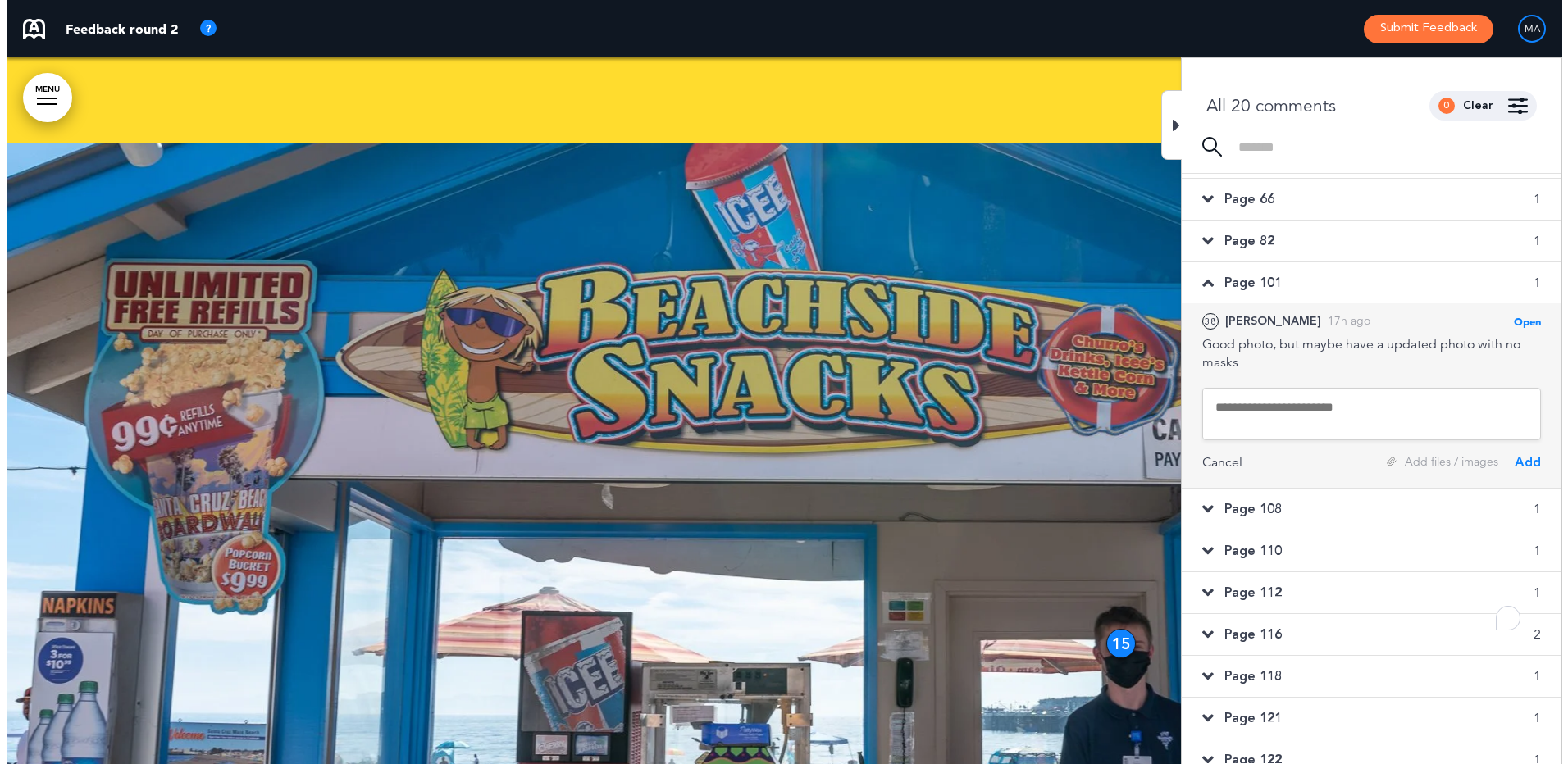
scroll to position [204, 0]
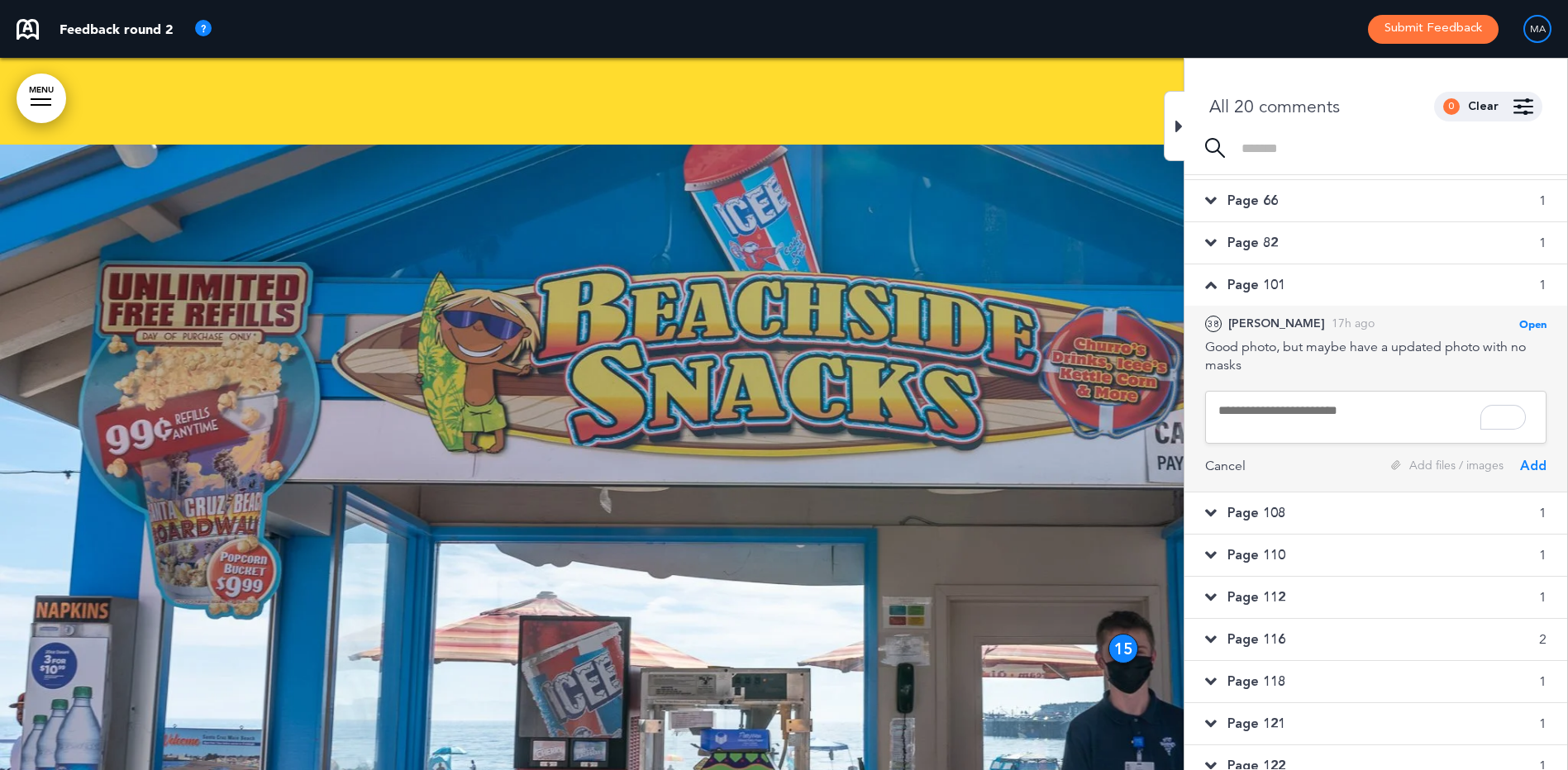
type textarea "*"
type textarea "**********"
click at [1437, 470] on div "Add files / images" at bounding box center [1447, 466] width 113 height 16
click at [1527, 466] on div "Add" at bounding box center [1533, 466] width 26 height 18
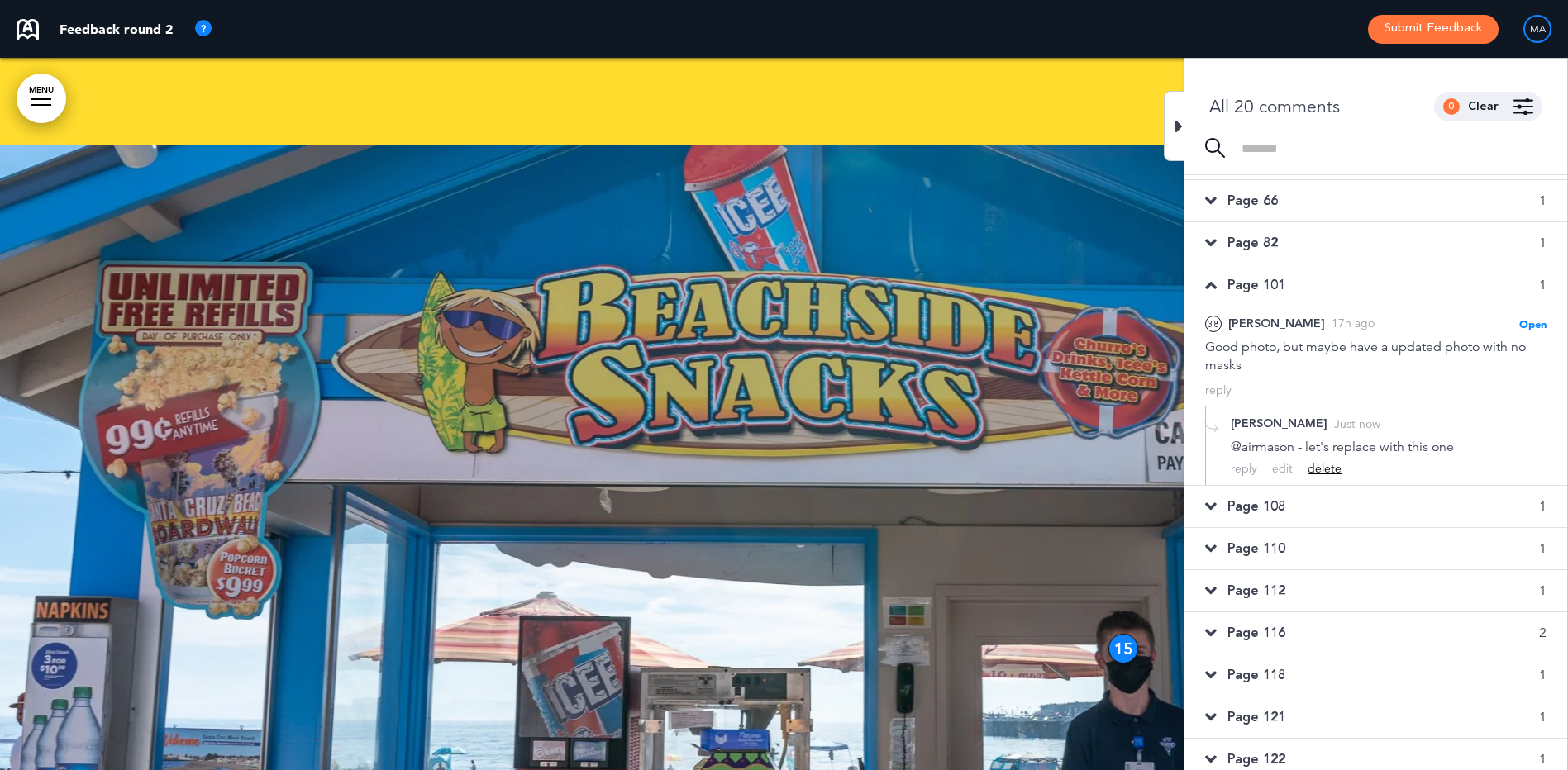
click at [1316, 470] on div "delete" at bounding box center [1324, 469] width 34 height 16
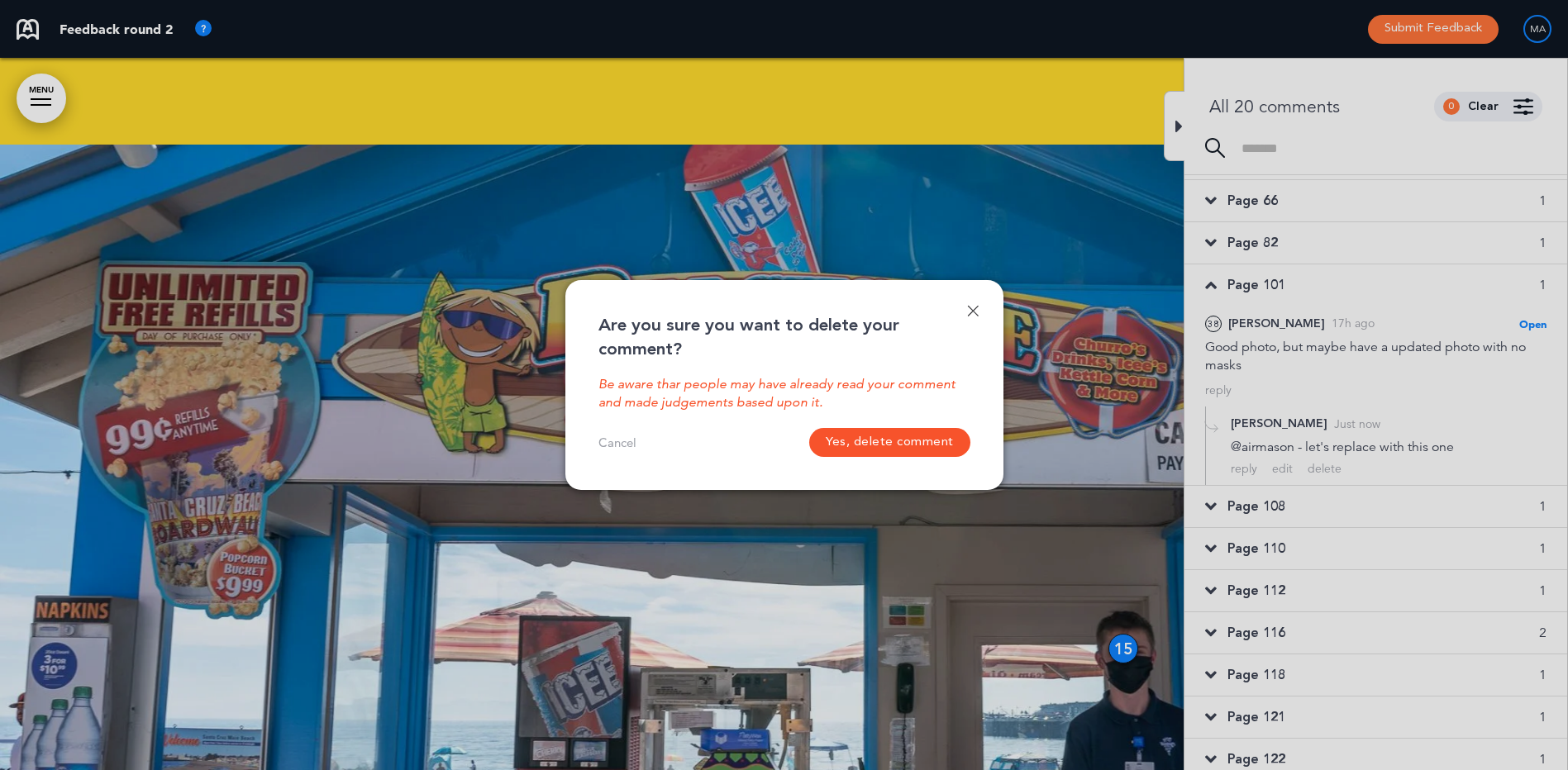
scroll to position [0, 1555]
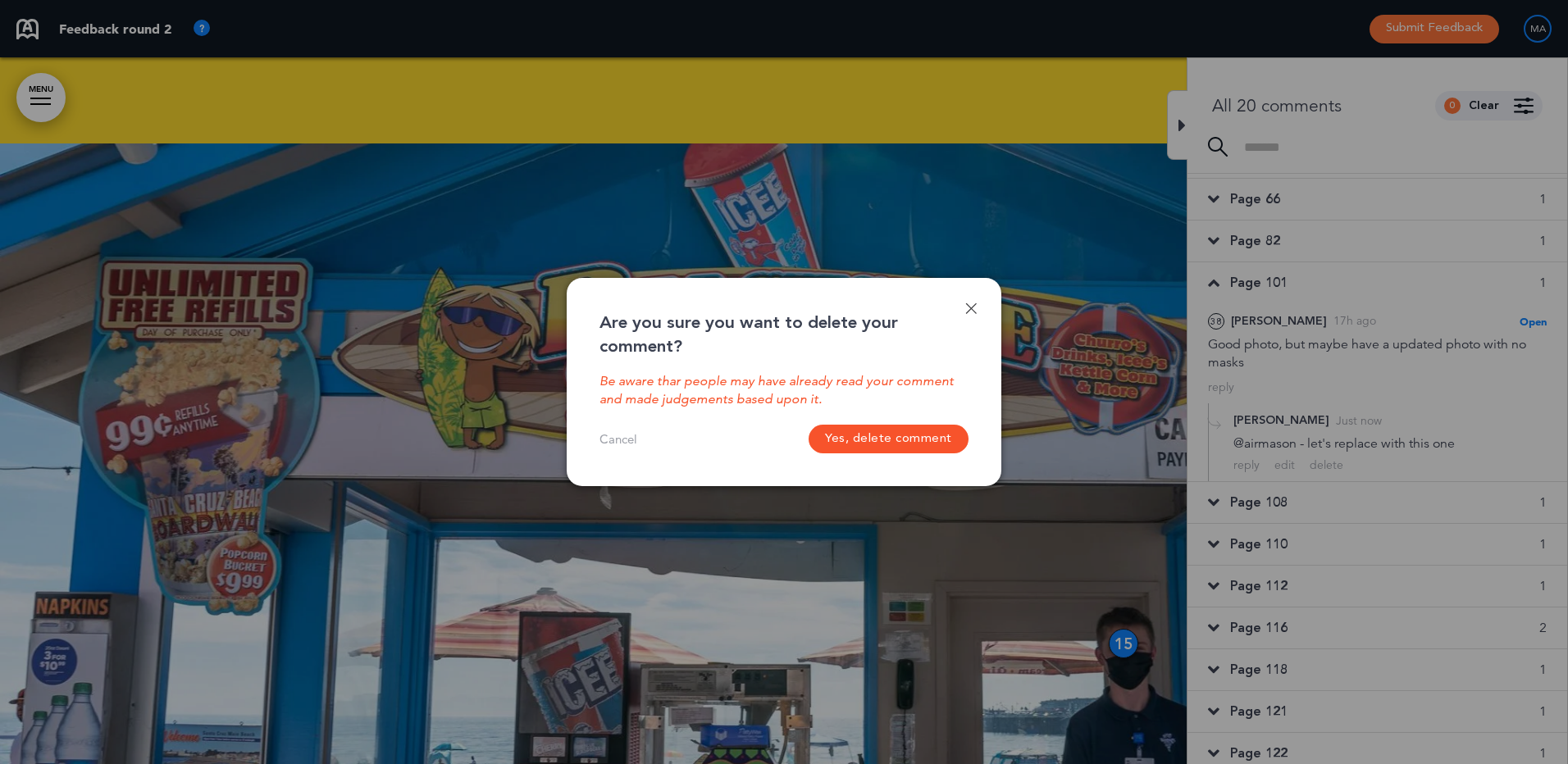
click at [886, 434] on button "Yes, delete comment" at bounding box center [888, 439] width 160 height 29
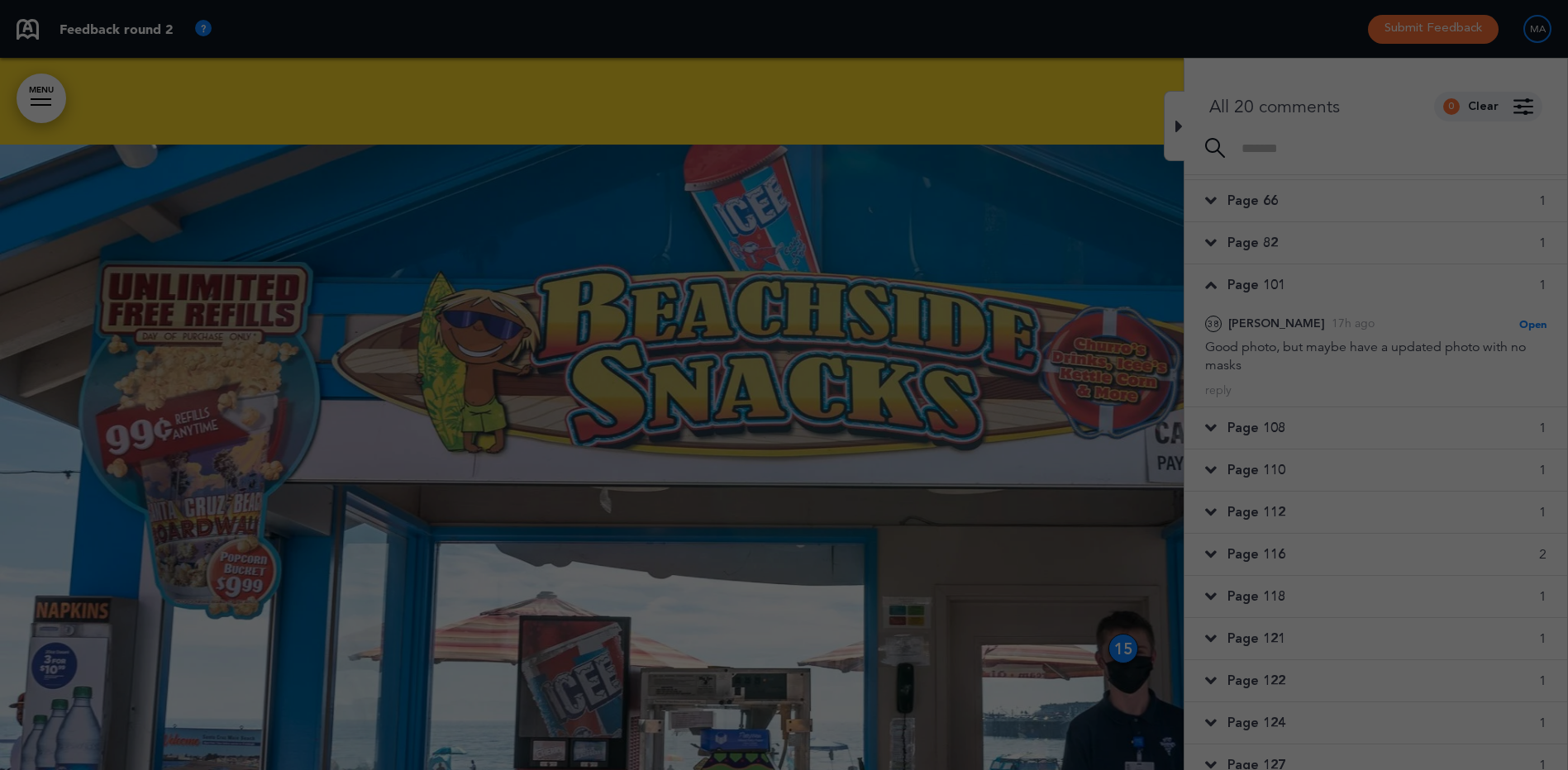
scroll to position [0, 1542]
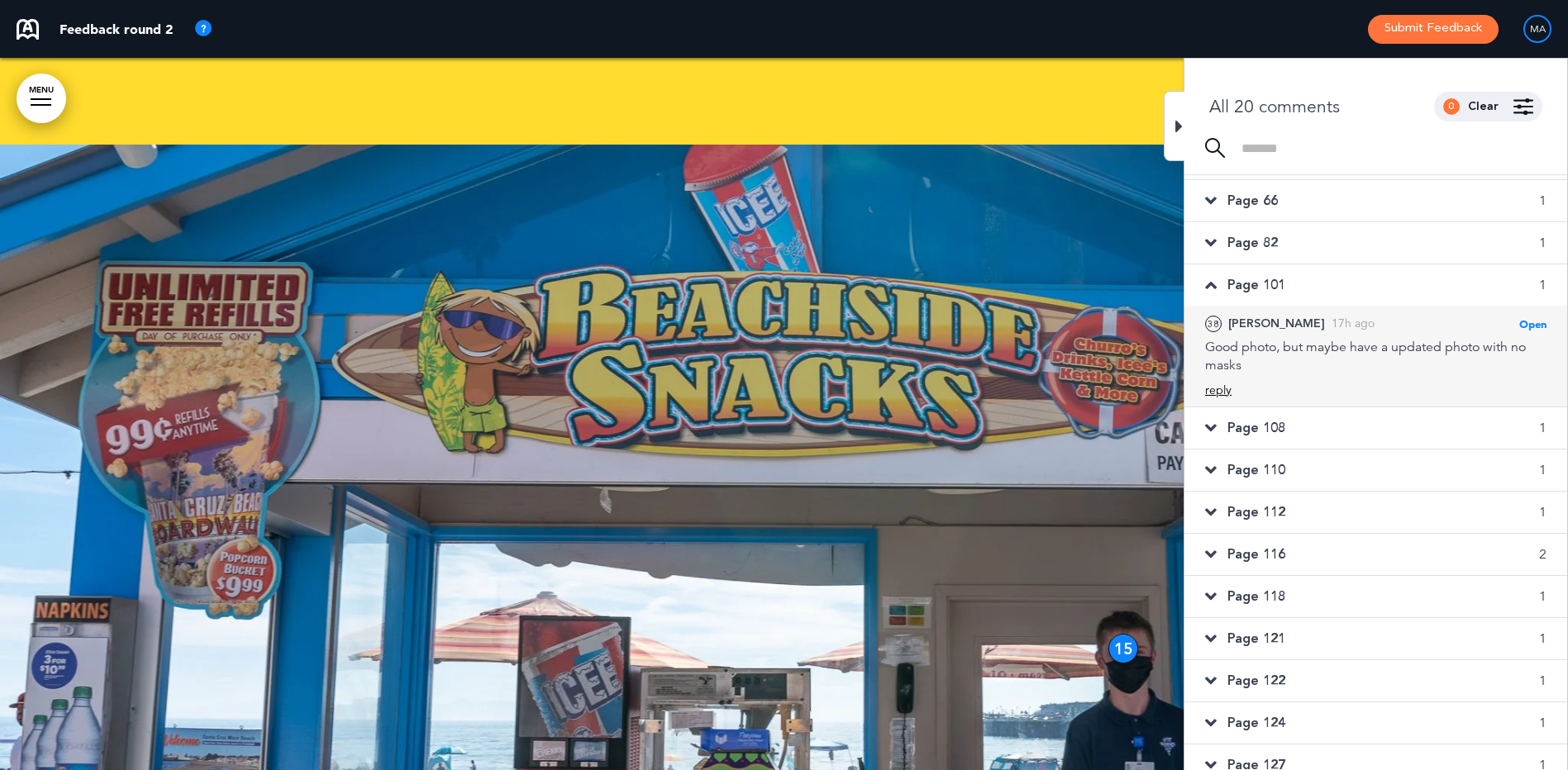
click at [1214, 388] on div "reply" at bounding box center [1218, 390] width 26 height 16
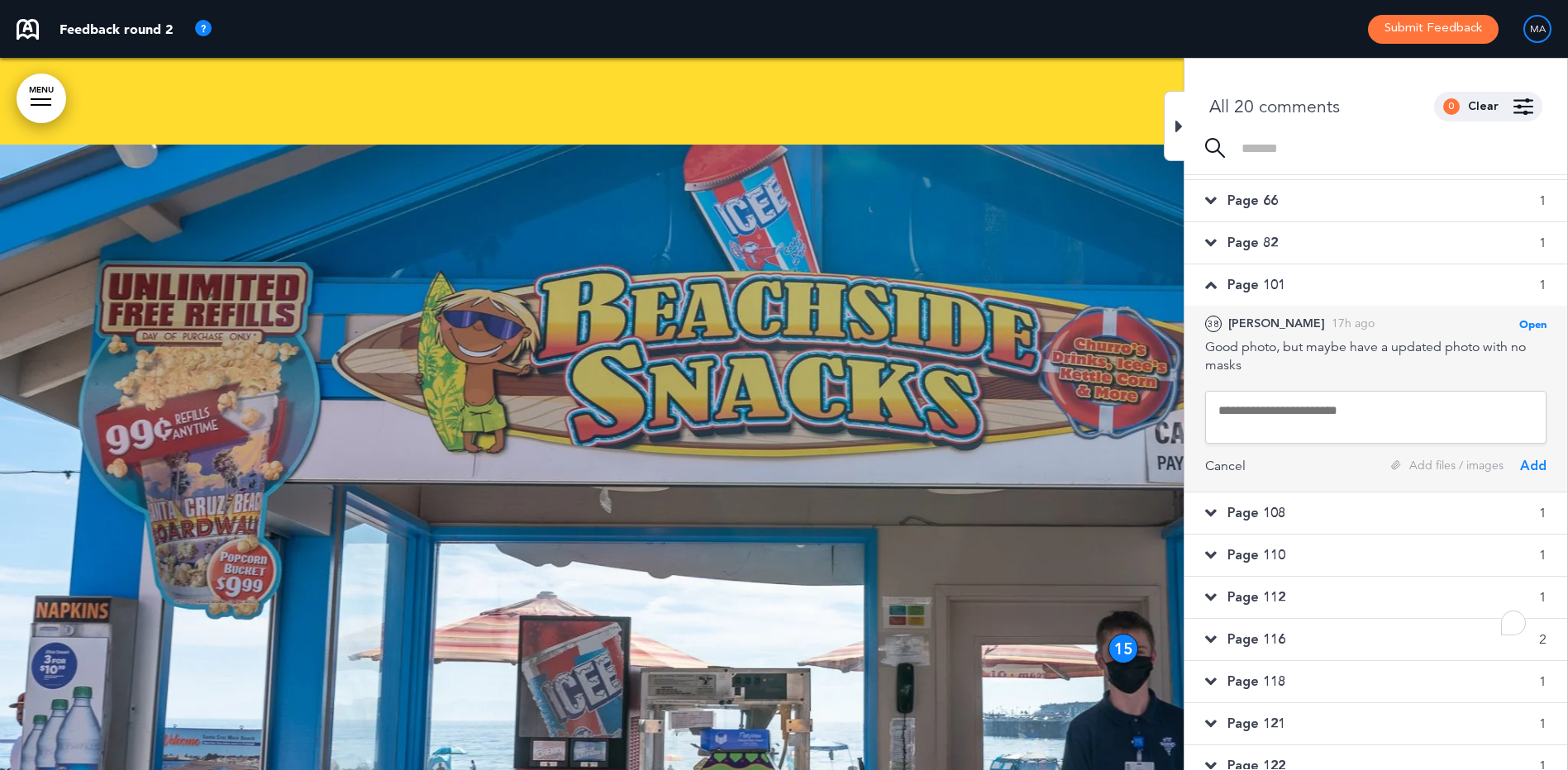
click at [1251, 403] on textarea "To enrich screen reader interactions, please activate Accessibility in Grammarl…" at bounding box center [1375, 417] width 341 height 53
type textarea "**********"
click at [1437, 471] on div "Add files / images" at bounding box center [1447, 466] width 113 height 16
click at [1439, 469] on div "Add files / images" at bounding box center [1447, 466] width 113 height 16
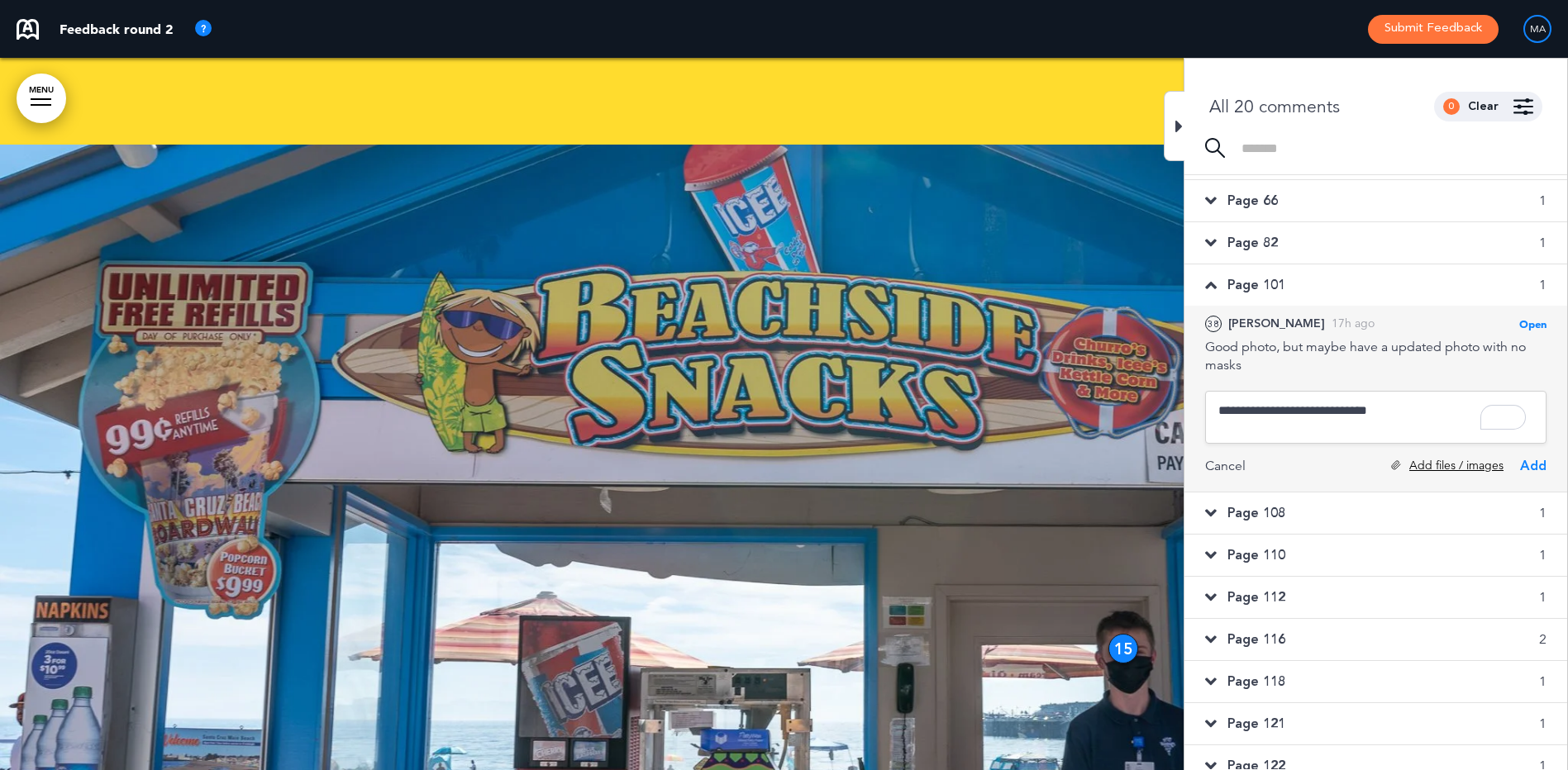
click at [1441, 469] on div "Add files / images" at bounding box center [1447, 466] width 113 height 16
click at [1427, 468] on div "Add files / images" at bounding box center [1447, 466] width 113 height 16
click at [1461, 472] on div "Add files / images" at bounding box center [1447, 466] width 113 height 16
click at [1440, 472] on div "Add files / images" at bounding box center [1447, 466] width 113 height 16
